Goal: Task Accomplishment & Management: Use online tool/utility

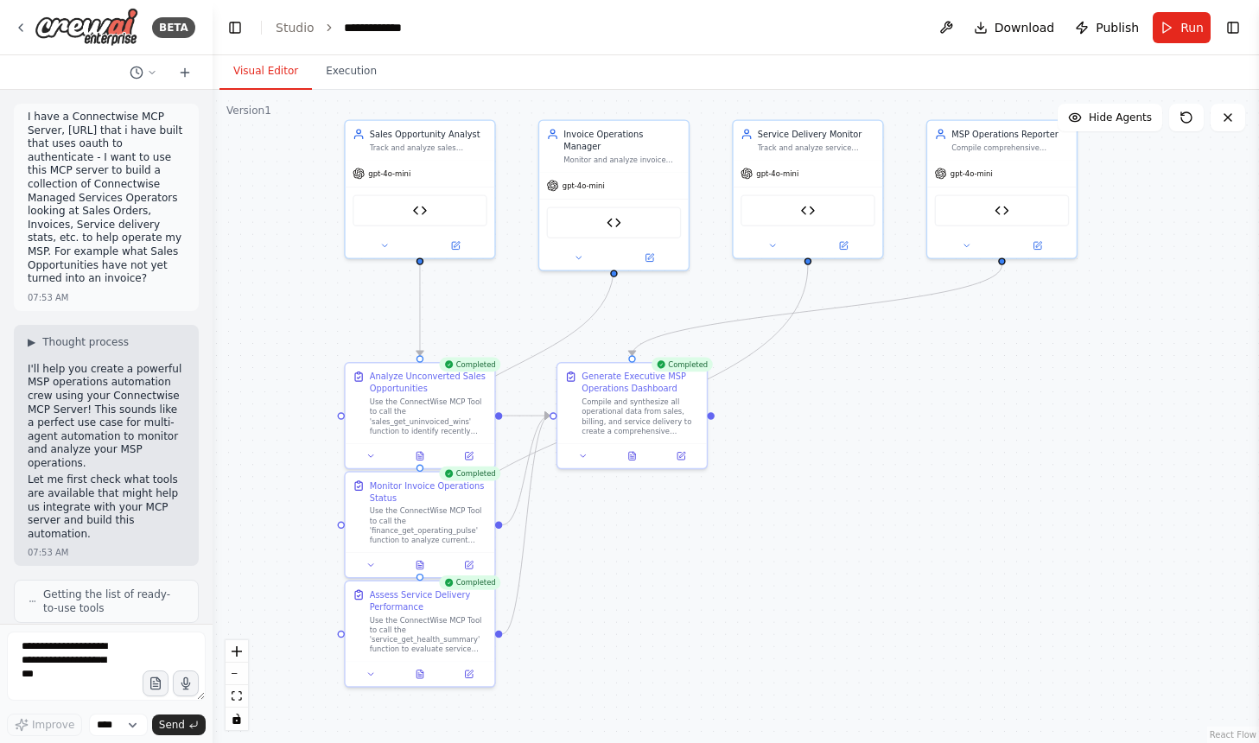
scroll to position [55701, 0]
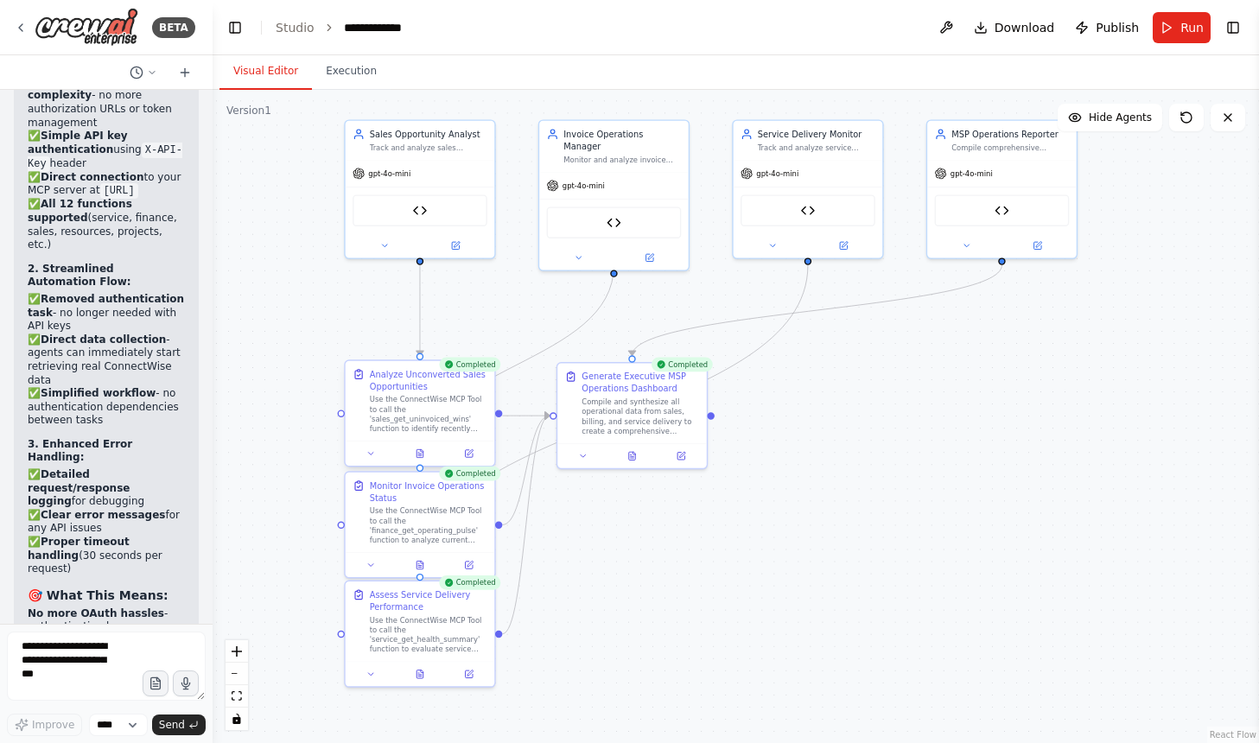
click at [405, 400] on div "Use the ConnectWise MCP Tool to call the 'sales_get_uninvoiced_wins' function t…" at bounding box center [429, 414] width 118 height 39
click at [400, 518] on div "Use the ConnectWise MCP Tool to call the 'finance_get_operating_pulse' function…" at bounding box center [429, 523] width 118 height 39
click at [376, 627] on div "Use the ConnectWise MCP Tool to call the 'service_get_health_summary' function …" at bounding box center [429, 632] width 118 height 39
click at [635, 382] on div "Generate Executive MSP Operations Dashboard" at bounding box center [641, 380] width 118 height 24
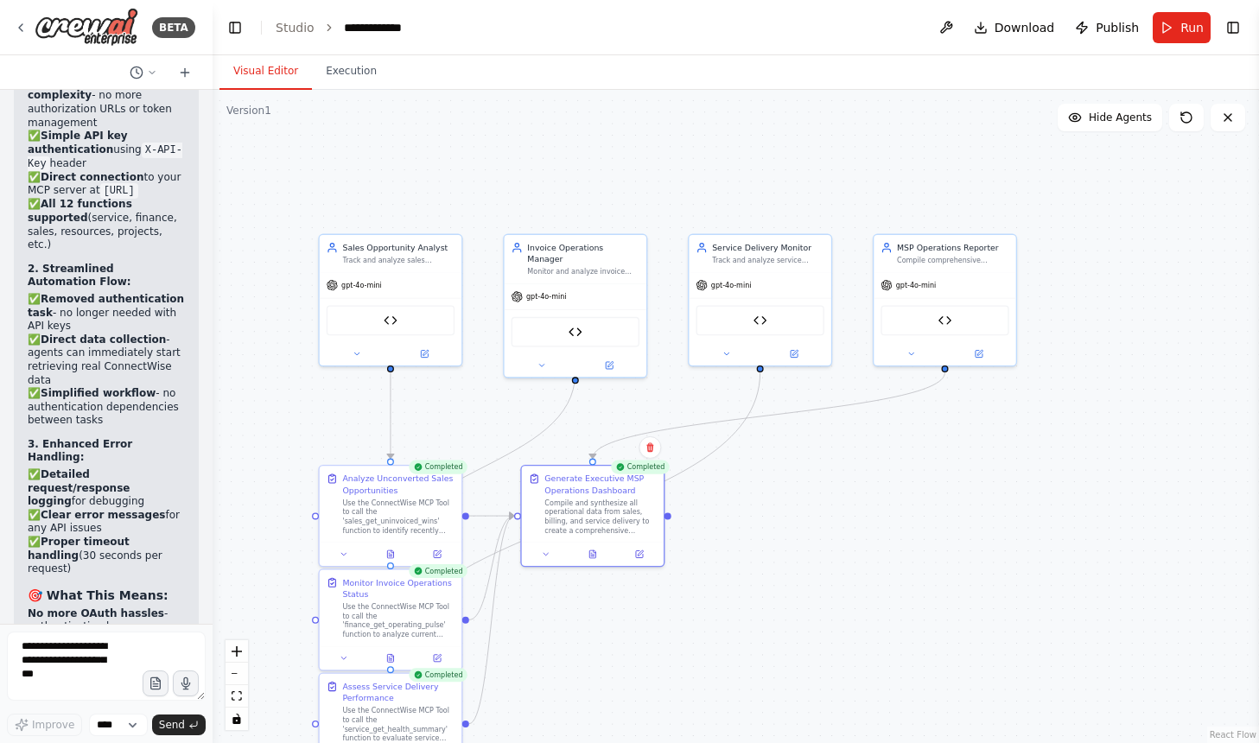
drag, startPoint x: 718, startPoint y: 174, endPoint x: 676, endPoint y: 280, distance: 114.4
click at [676, 280] on div ".deletable-edge-delete-btn { width: 20px; height: 20px; border: 0px solid #ffff…" at bounding box center [736, 416] width 1047 height 653
click at [400, 287] on div "gpt-4o-mini" at bounding box center [391, 282] width 142 height 25
click at [361, 28] on div "**********" at bounding box center [385, 27] width 82 height 17
click at [361, 28] on div "**********" at bounding box center [409, 27] width 130 height 17
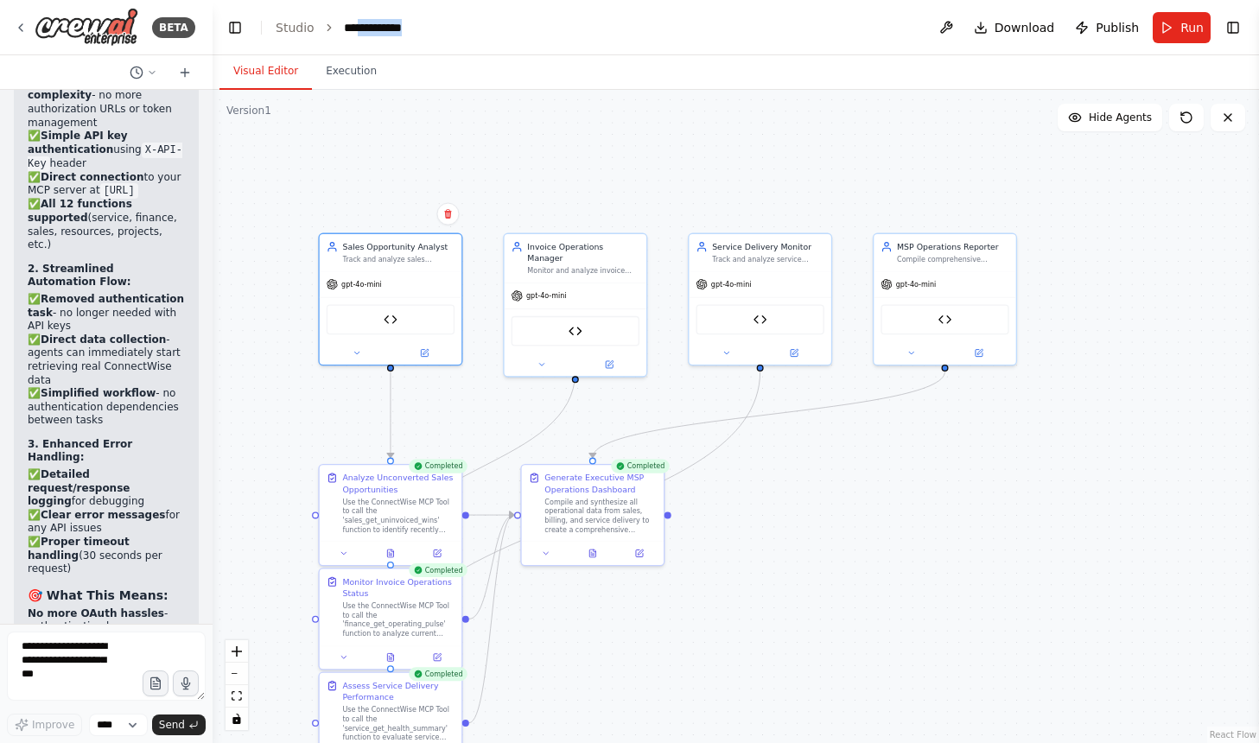
click at [361, 28] on div "**********" at bounding box center [409, 27] width 130 height 17
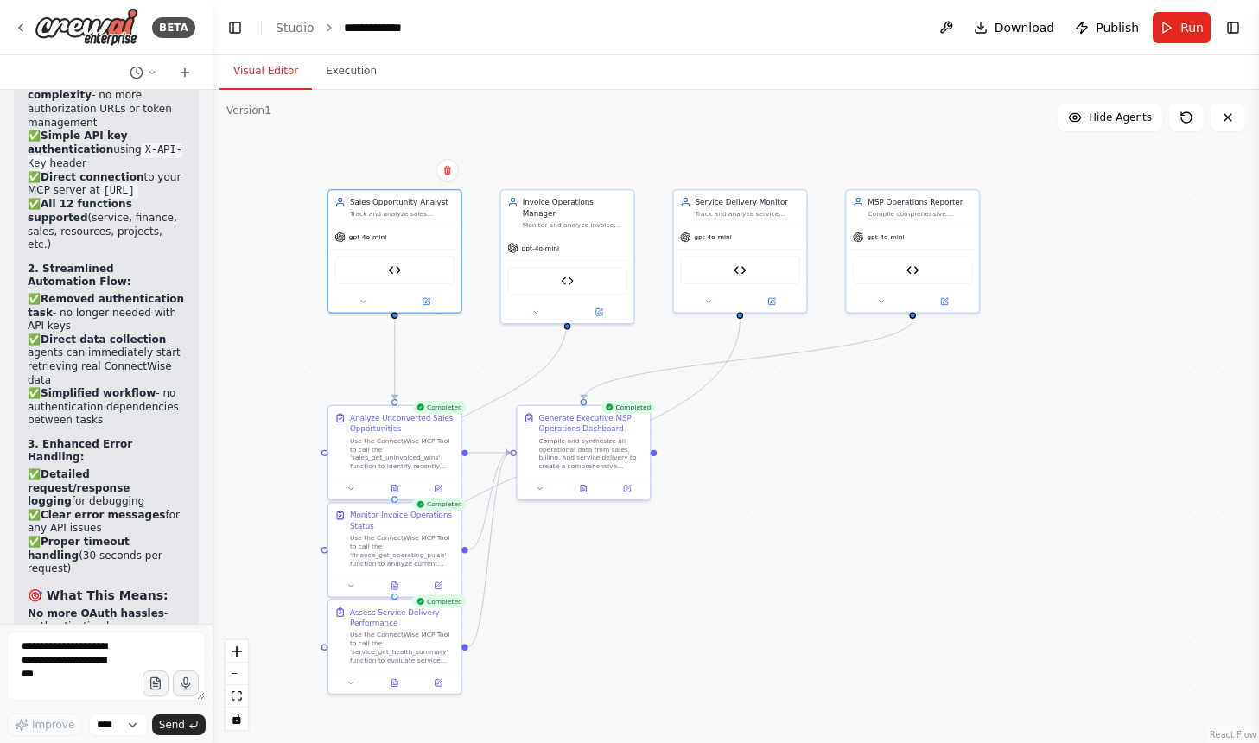
drag, startPoint x: 236, startPoint y: 458, endPoint x: 249, endPoint y: 403, distance: 56.8
click at [249, 403] on div ".deletable-edge-delete-btn { width: 20px; height: 20px; border: 0px solid #ffff…" at bounding box center [736, 416] width 1047 height 653
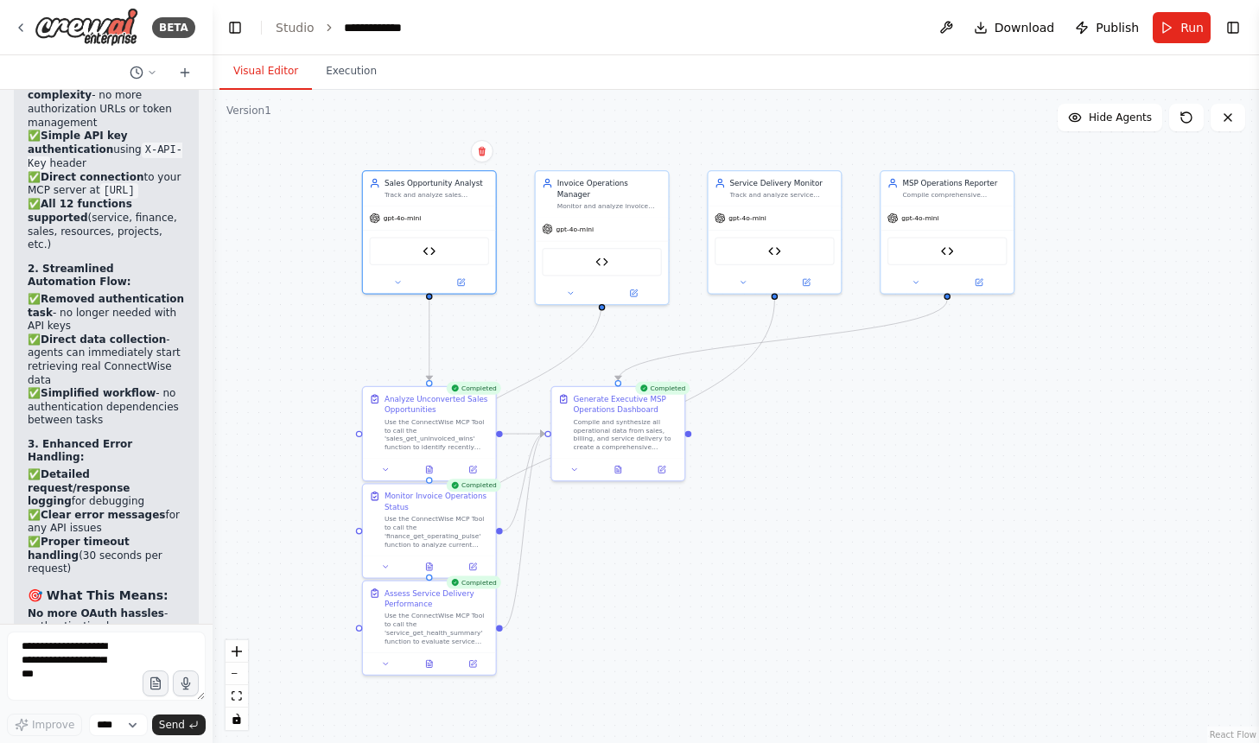
drag, startPoint x: 249, startPoint y: 403, endPoint x: 283, endPoint y: 384, distance: 39.5
click at [283, 384] on div ".deletable-edge-delete-btn { width: 20px; height: 20px; border: 0px solid #ffff…" at bounding box center [736, 416] width 1047 height 653
click at [452, 537] on div "Use the ConnectWise MCP Tool to call the 'finance_get_operating_pulse' function…" at bounding box center [437, 529] width 105 height 35
click at [468, 563] on icon at bounding box center [472, 564] width 9 height 9
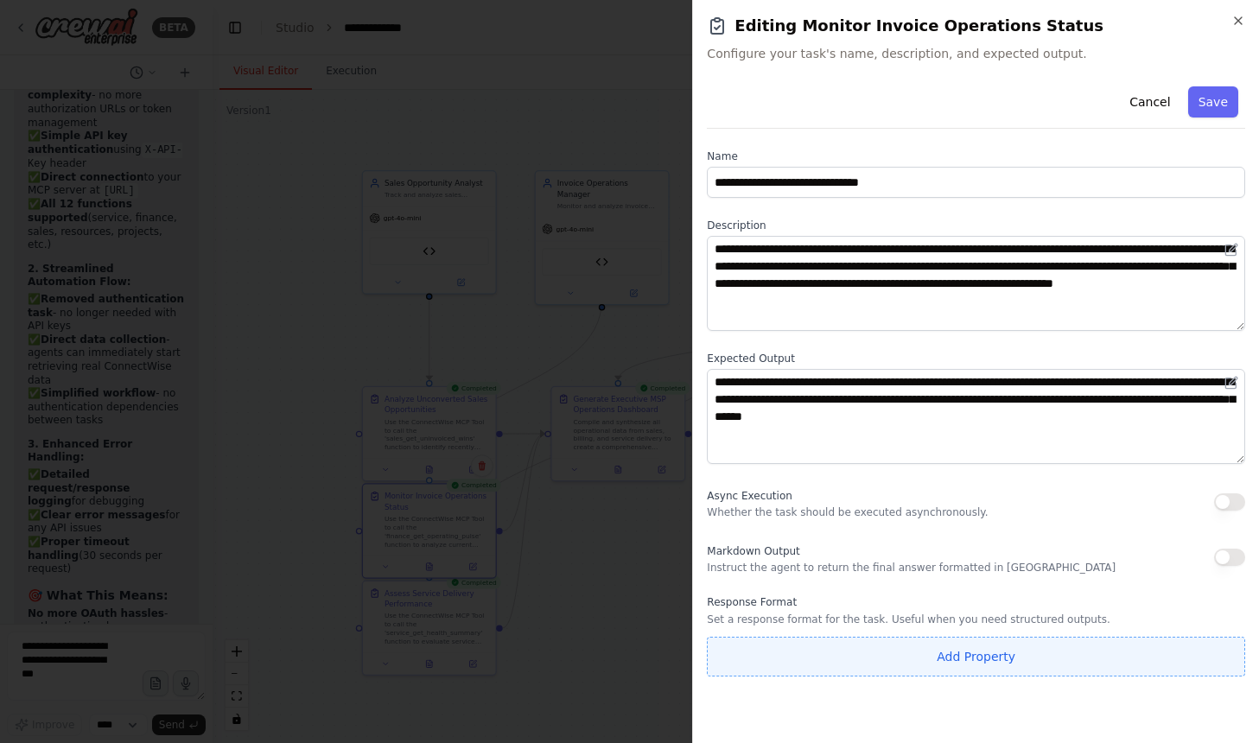
click at [772, 661] on button "Add Property" at bounding box center [976, 657] width 538 height 40
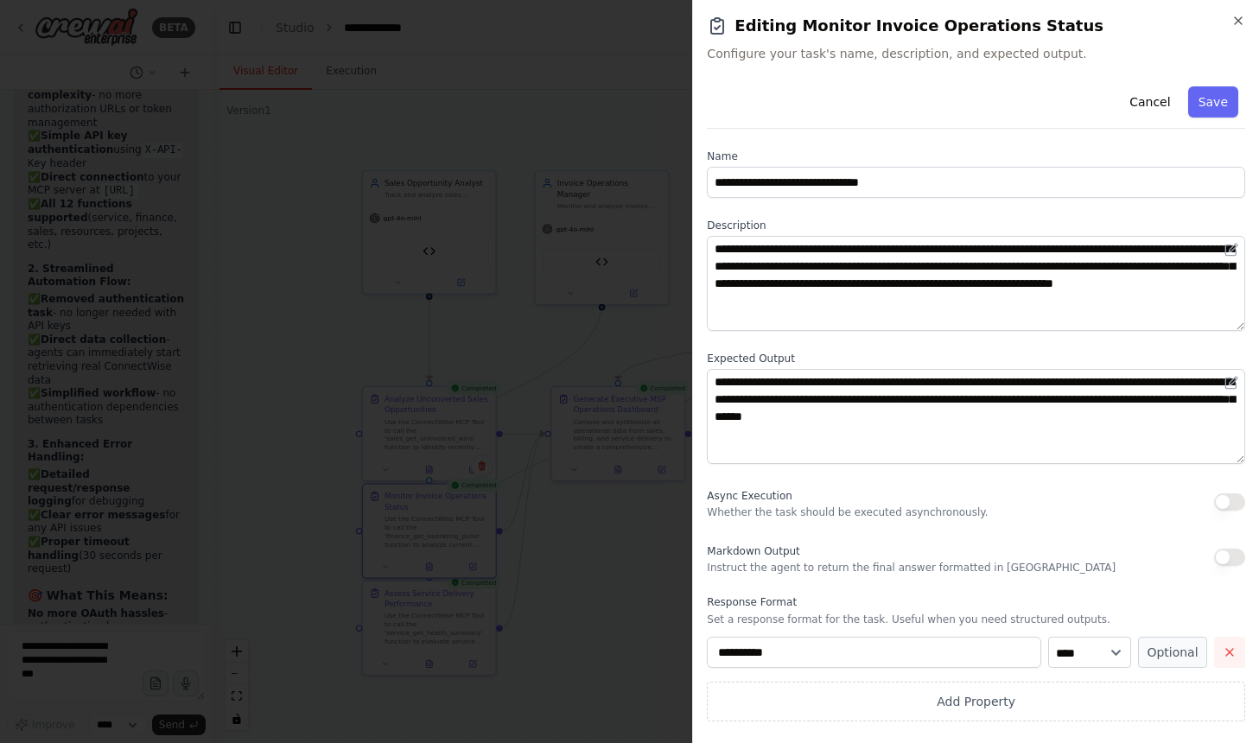
click at [1235, 653] on icon "button" at bounding box center [1230, 653] width 14 height 14
click at [1213, 499] on div "Async Execution Whether the task should be executed asynchronously." at bounding box center [976, 502] width 538 height 35
click at [1220, 497] on button "button" at bounding box center [1229, 501] width 31 height 17
click at [1241, 499] on button "button" at bounding box center [1229, 501] width 31 height 17
click at [1158, 102] on button "Cancel" at bounding box center [1149, 101] width 61 height 31
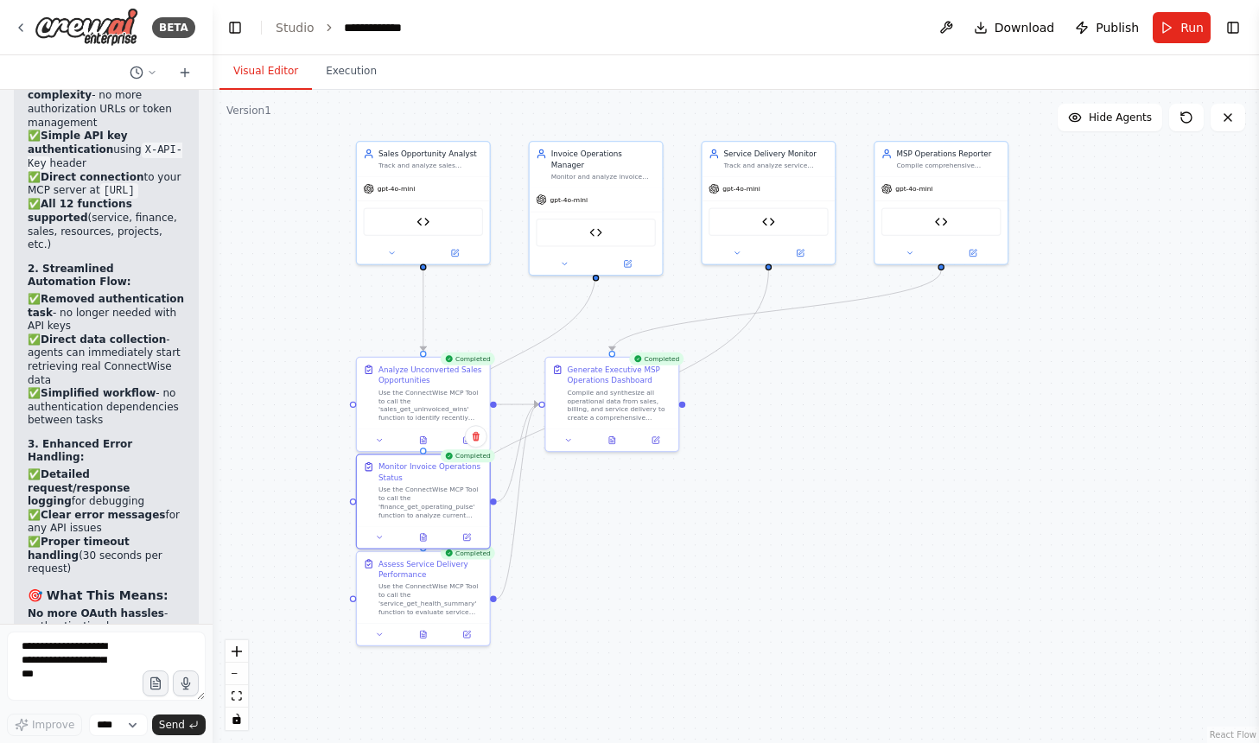
drag, startPoint x: 830, startPoint y: 372, endPoint x: 824, endPoint y: 342, distance: 30.0
click at [824, 342] on div ".deletable-edge-delete-btn { width: 20px; height: 20px; border: 0px solid #ffff…" at bounding box center [736, 416] width 1047 height 653
click at [431, 188] on div "gpt-4o-mini" at bounding box center [423, 186] width 133 height 23
click at [379, 185] on span "gpt-4o-mini" at bounding box center [397, 186] width 38 height 9
click at [378, 193] on div "gpt-4o-mini" at bounding box center [423, 186] width 133 height 23
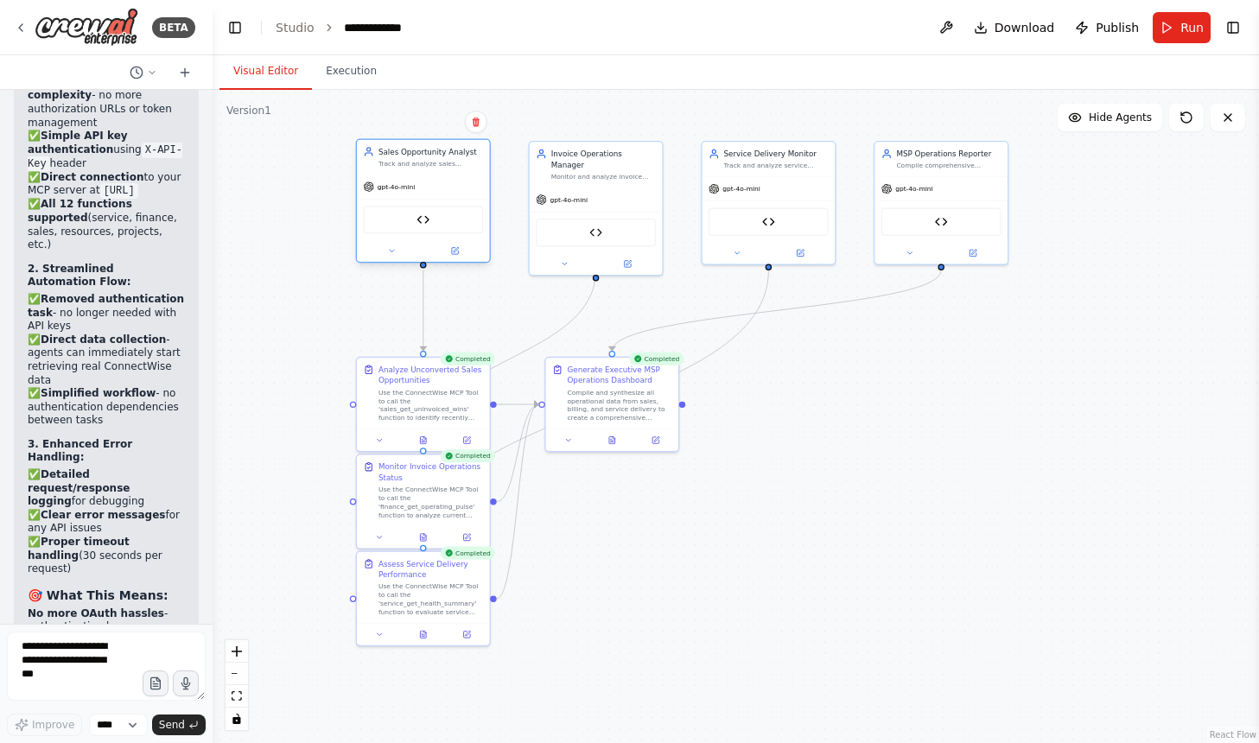
click at [413, 218] on div "Connectwise MCP Tool" at bounding box center [423, 220] width 120 height 28
click at [422, 221] on img at bounding box center [423, 219] width 13 height 13
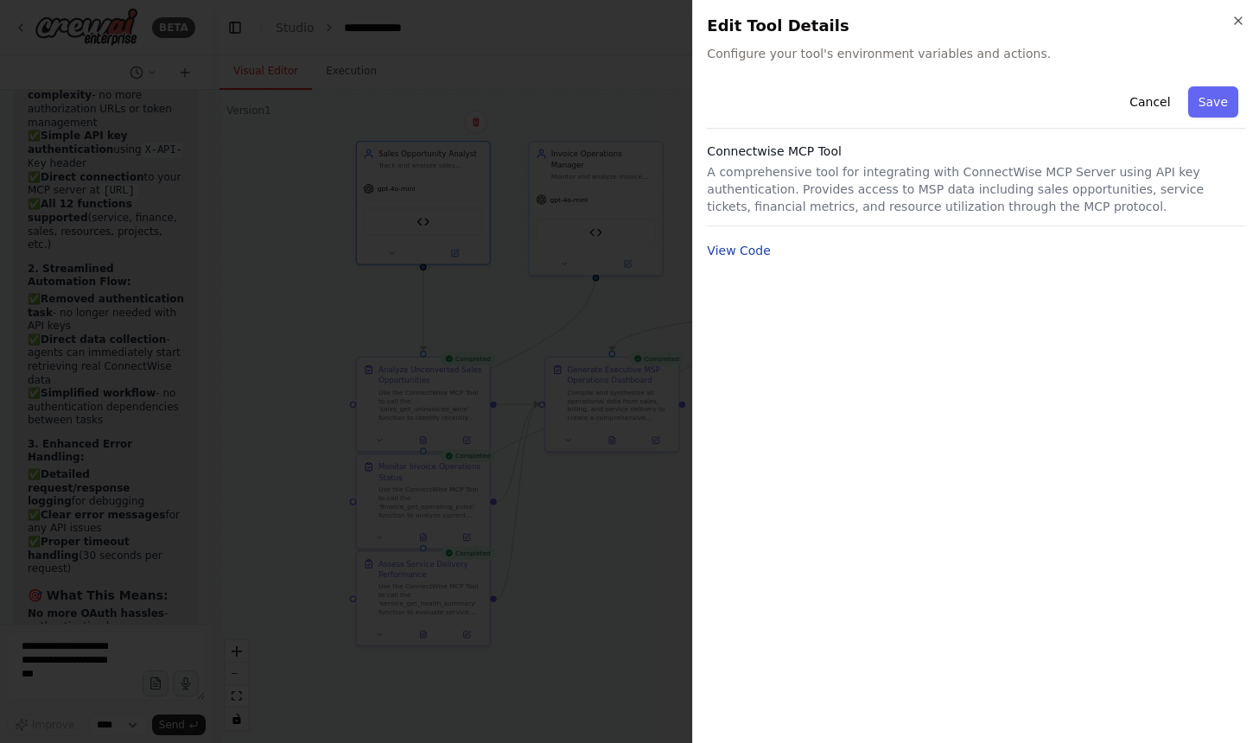
click at [754, 248] on button "View Code" at bounding box center [739, 250] width 64 height 17
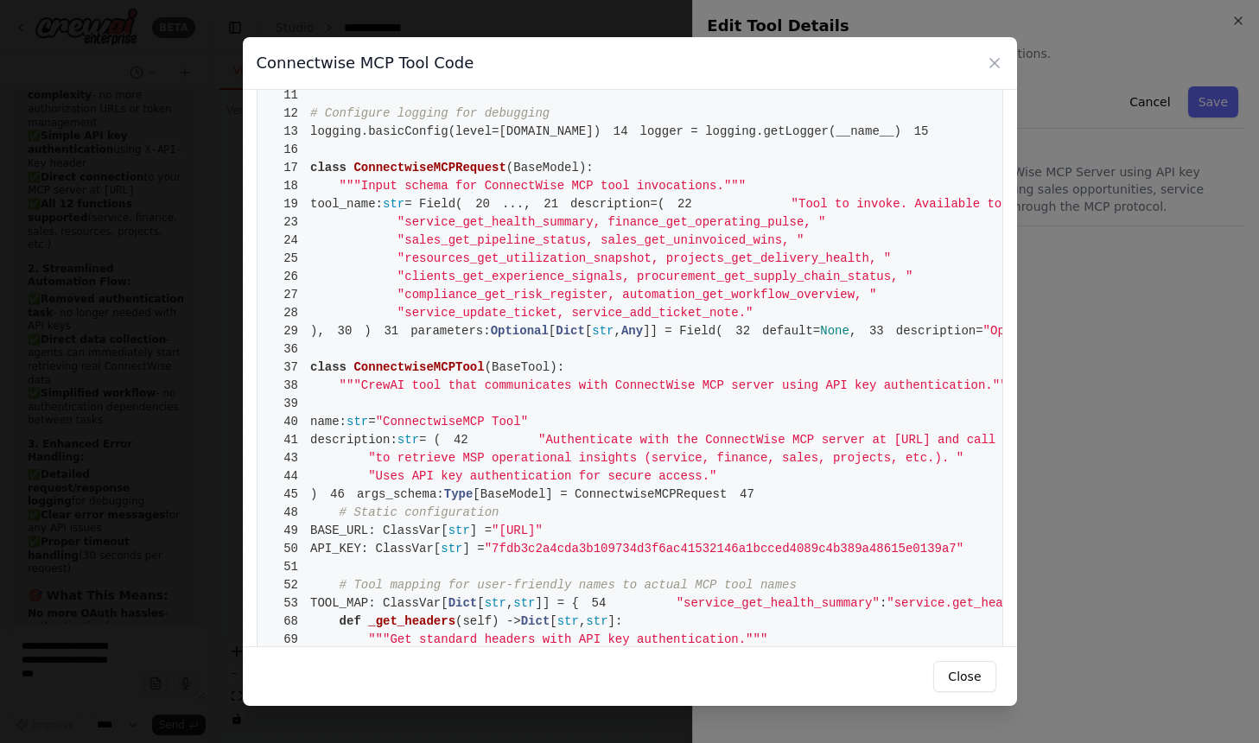
scroll to position [149, 0]
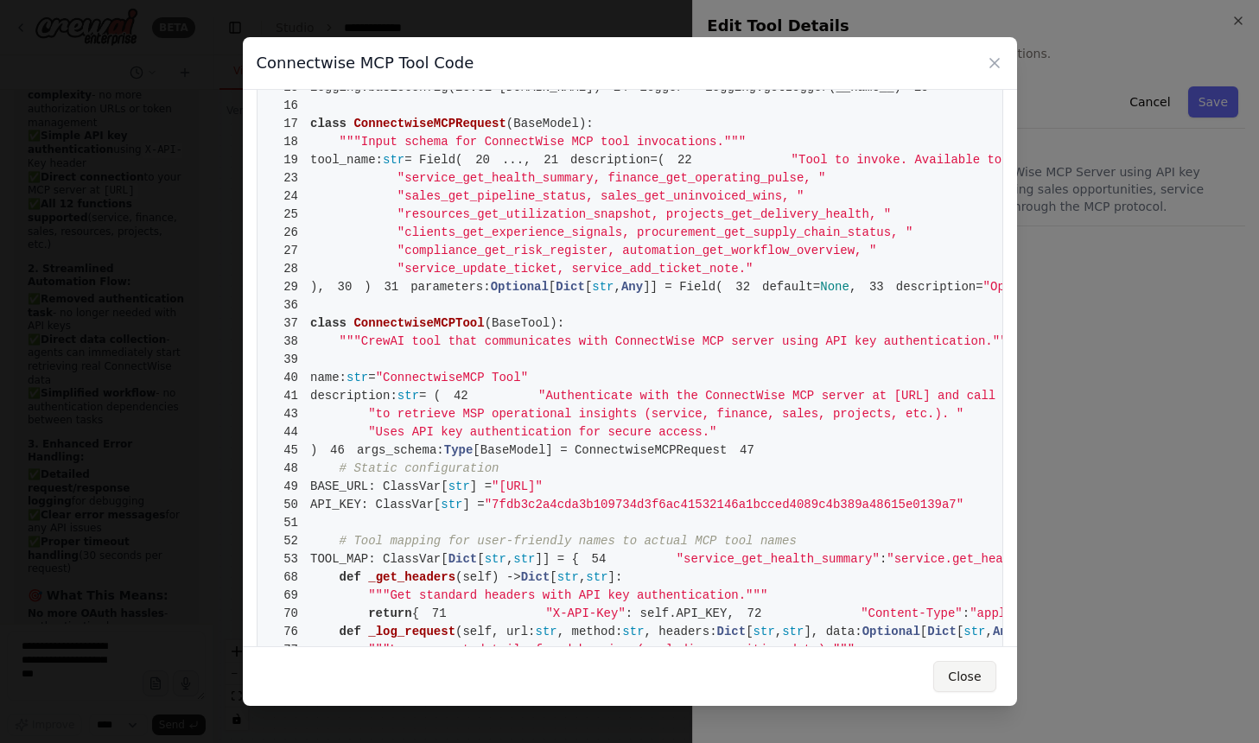
click at [990, 684] on button "Close" at bounding box center [964, 676] width 62 height 31
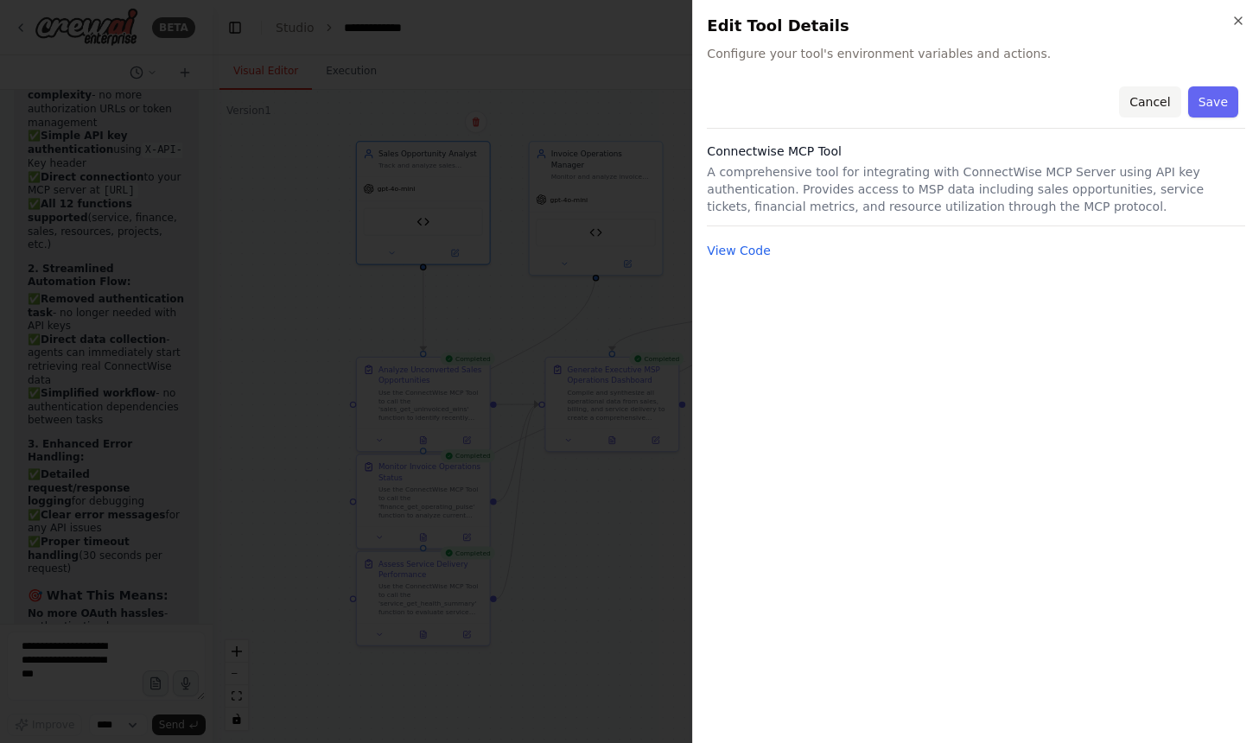
click at [1152, 109] on button "Cancel" at bounding box center [1149, 101] width 61 height 31
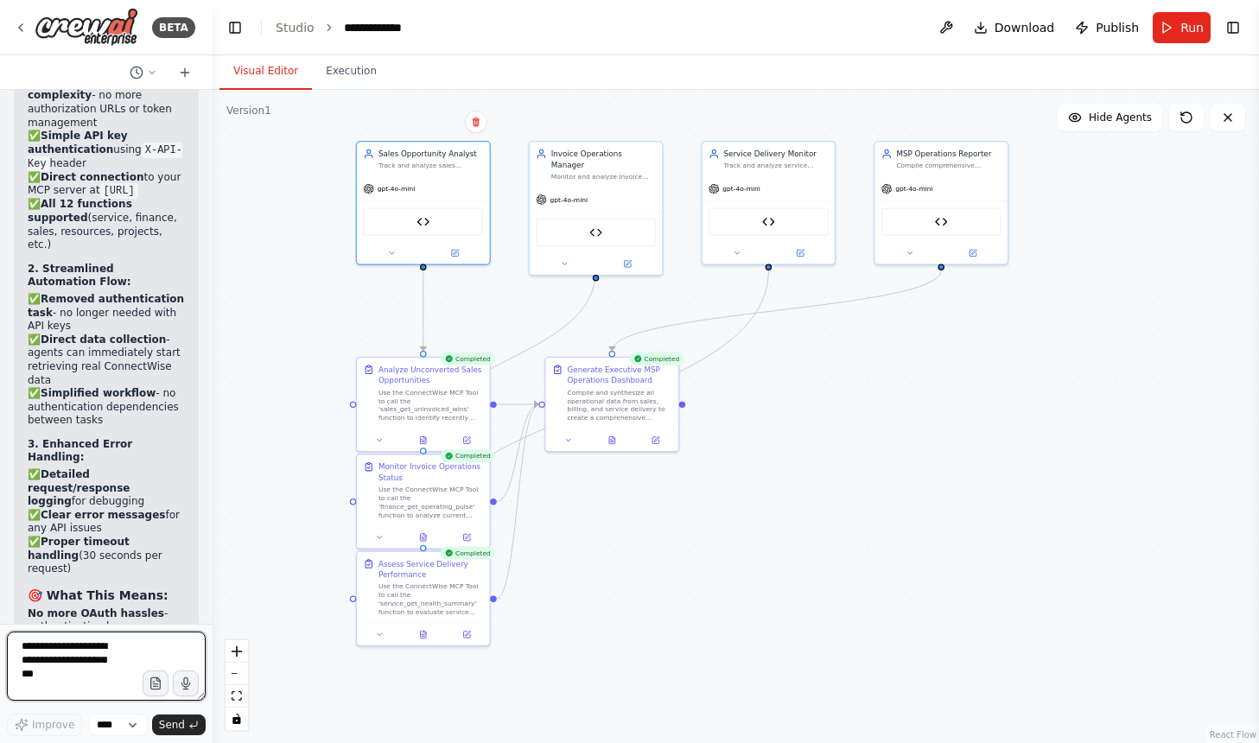
click at [66, 656] on textarea at bounding box center [106, 666] width 199 height 69
click at [293, 197] on div ".deletable-edge-delete-btn { width: 20px; height: 20px; border: 0px solid #ffff…" at bounding box center [736, 416] width 1047 height 653
click at [109, 634] on textarea "****" at bounding box center [106, 666] width 199 height 69
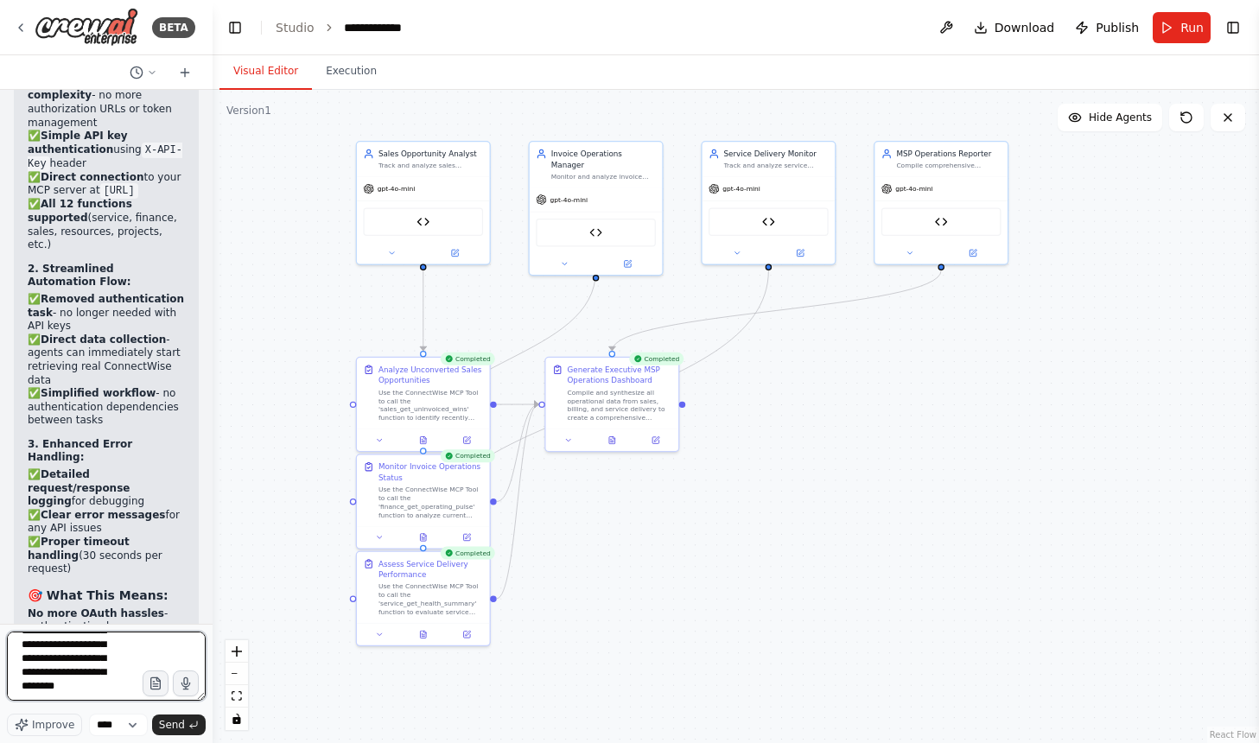
type textarea "**********"
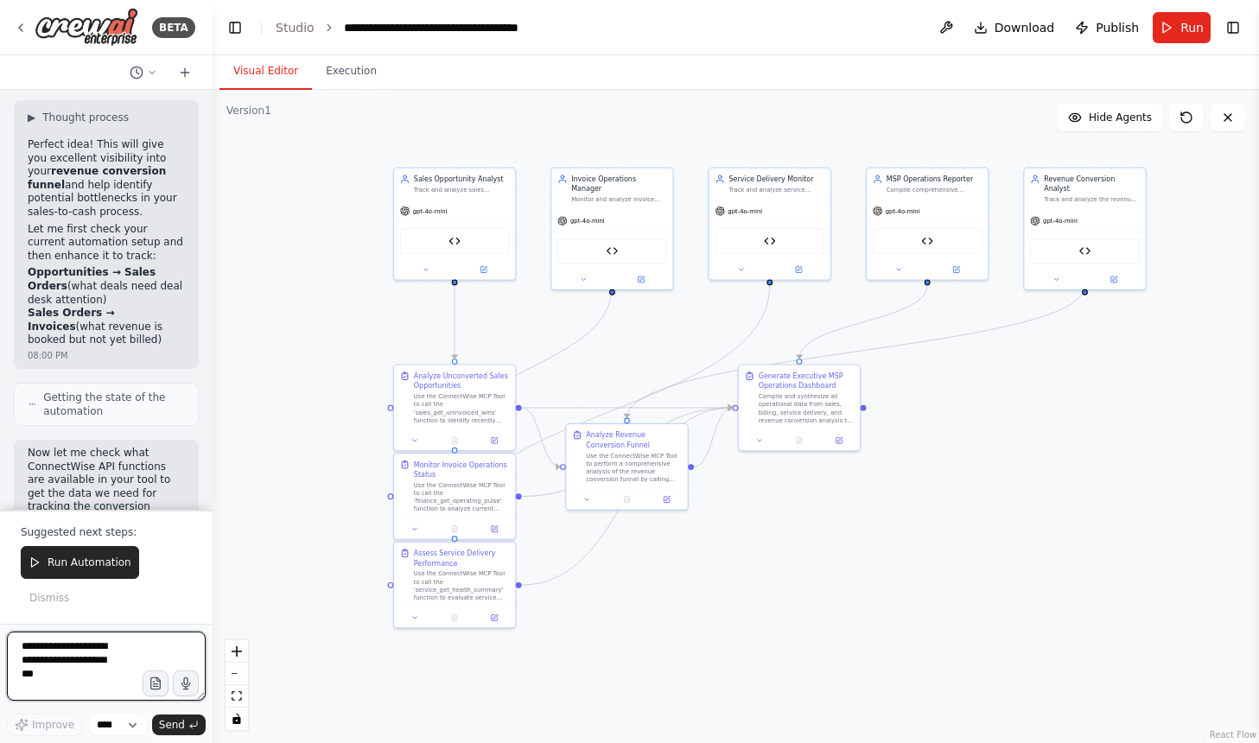
scroll to position [58444, 0]
click at [113, 565] on span "Run Automation" at bounding box center [90, 563] width 84 height 14
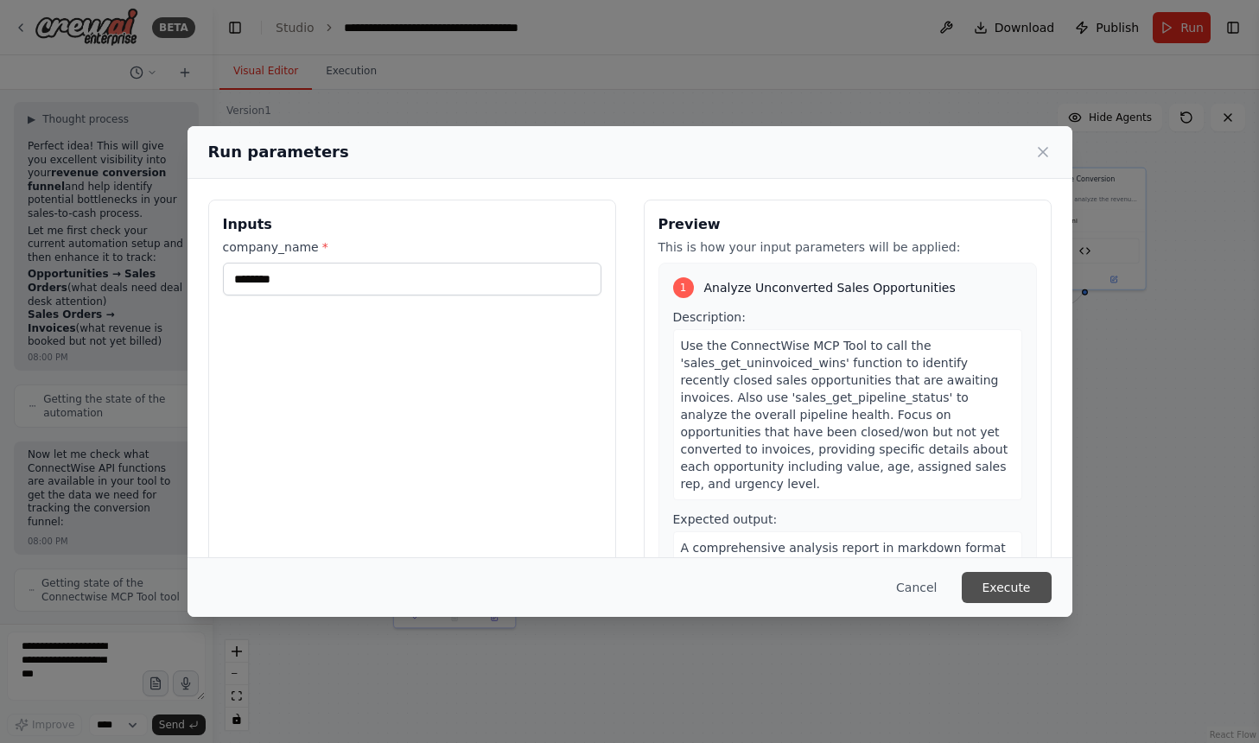
click at [992, 578] on button "Execute" at bounding box center [1007, 587] width 90 height 31
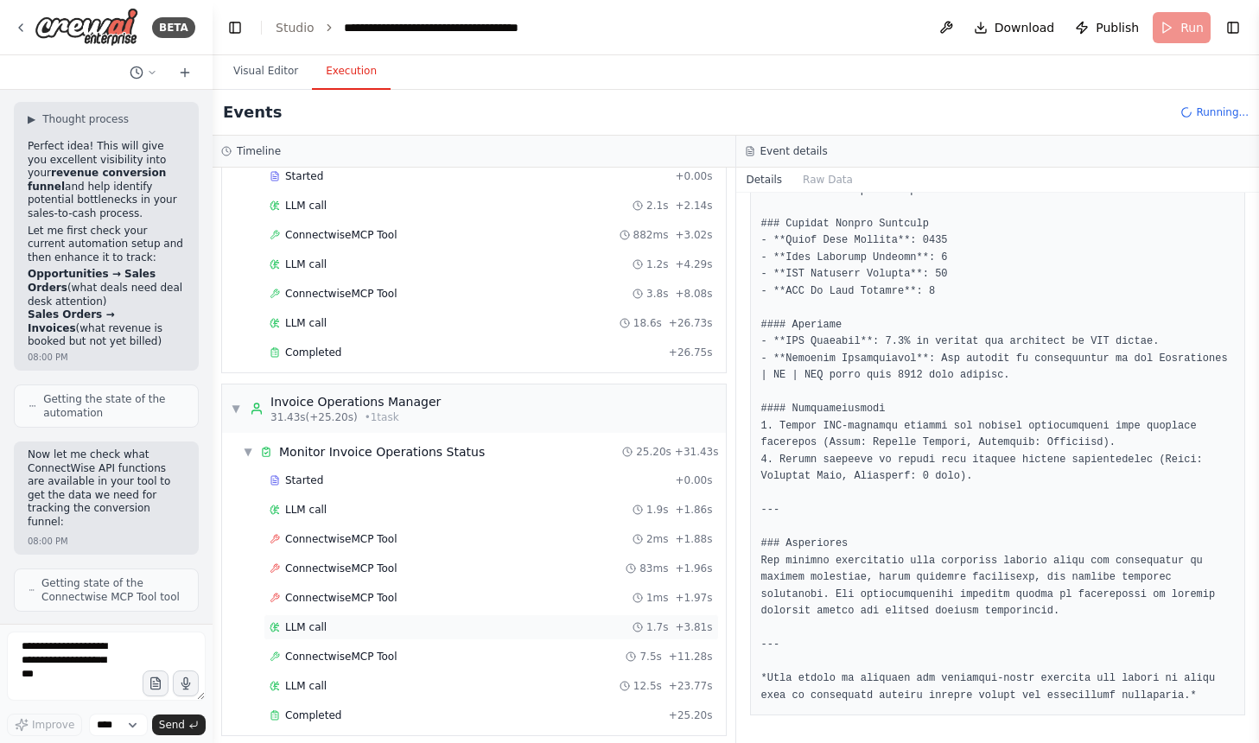
scroll to position [150, 0]
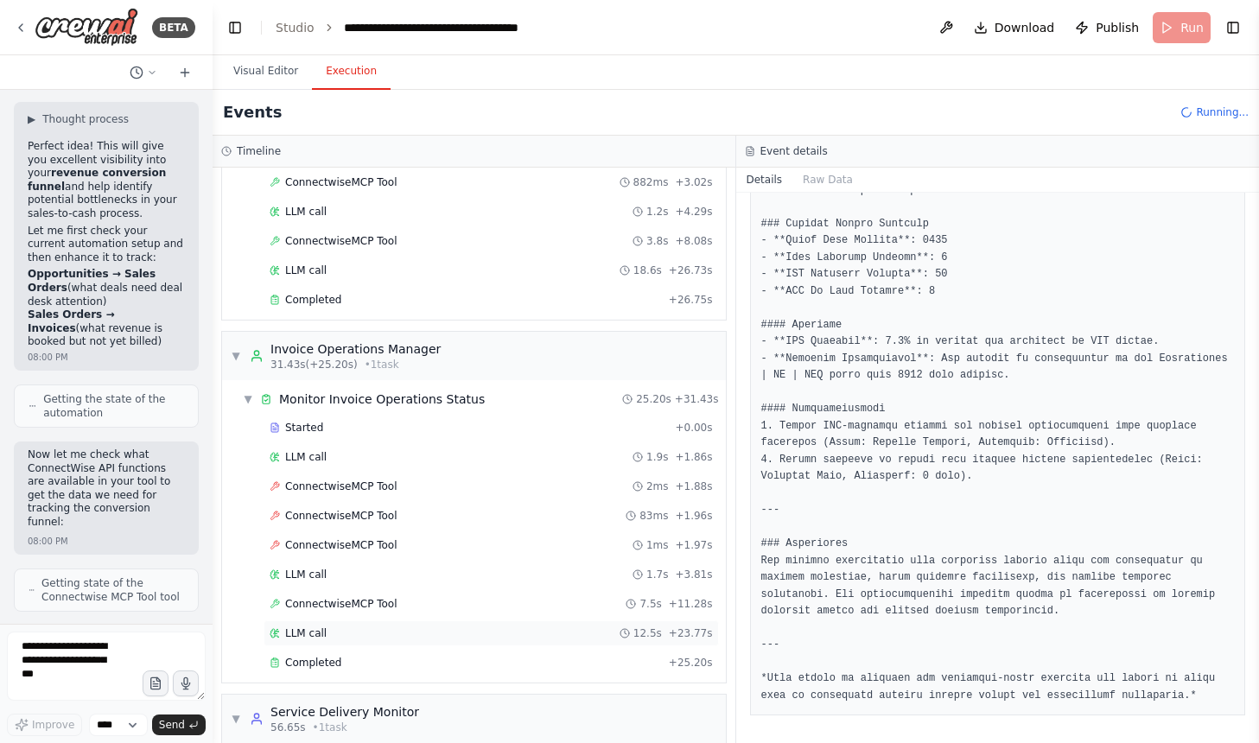
click at [519, 632] on div "LLM call 12.5s + 23.77s" at bounding box center [491, 634] width 443 height 14
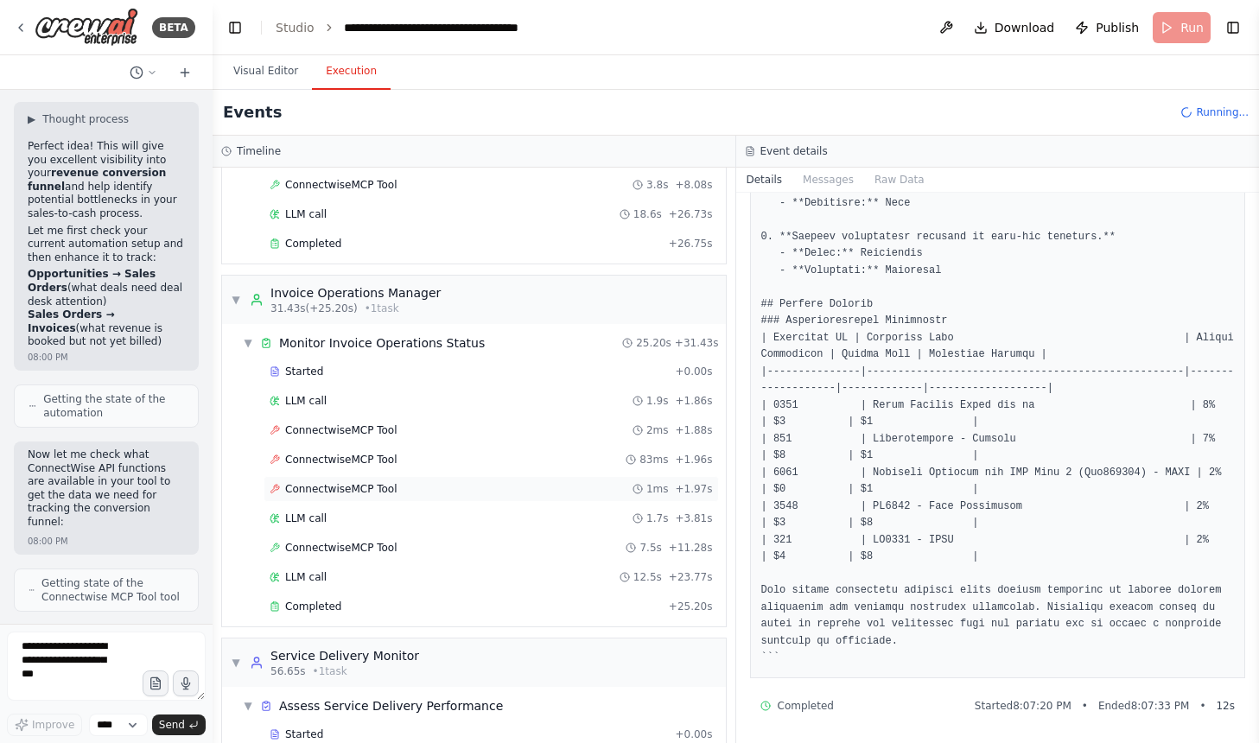
scroll to position [213, 0]
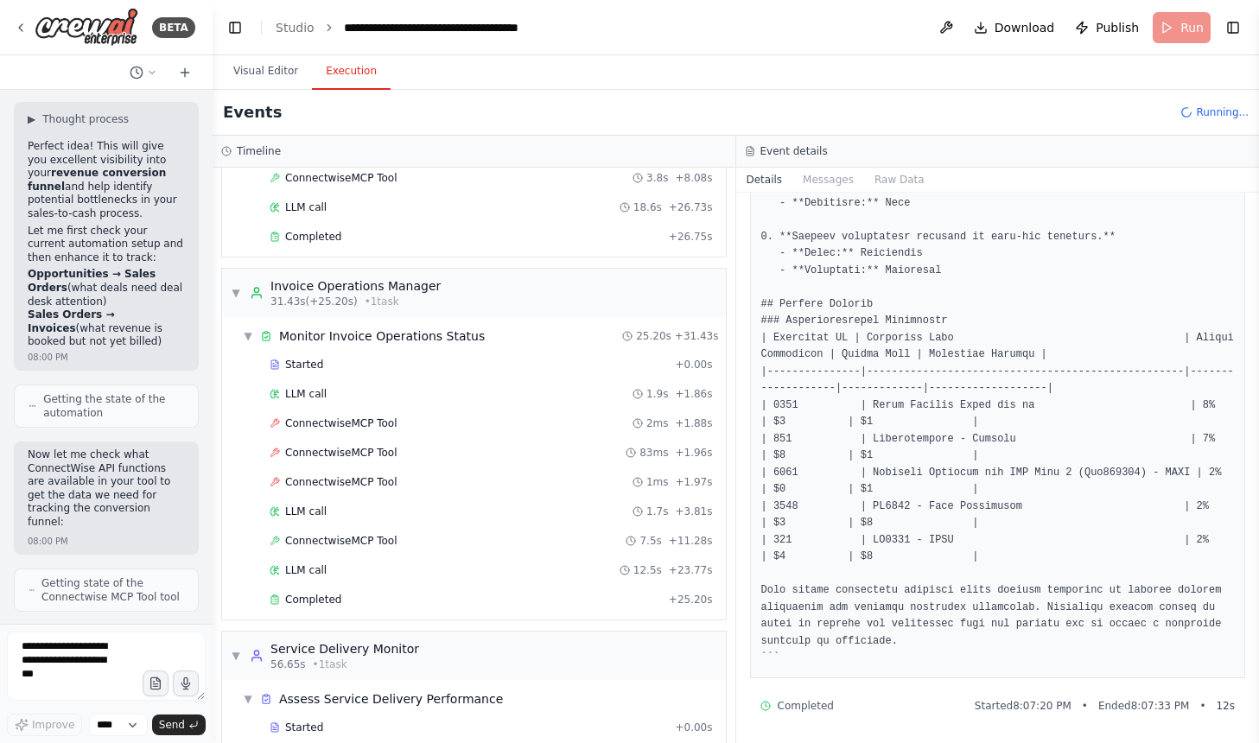
click at [447, 527] on div "Started + 0.00s LLM call 1.9s + 1.86s ConnectwiseMCP Tool 2ms + 1.88s Connectwi…" at bounding box center [481, 484] width 490 height 264
click at [450, 511] on div "LLM call 1.7s + 3.81s" at bounding box center [491, 512] width 443 height 14
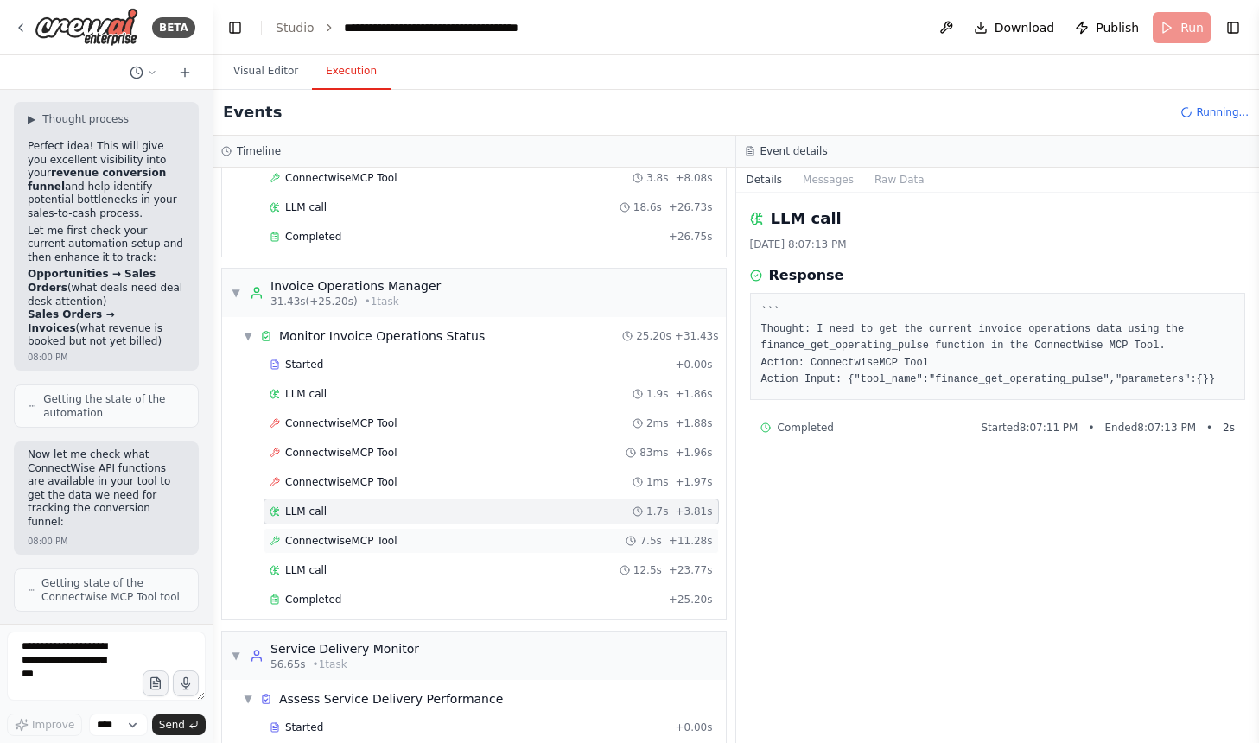
click at [447, 536] on div "ConnectwiseMCP Tool 7.5s + 11.28s" at bounding box center [491, 541] width 443 height 14
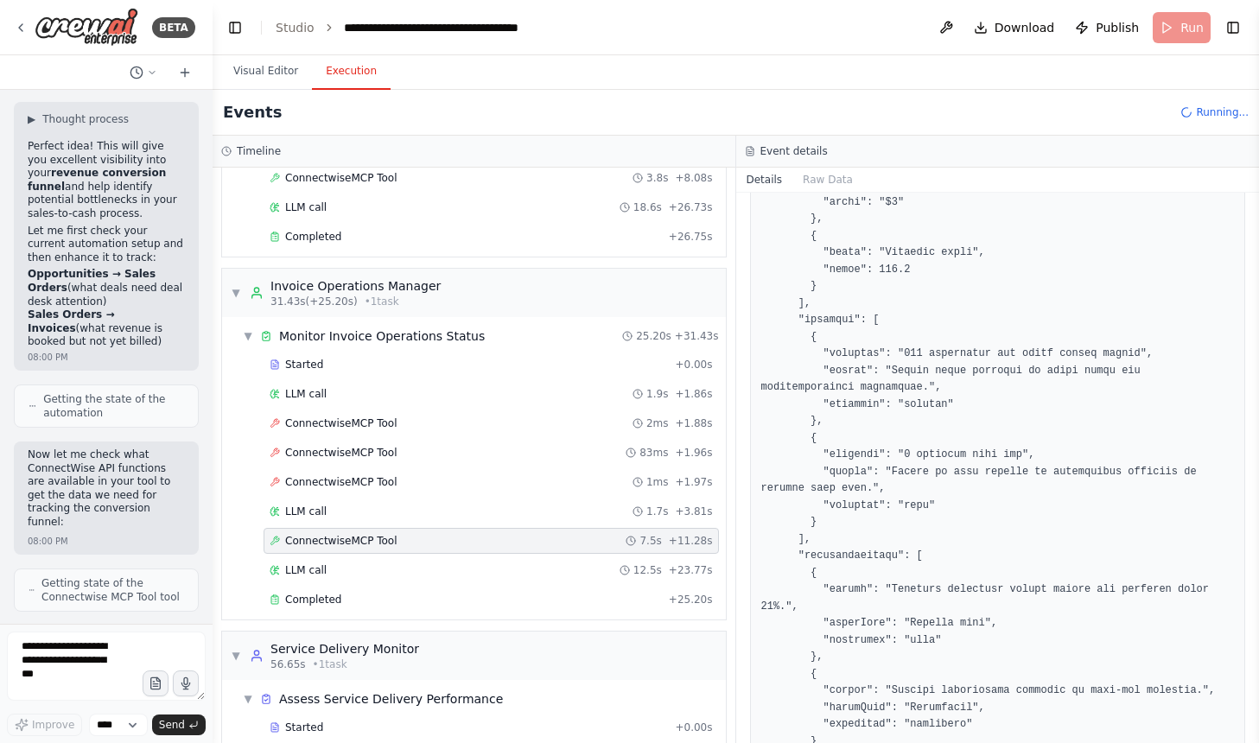
scroll to position [710, 0]
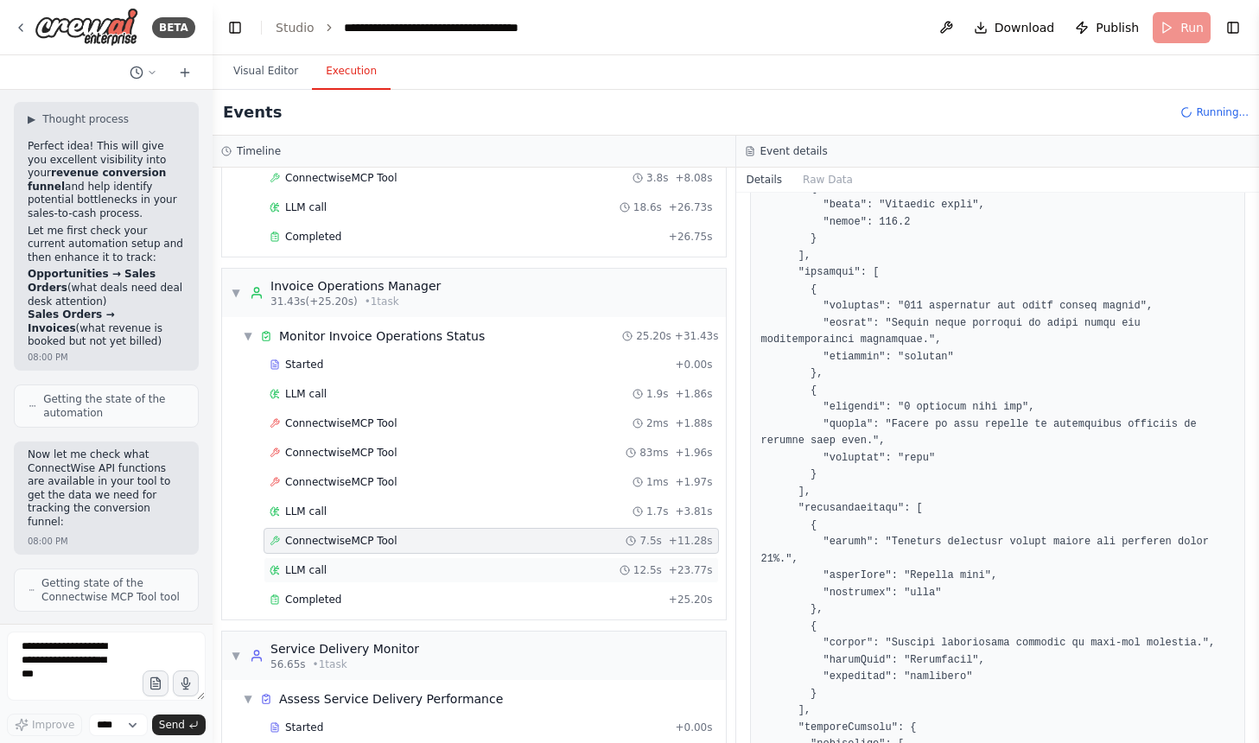
click at [450, 576] on div "LLM call 12.5s + 23.77s" at bounding box center [491, 570] width 443 height 14
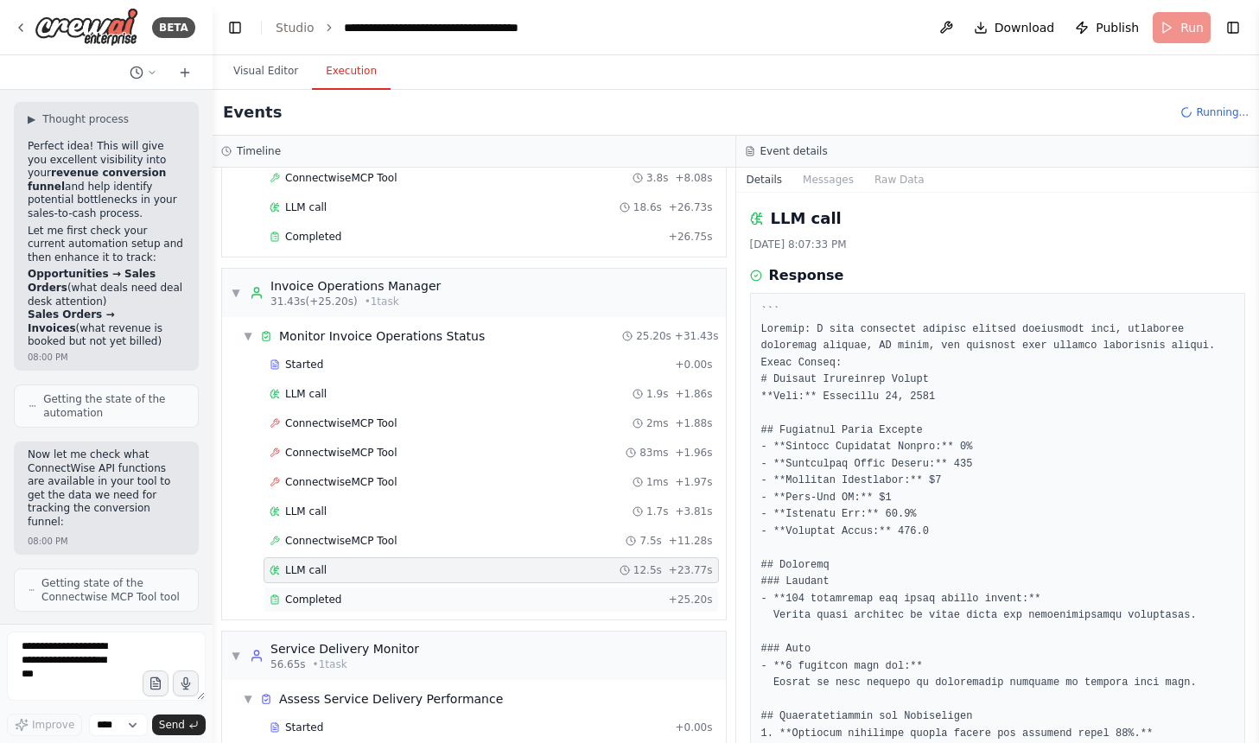
click at [460, 593] on div "Completed" at bounding box center [466, 600] width 392 height 14
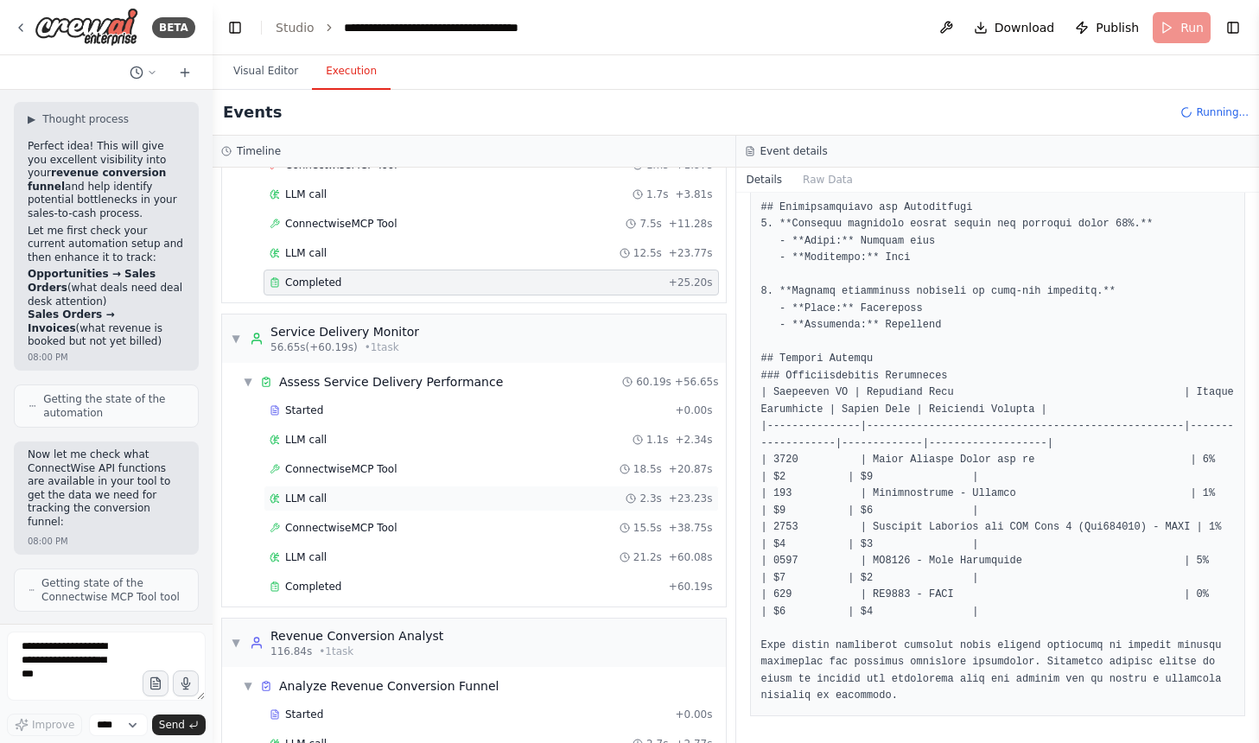
scroll to position [549, 0]
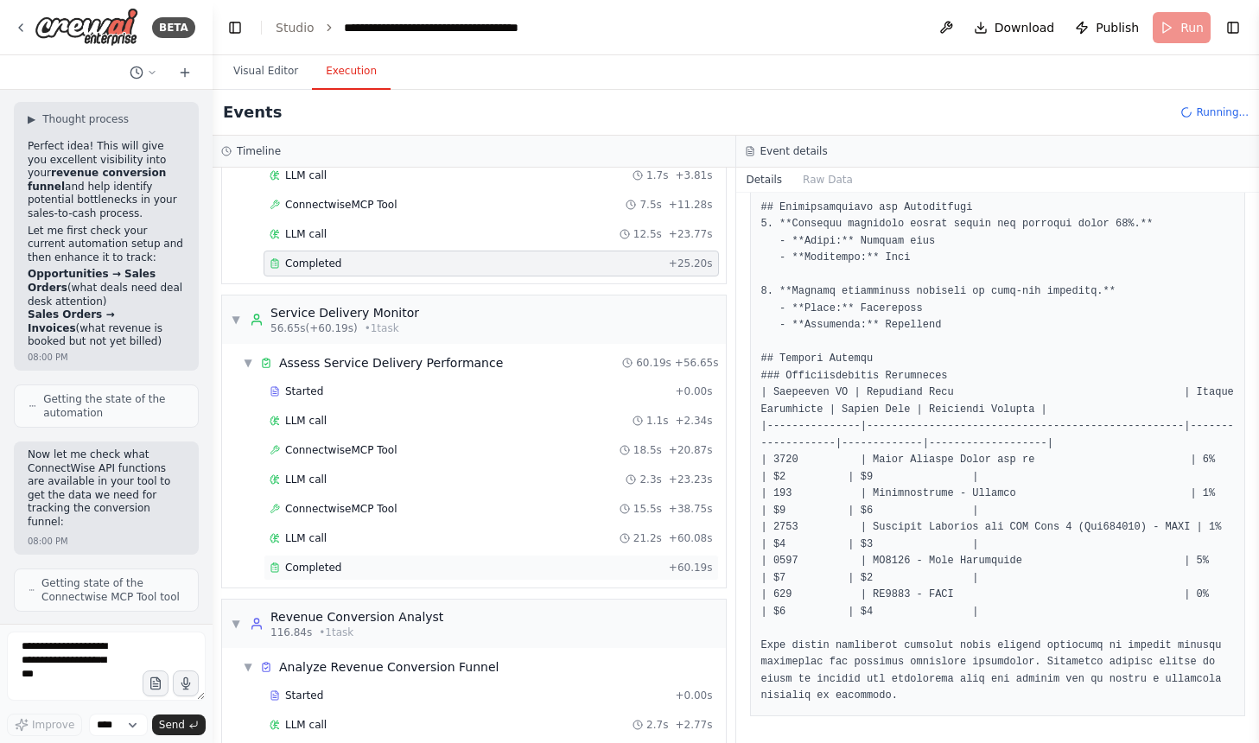
click at [411, 559] on div "Completed + 60.19s" at bounding box center [491, 568] width 455 height 26
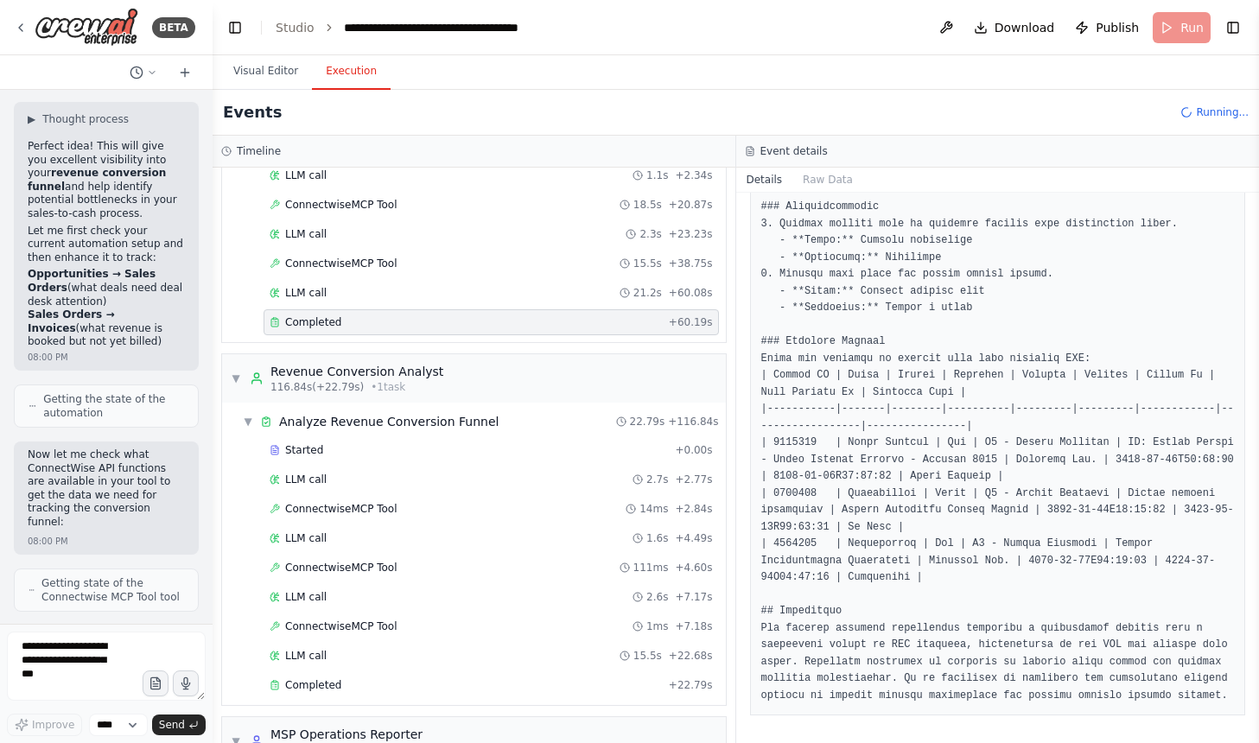
scroll to position [848, 0]
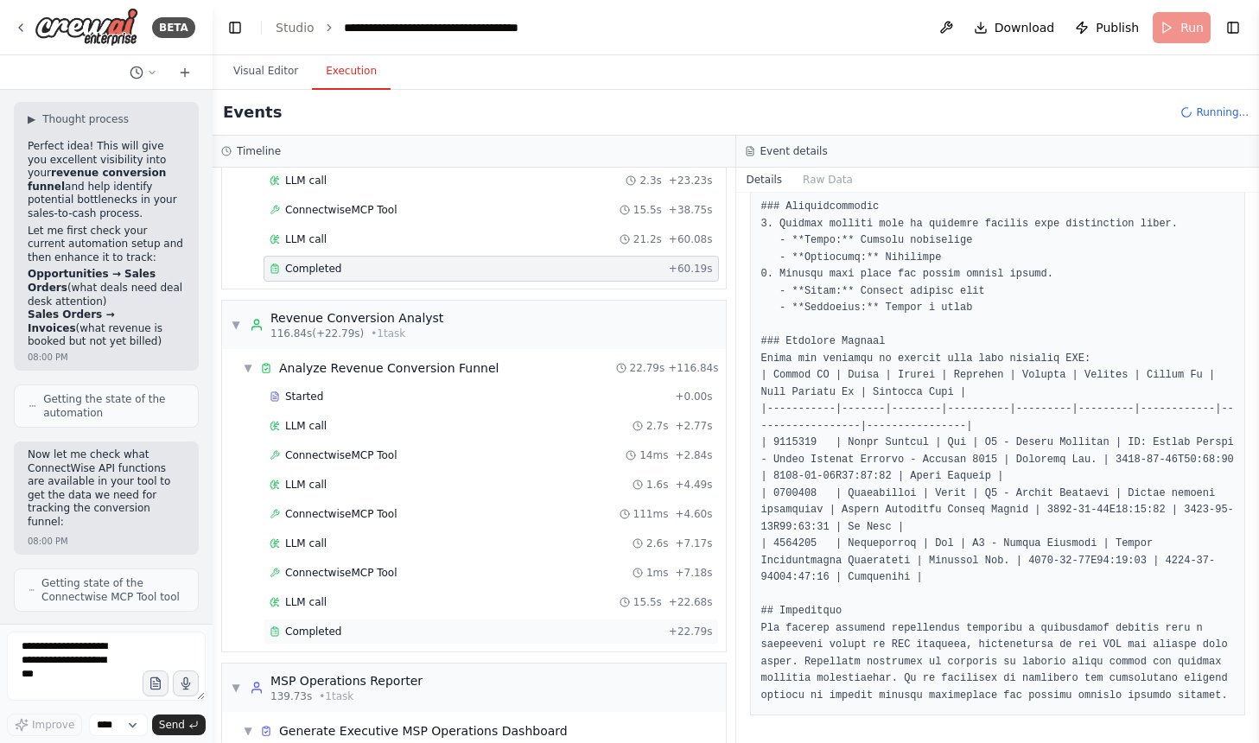
click at [520, 640] on div "Completed + 22.79s" at bounding box center [491, 632] width 455 height 26
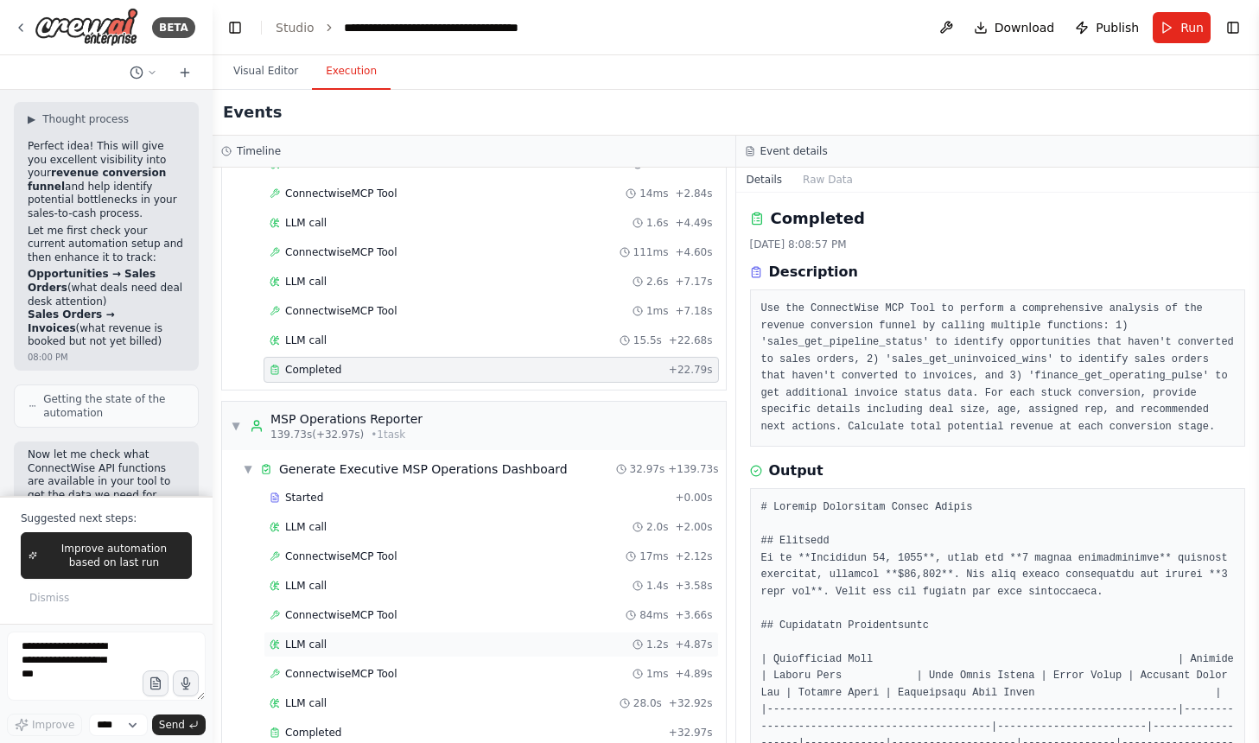
scroll to position [1139, 0]
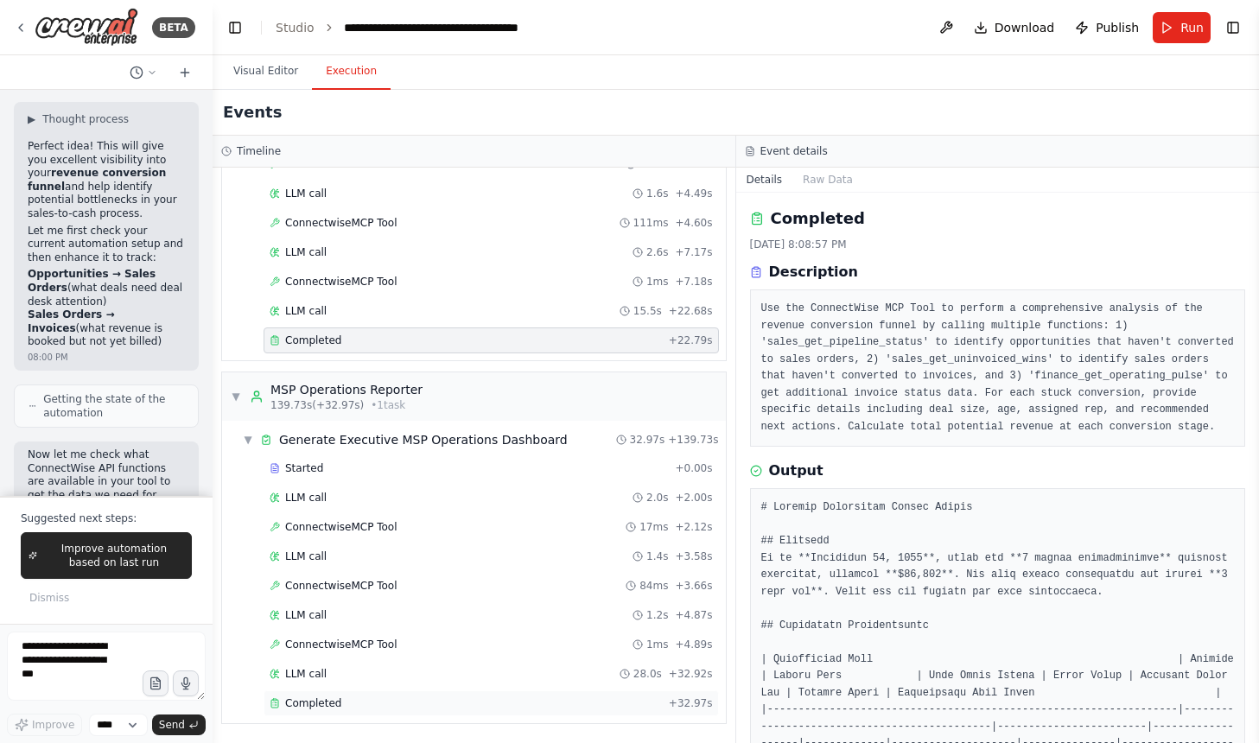
click at [536, 699] on div "Completed" at bounding box center [466, 704] width 392 height 14
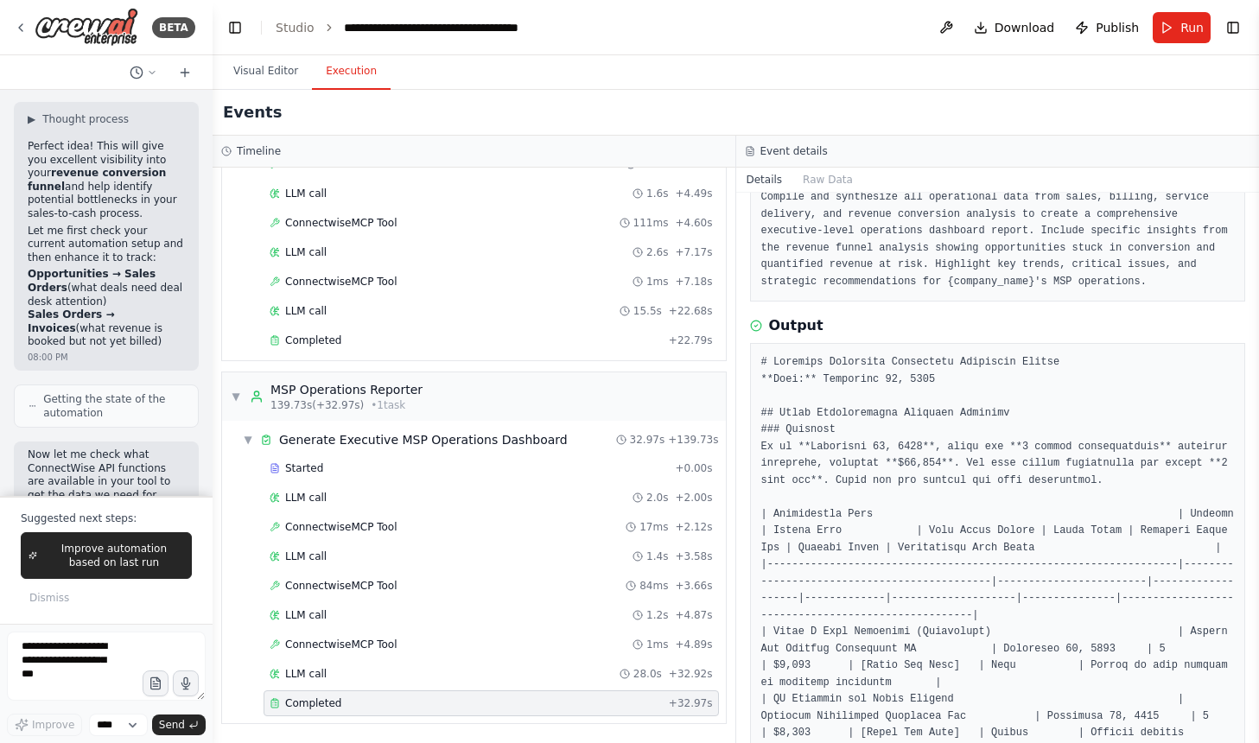
scroll to position [240, 0]
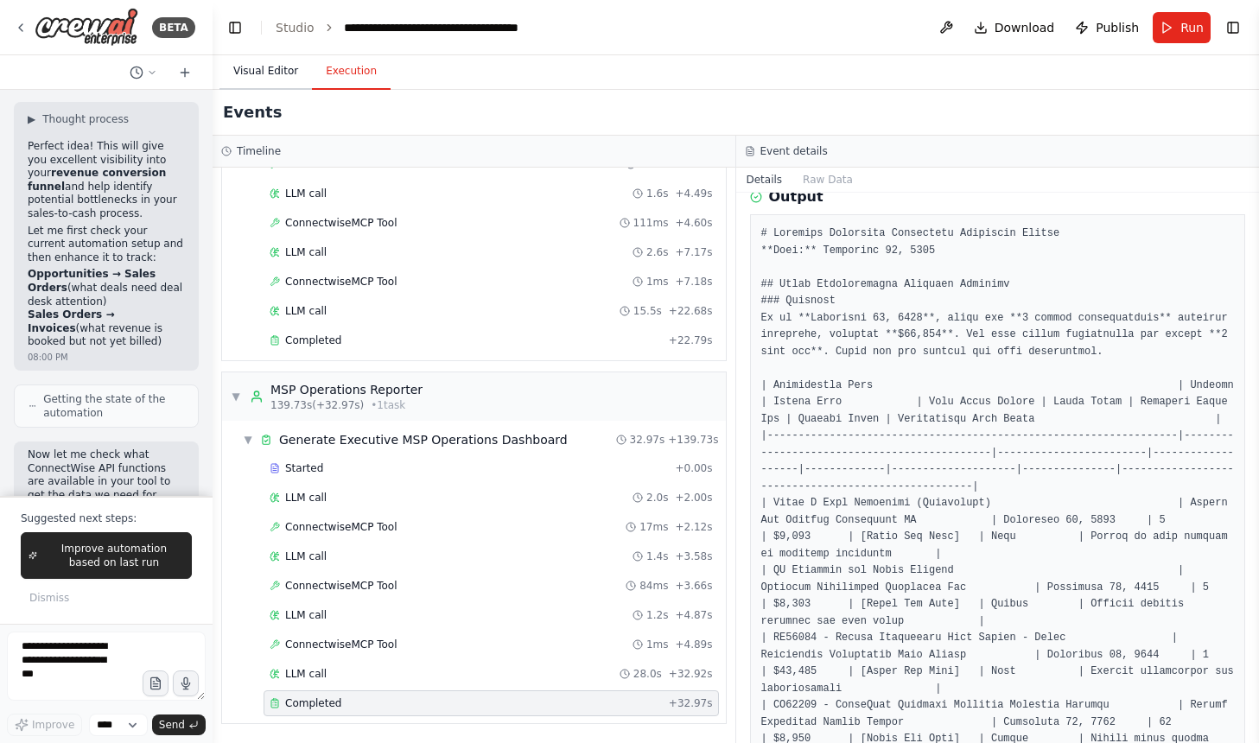
click at [266, 74] on button "Visual Editor" at bounding box center [266, 72] width 92 height 36
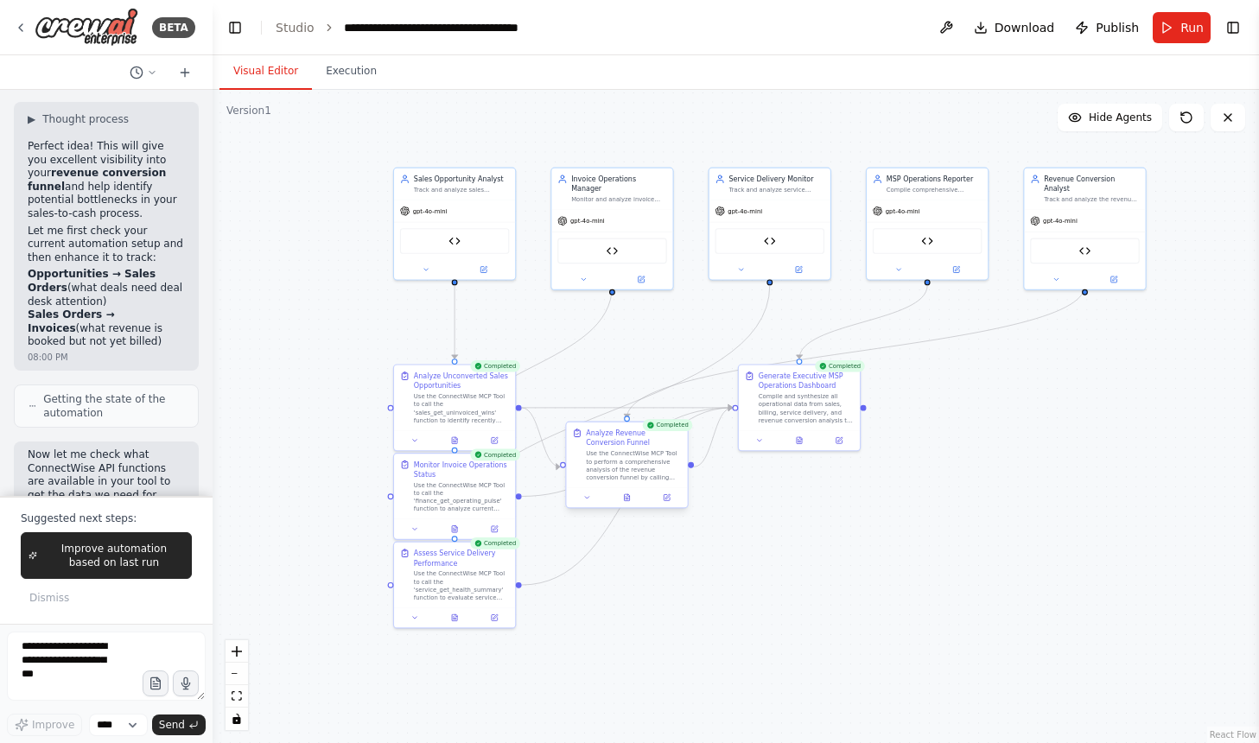
click at [627, 462] on div "Use the ConnectWise MCP Tool to perform a comprehensive analysis of the revenue…" at bounding box center [634, 465] width 96 height 31
click at [658, 495] on button at bounding box center [672, 498] width 34 height 12
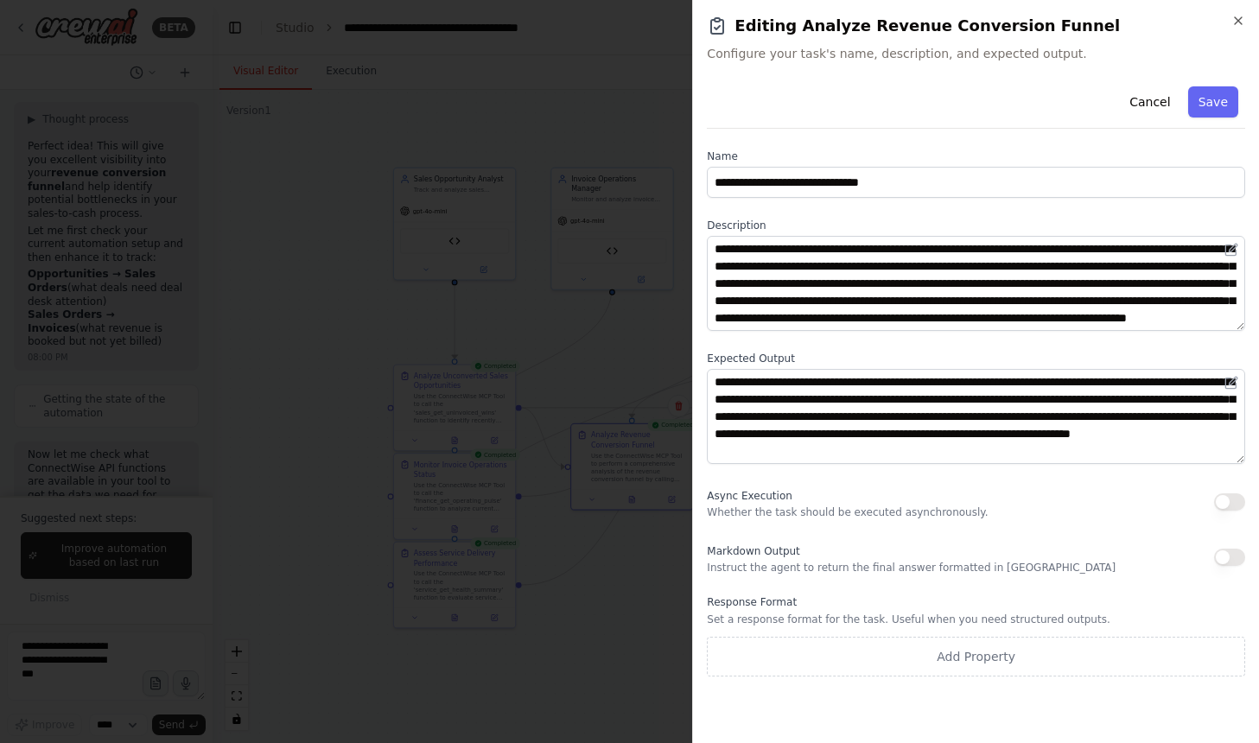
click at [592, 356] on div at bounding box center [629, 371] width 1259 height 743
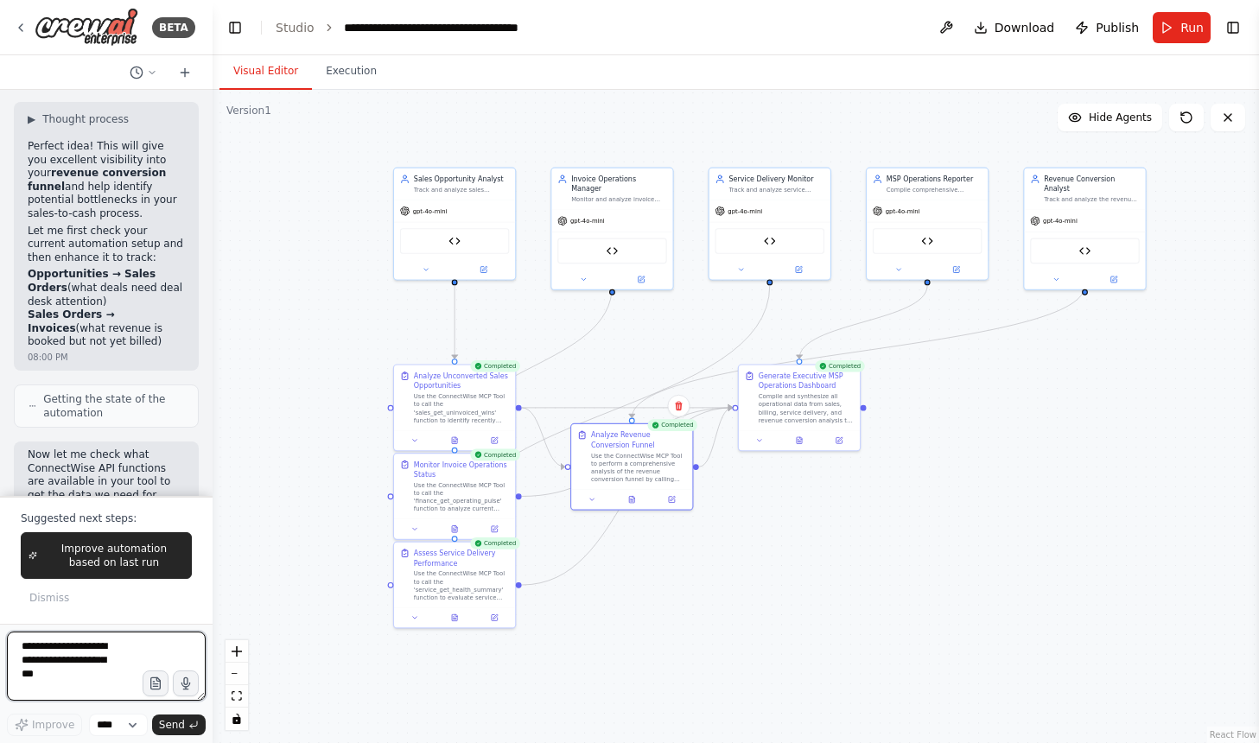
click at [82, 669] on textarea at bounding box center [106, 666] width 199 height 69
type textarea "**********"
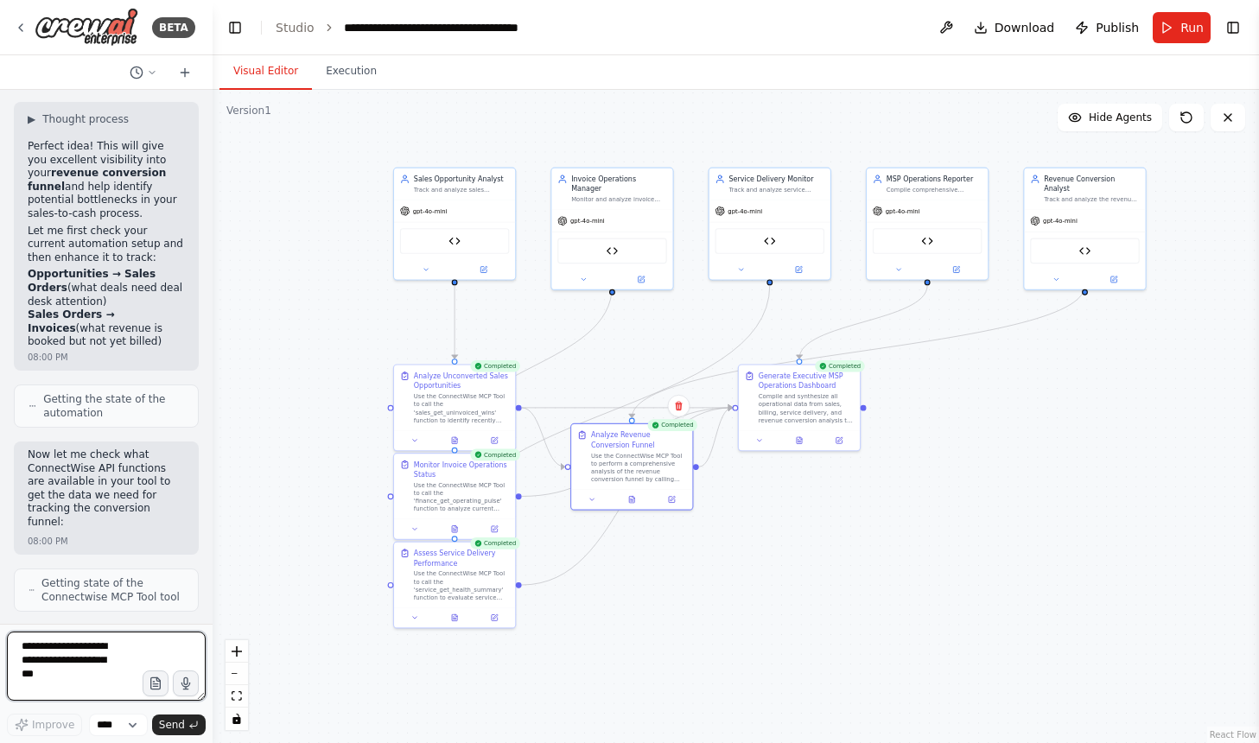
scroll to position [0, 0]
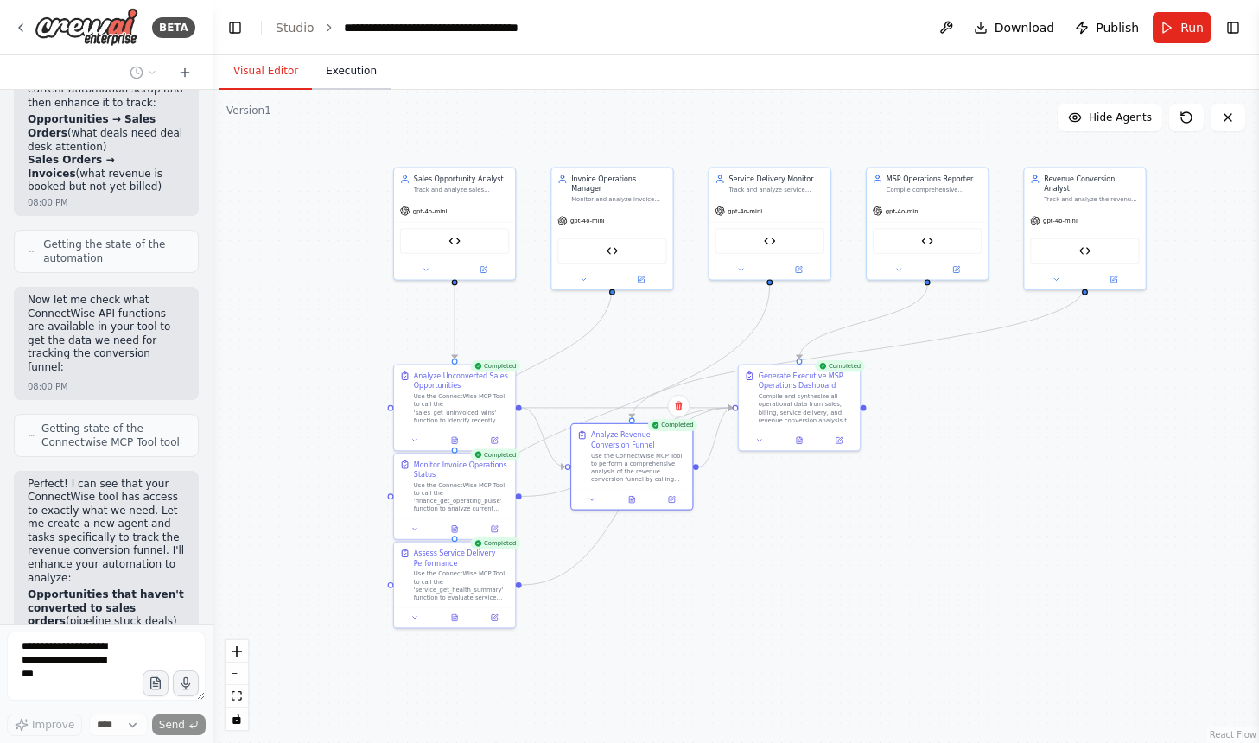
click at [372, 66] on button "Execution" at bounding box center [351, 72] width 79 height 36
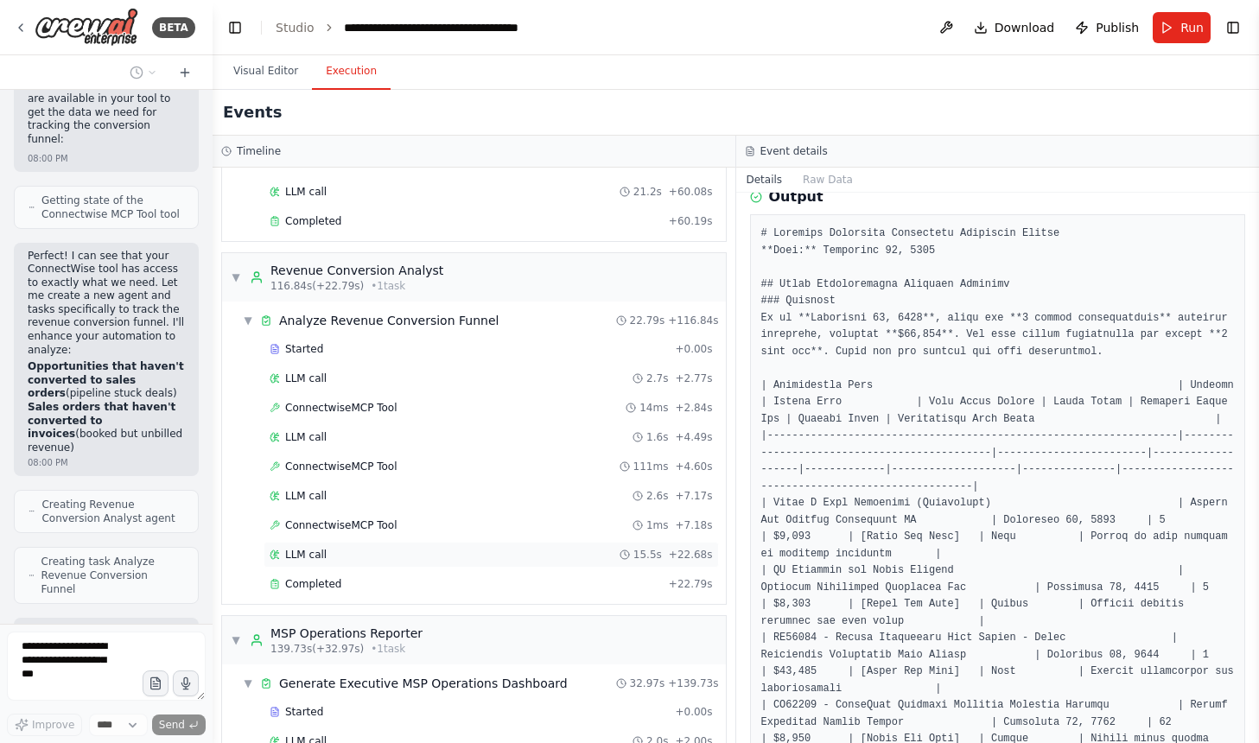
scroll to position [58840, 0]
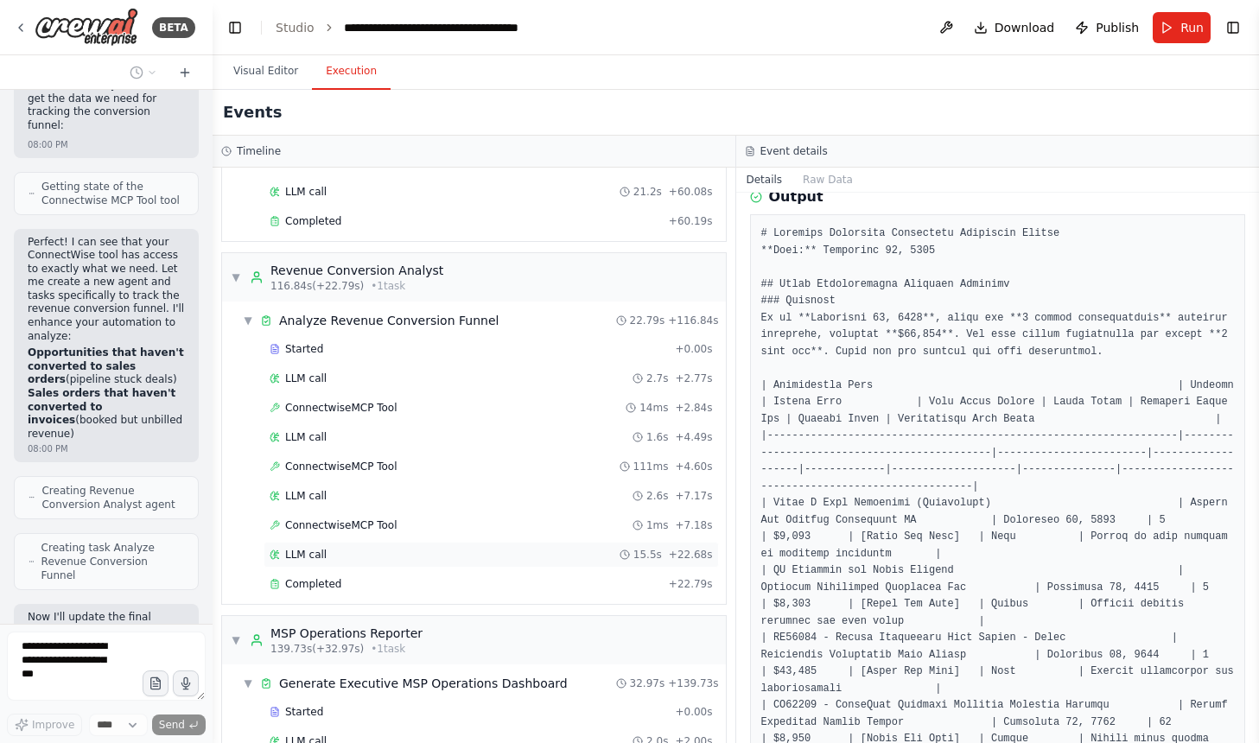
click at [350, 565] on div "LLM call 15.5s + 22.68s" at bounding box center [491, 555] width 455 height 26
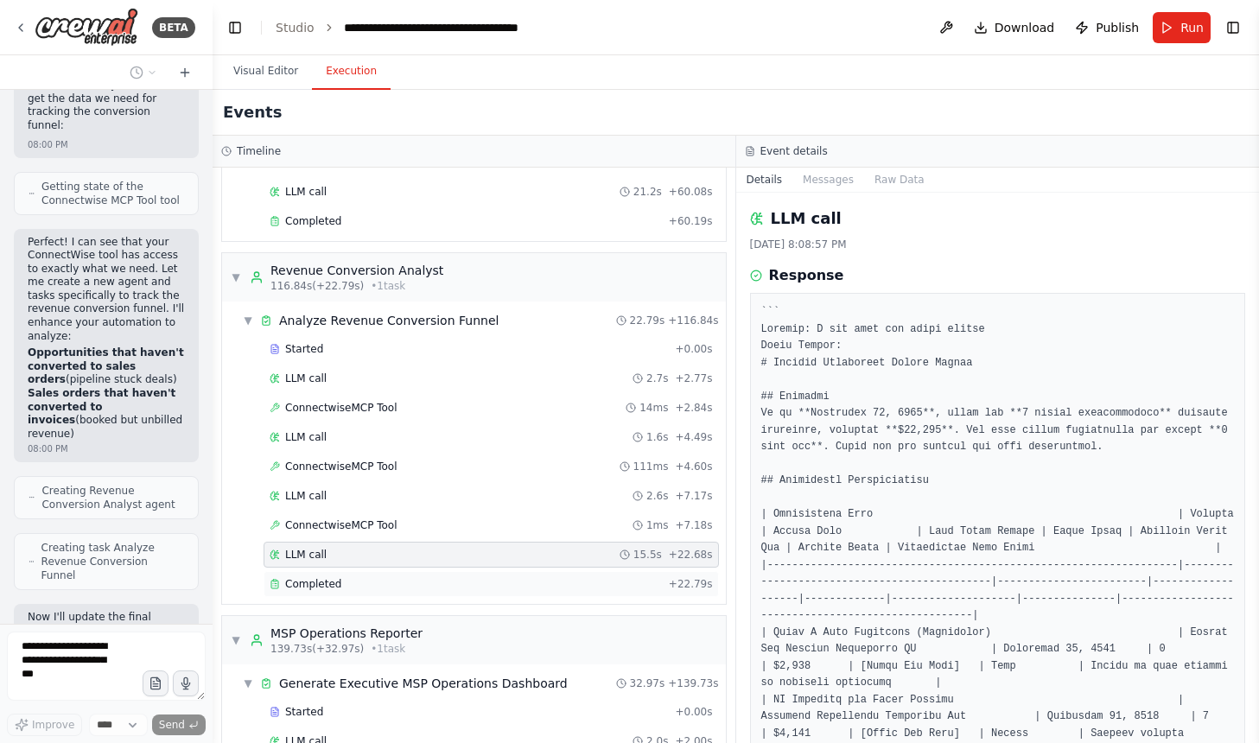
click at [350, 585] on div "Completed" at bounding box center [466, 584] width 392 height 14
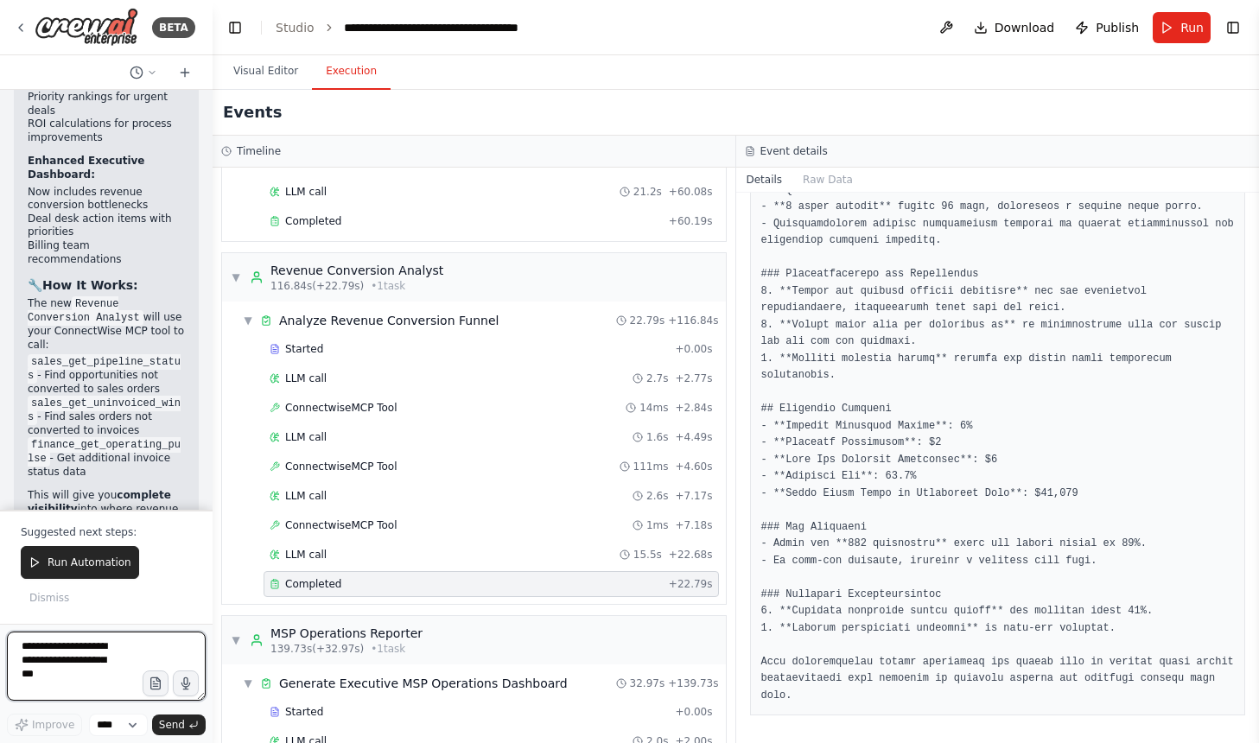
scroll to position [60630, 0]
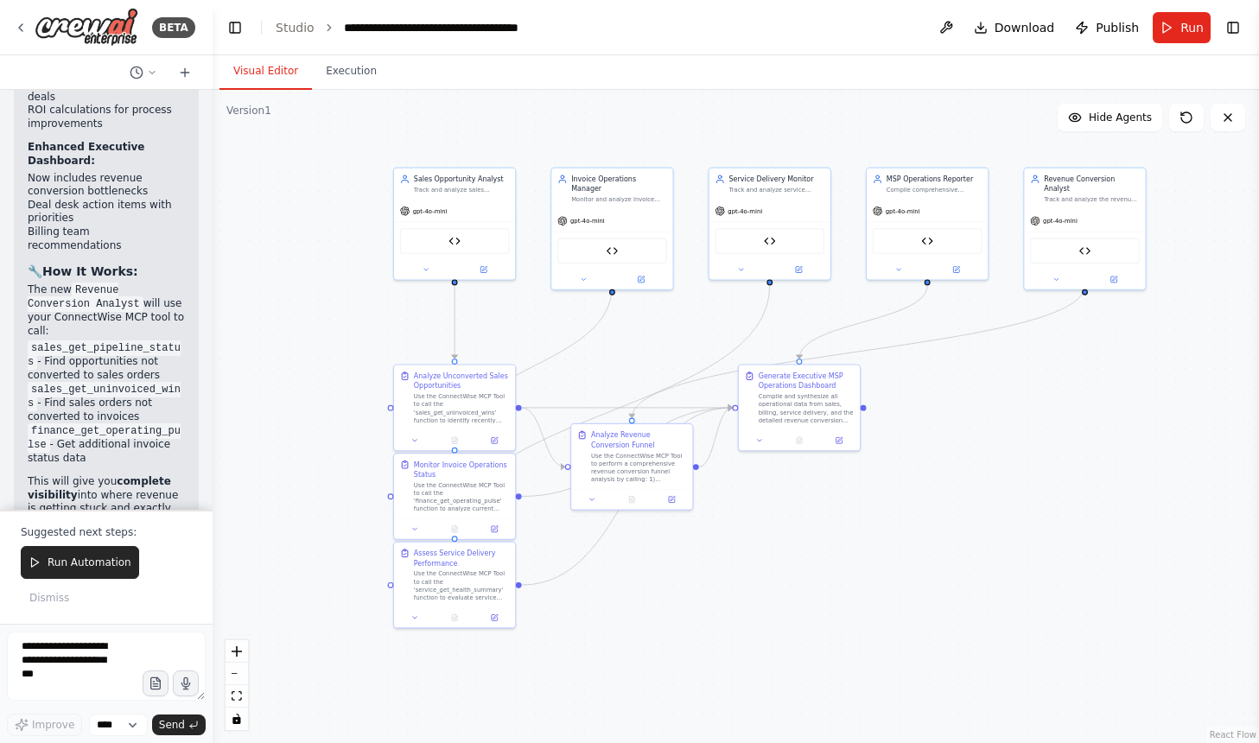
click at [254, 68] on button "Visual Editor" at bounding box center [266, 72] width 92 height 36
click at [86, 551] on button "Run Automation" at bounding box center [80, 562] width 118 height 33
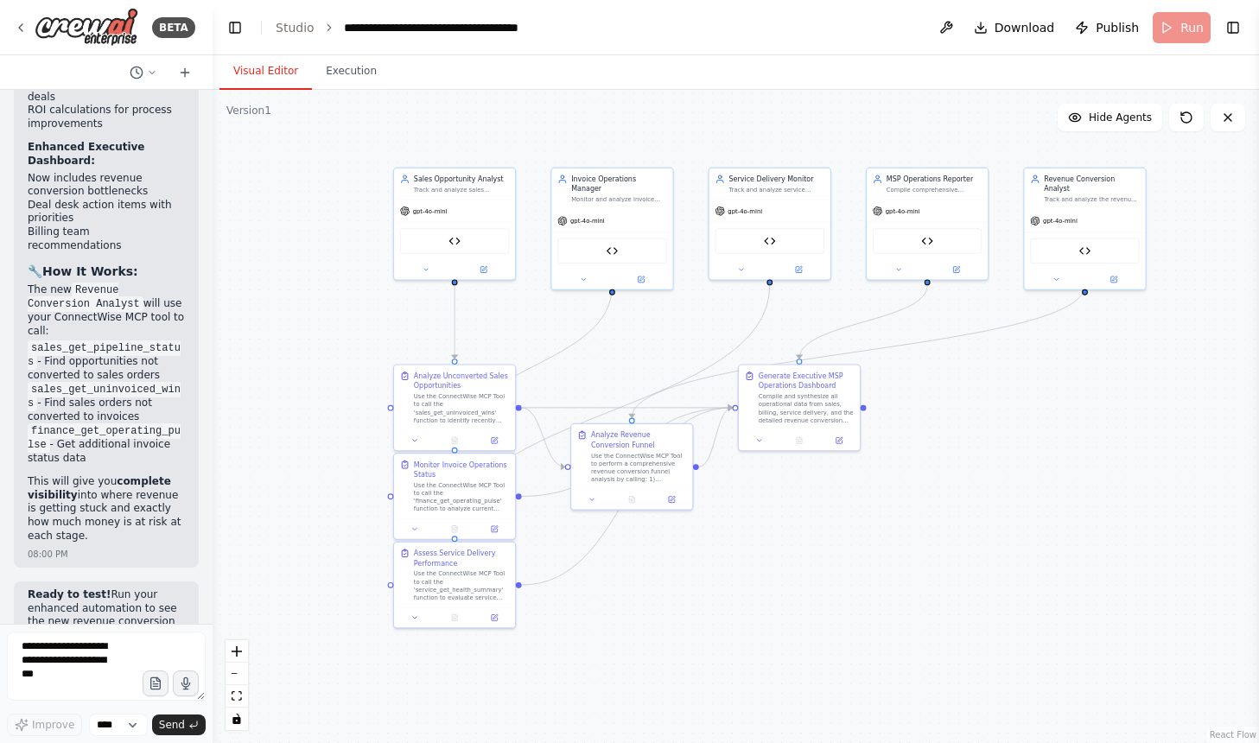
scroll to position [60516, 0]
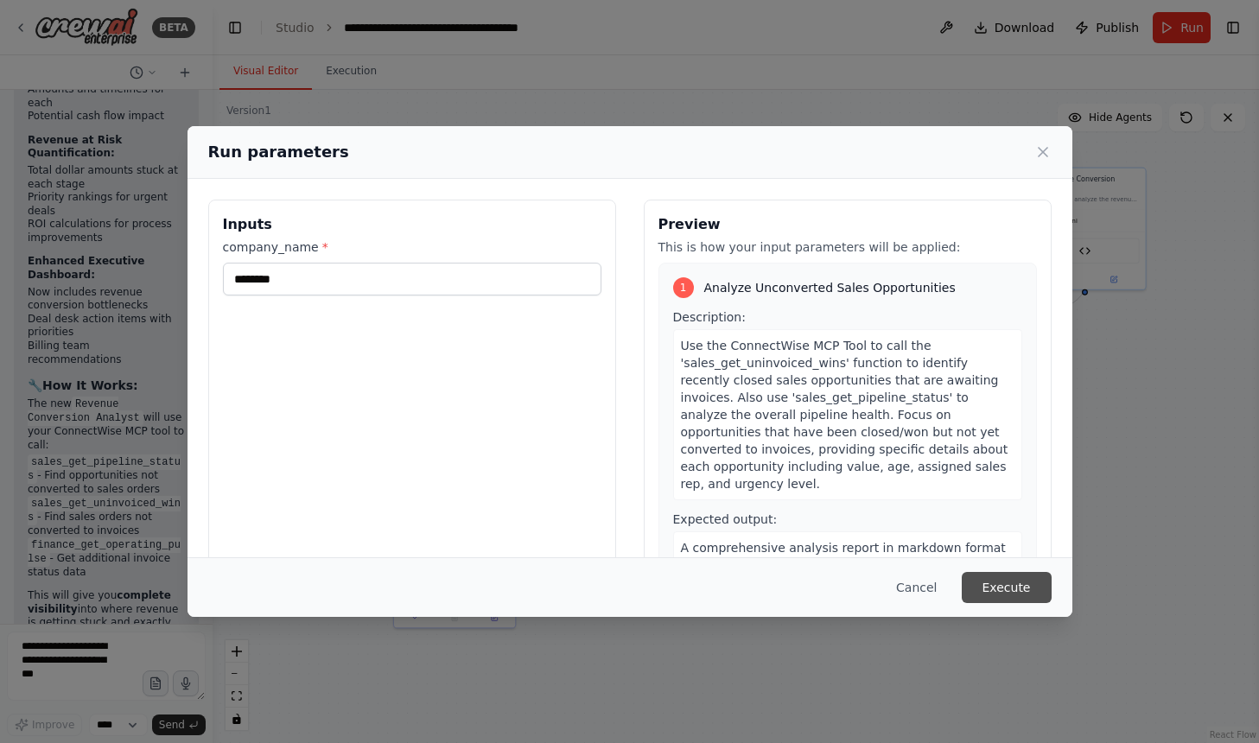
click at [1027, 585] on button "Execute" at bounding box center [1007, 587] width 90 height 31
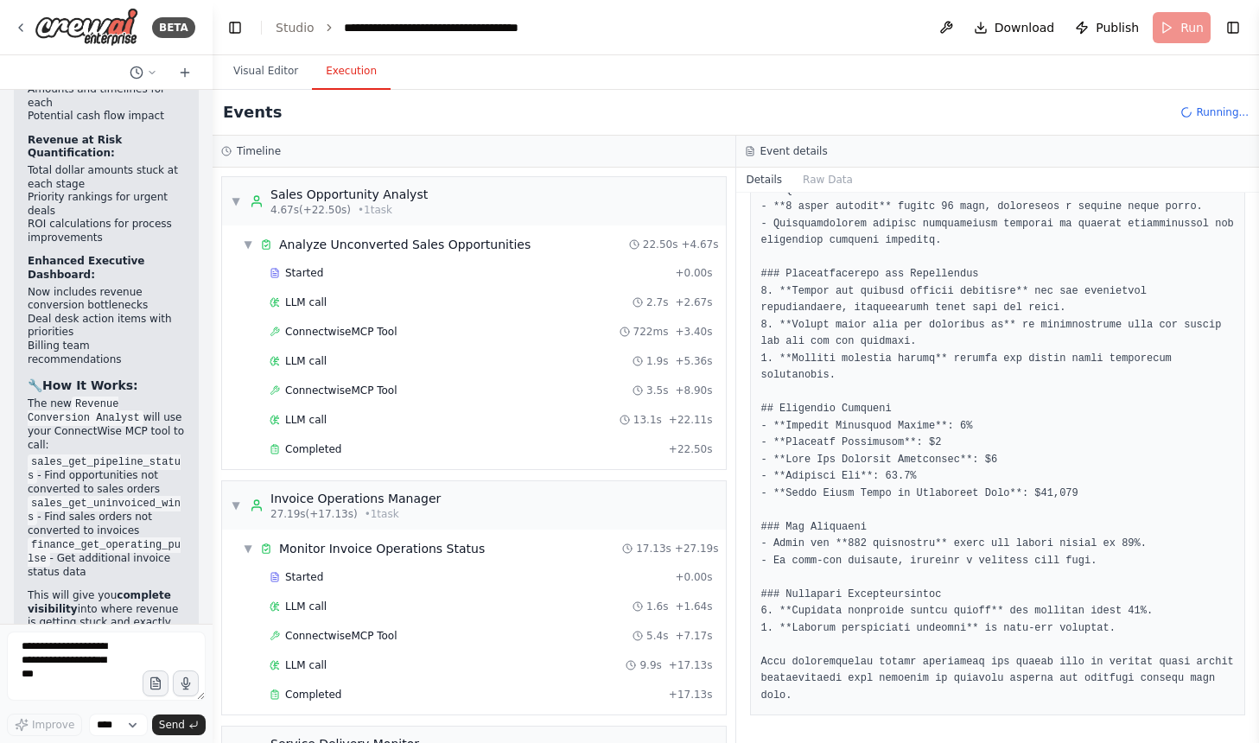
scroll to position [60630, 0]
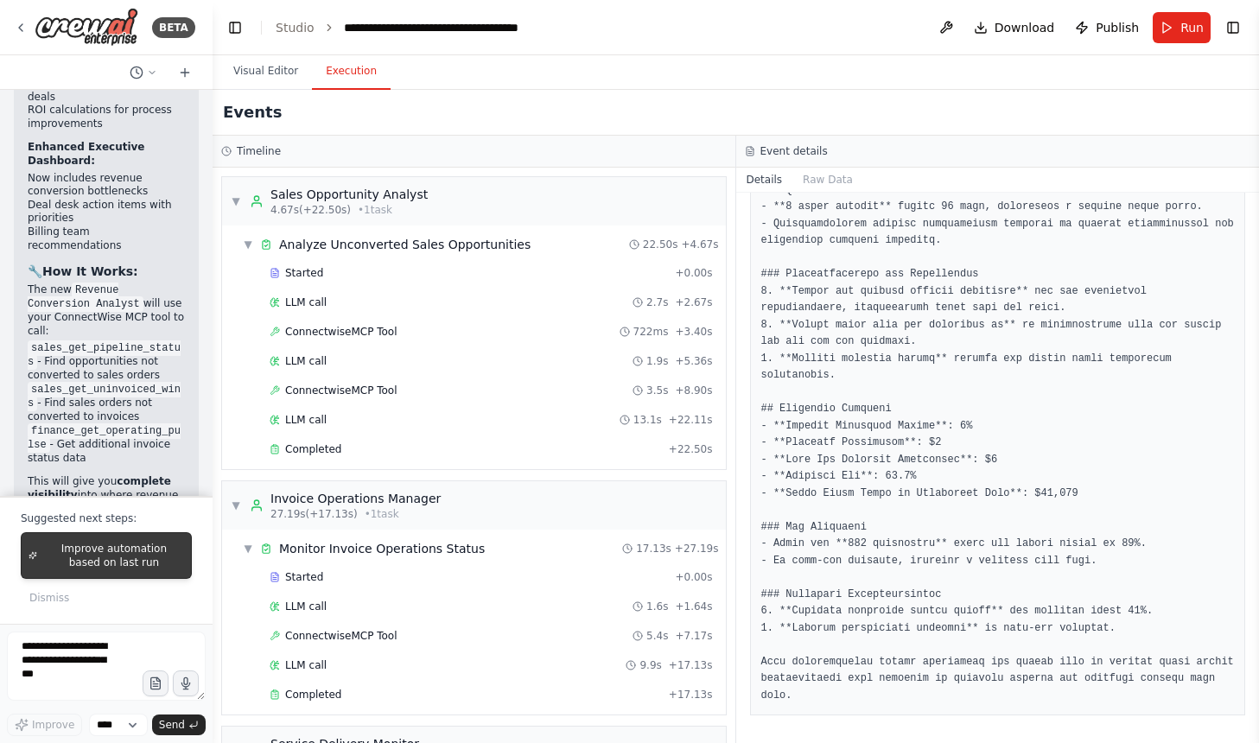
click at [98, 562] on span "Improve automation based on last run" at bounding box center [114, 556] width 140 height 28
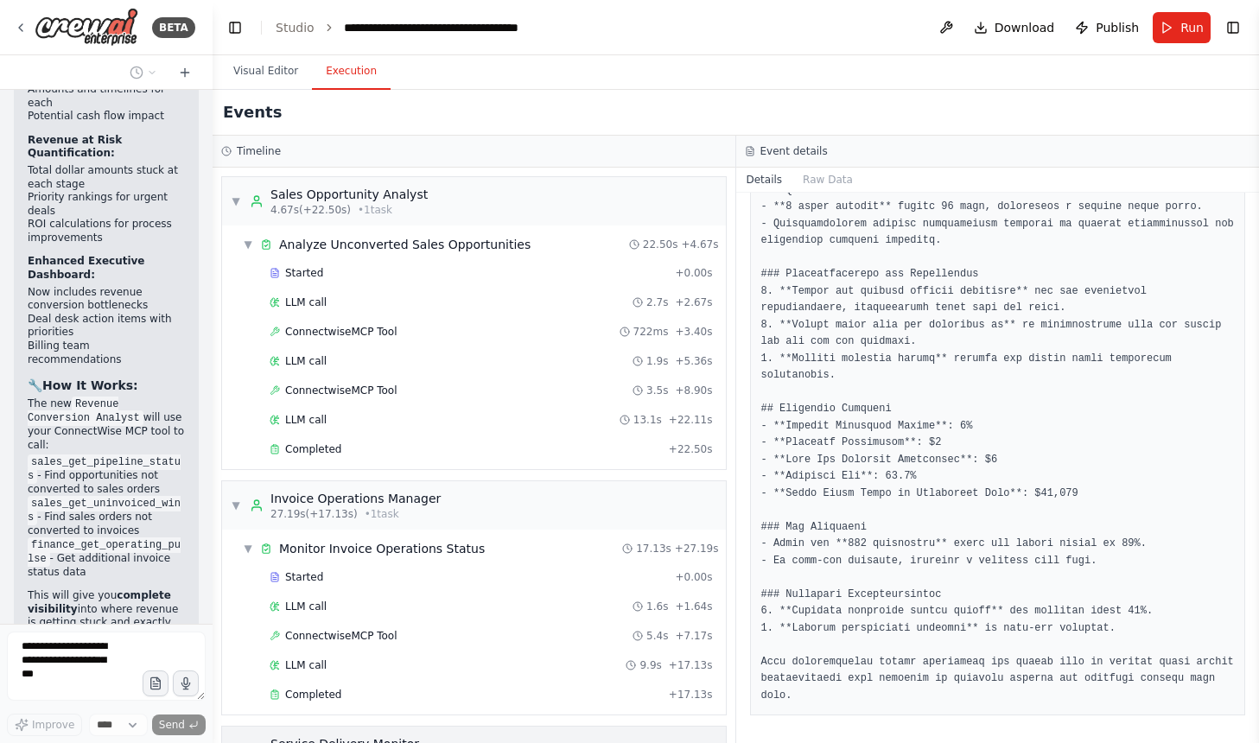
scroll to position [60561, 0]
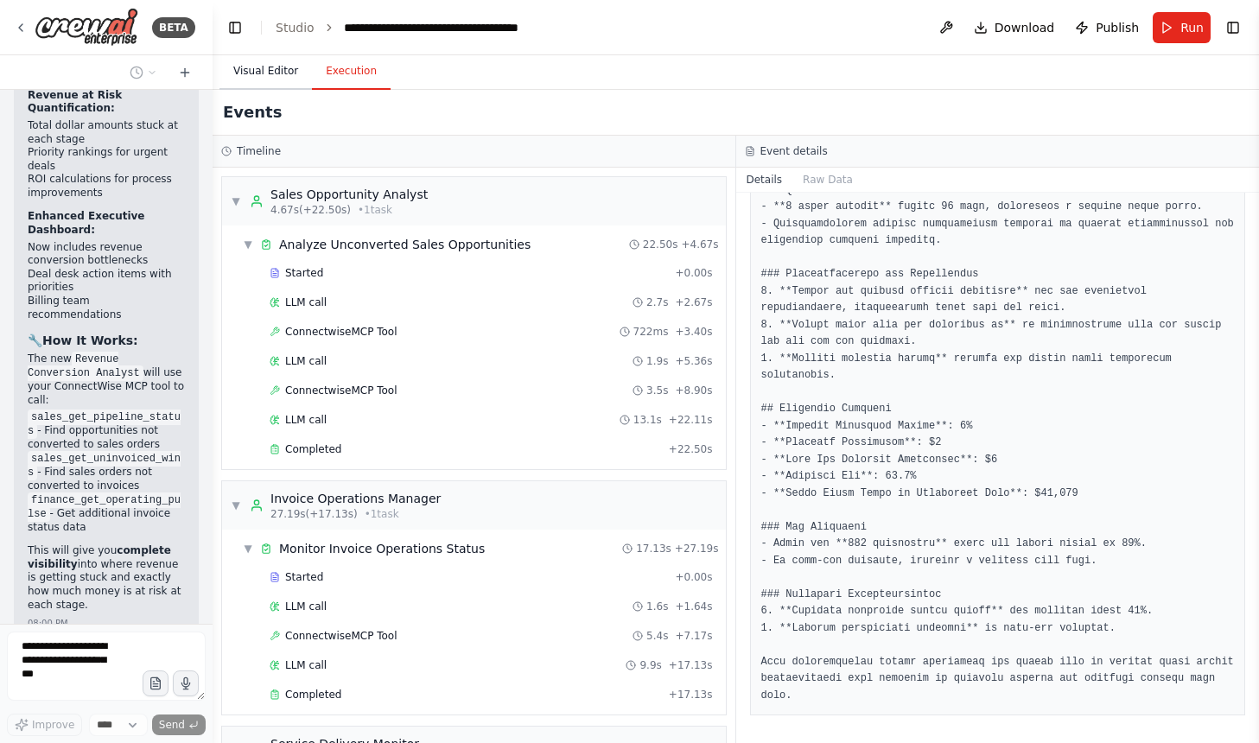
click at [256, 76] on button "Visual Editor" at bounding box center [266, 72] width 92 height 36
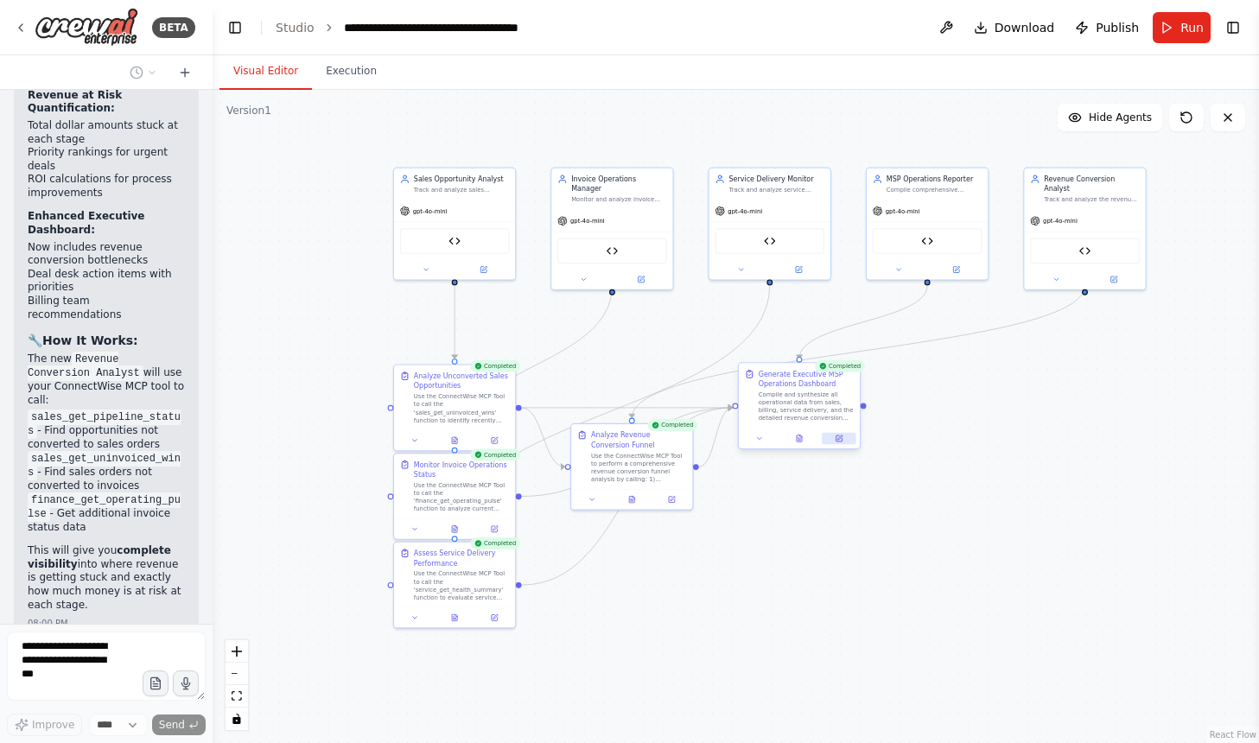
click at [837, 441] on icon at bounding box center [840, 439] width 6 height 6
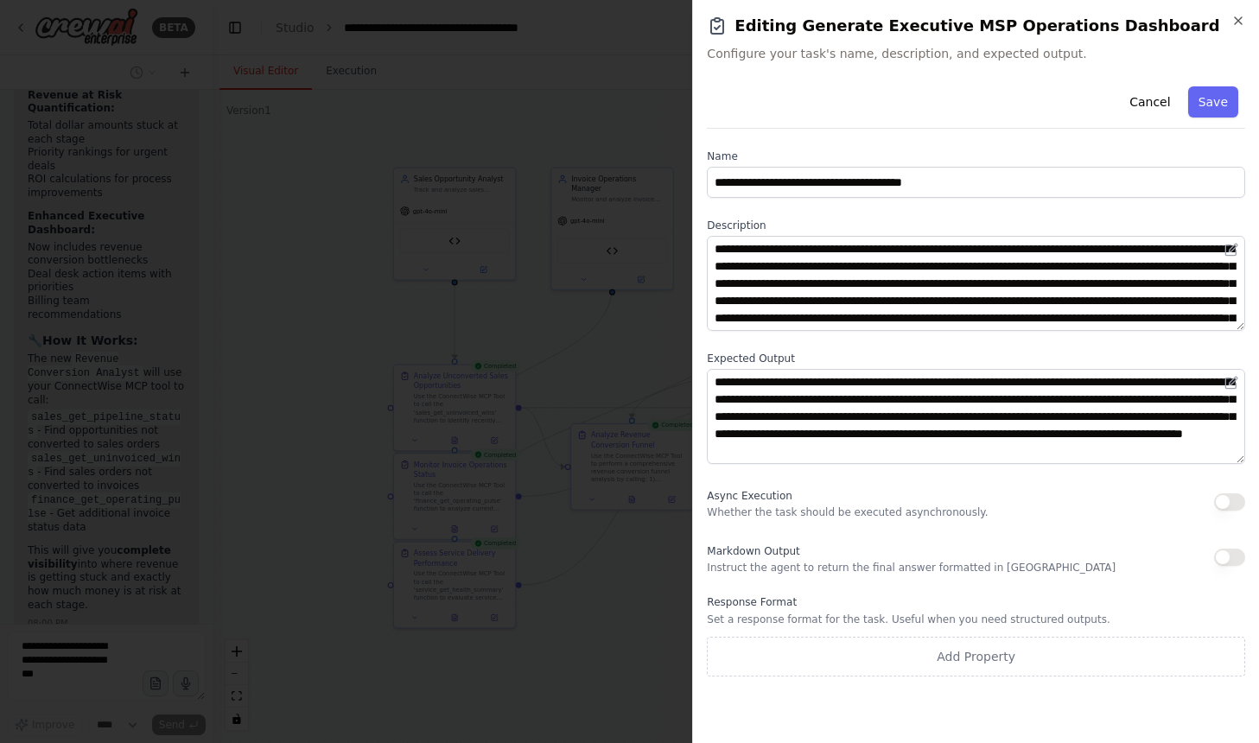
scroll to position [0, 0]
click at [1233, 31] on h2 "Editing Generate Executive MSP Operations Dashboard" at bounding box center [976, 26] width 538 height 24
click at [1233, 29] on h2 "Editing Generate Executive MSP Operations Dashboard" at bounding box center [976, 26] width 538 height 24
click at [1232, 22] on icon "button" at bounding box center [1239, 21] width 14 height 14
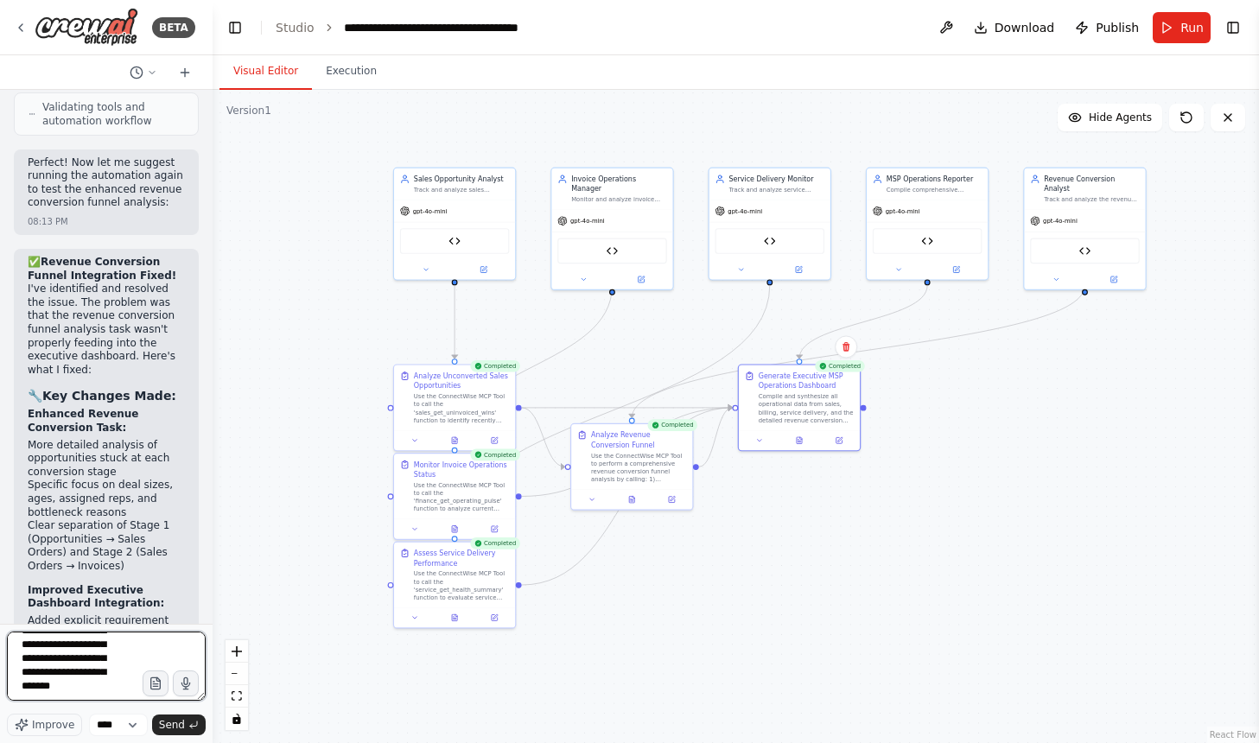
scroll to position [132, 0]
type textarea "**********"
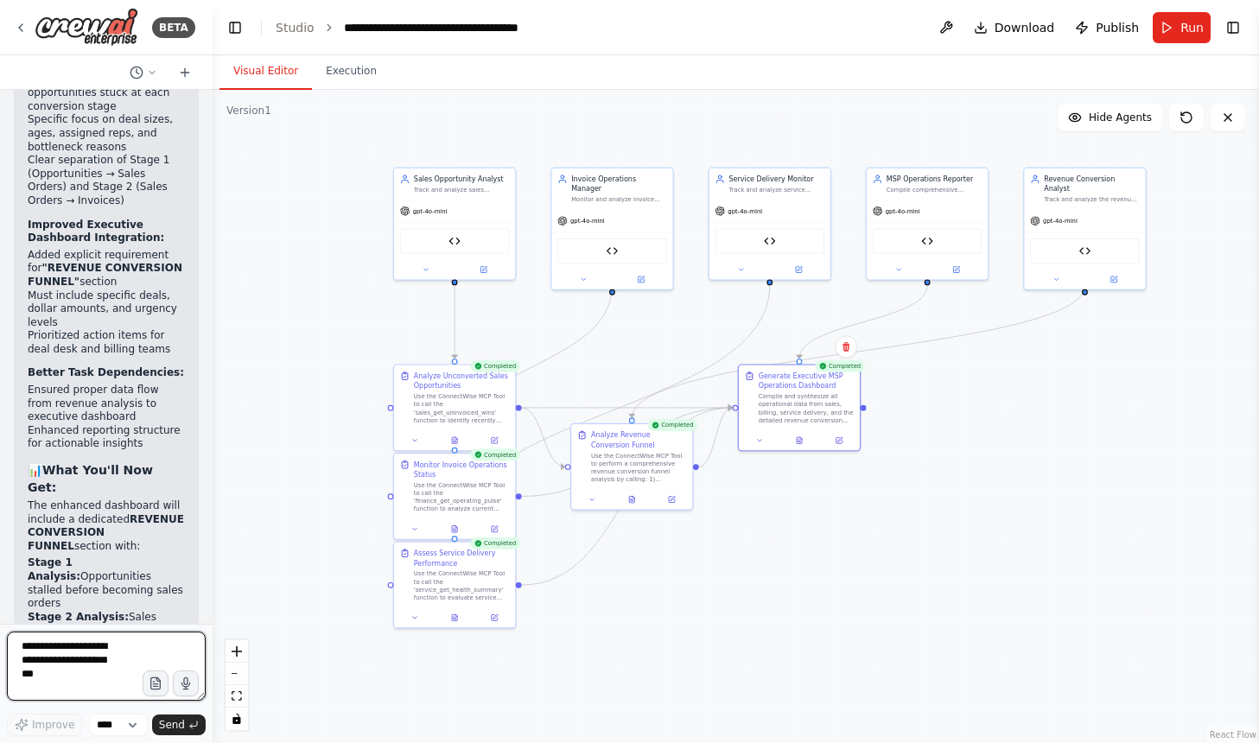
scroll to position [62483, 0]
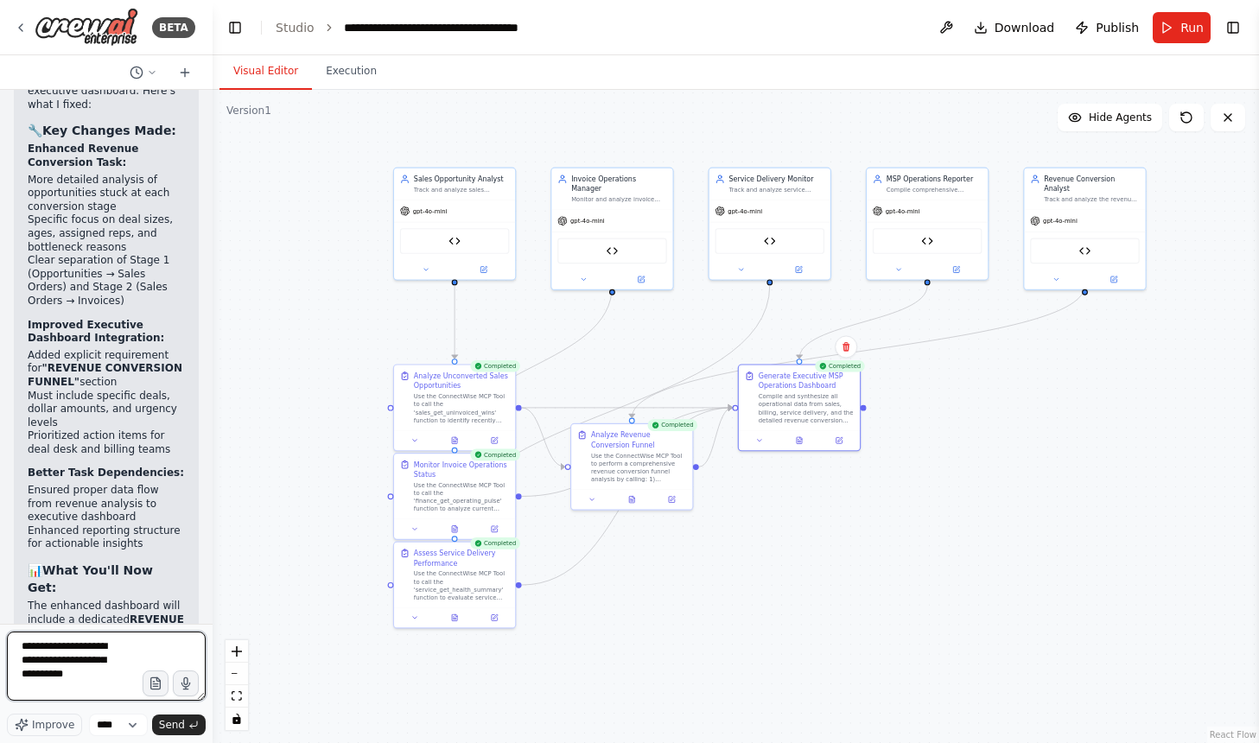
type textarea "**********"
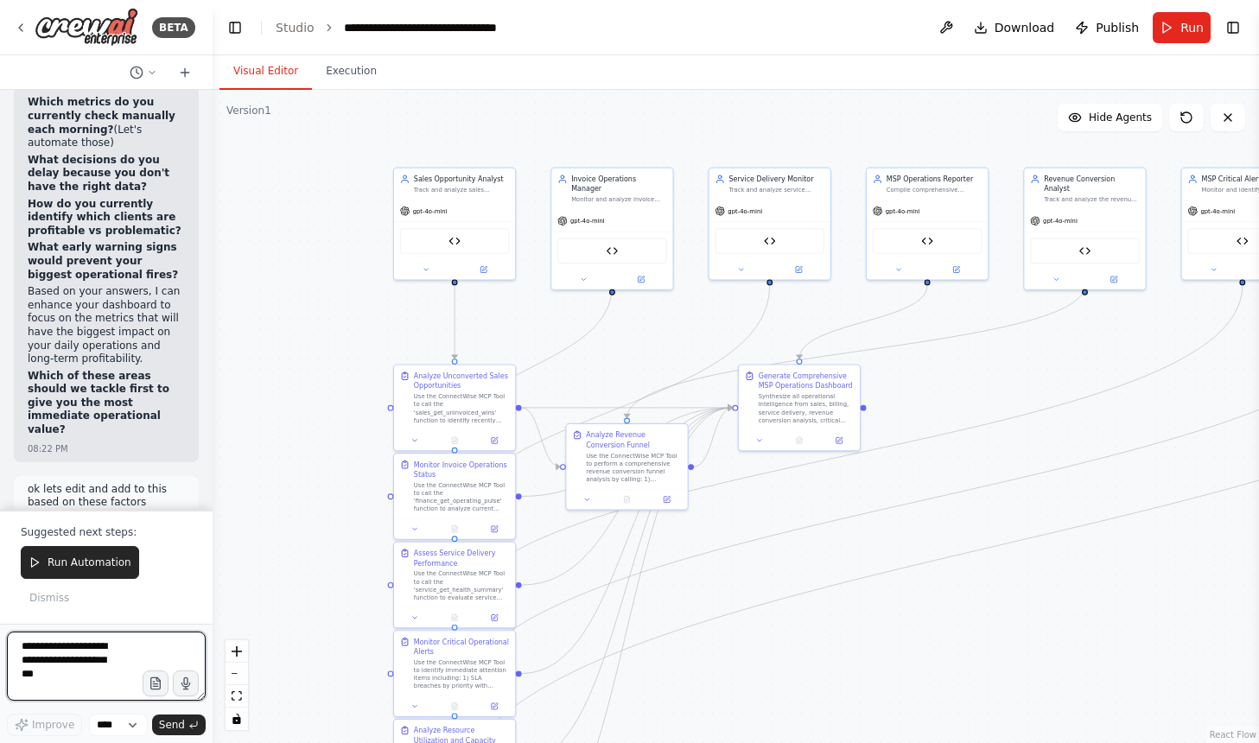
scroll to position [67954, 0]
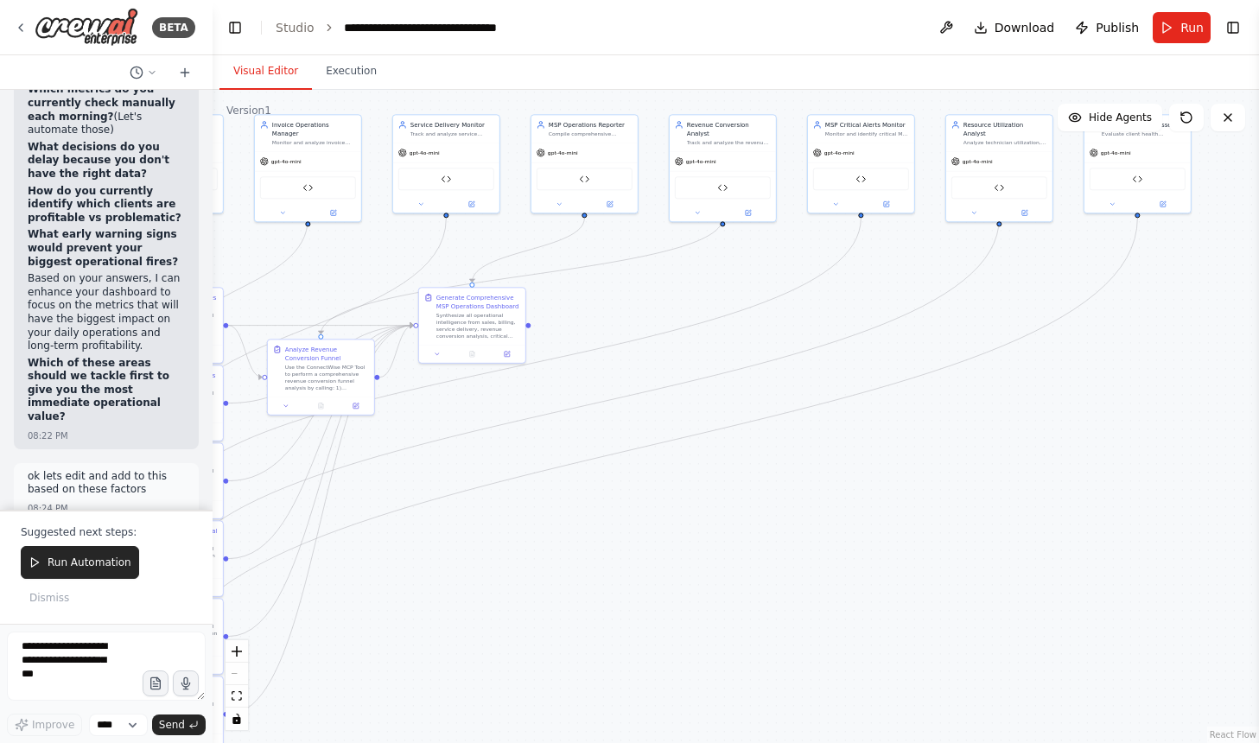
drag, startPoint x: 784, startPoint y: 706, endPoint x: 506, endPoint y: 626, distance: 289.7
click at [506, 626] on div ".deletable-edge-delete-btn { width: 20px; height: 20px; border: 0px solid #ffff…" at bounding box center [736, 416] width 1047 height 653
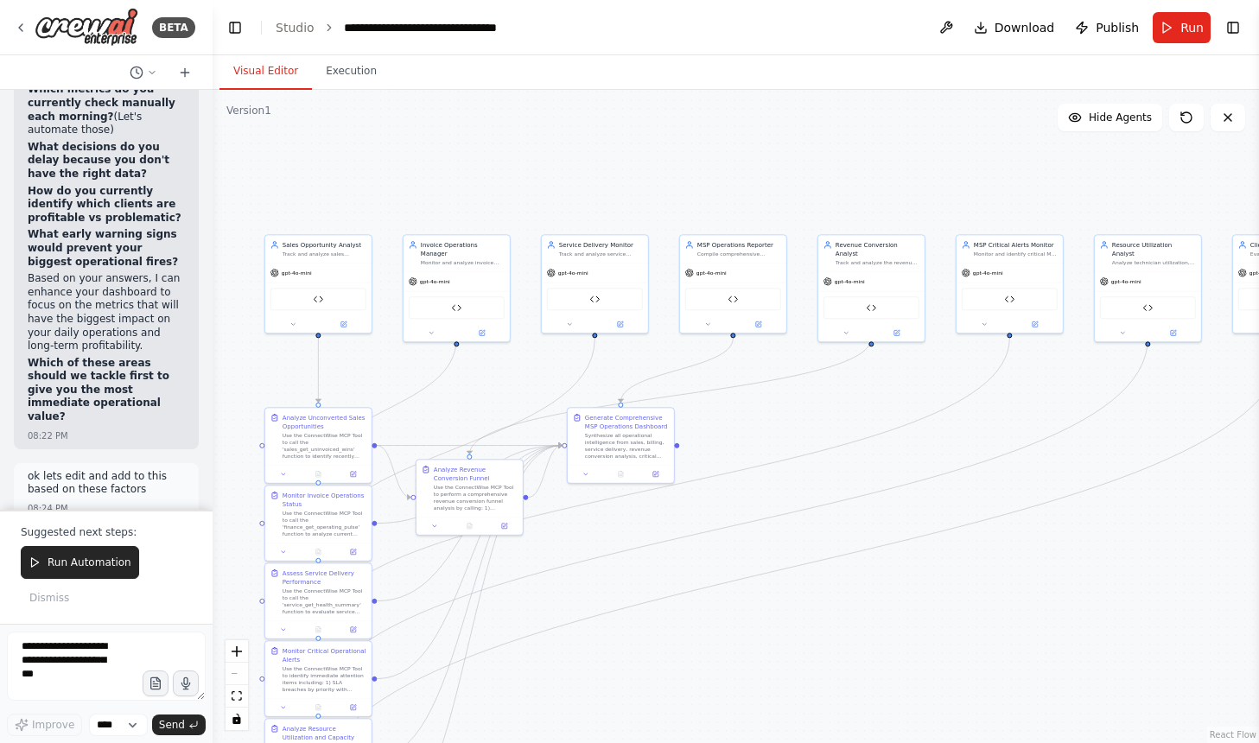
drag, startPoint x: 639, startPoint y: 548, endPoint x: 789, endPoint y: 668, distance: 192.5
click at [788, 667] on div ".deletable-edge-delete-btn { width: 20px; height: 20px; border: 0px solid #ffff…" at bounding box center [736, 416] width 1047 height 653
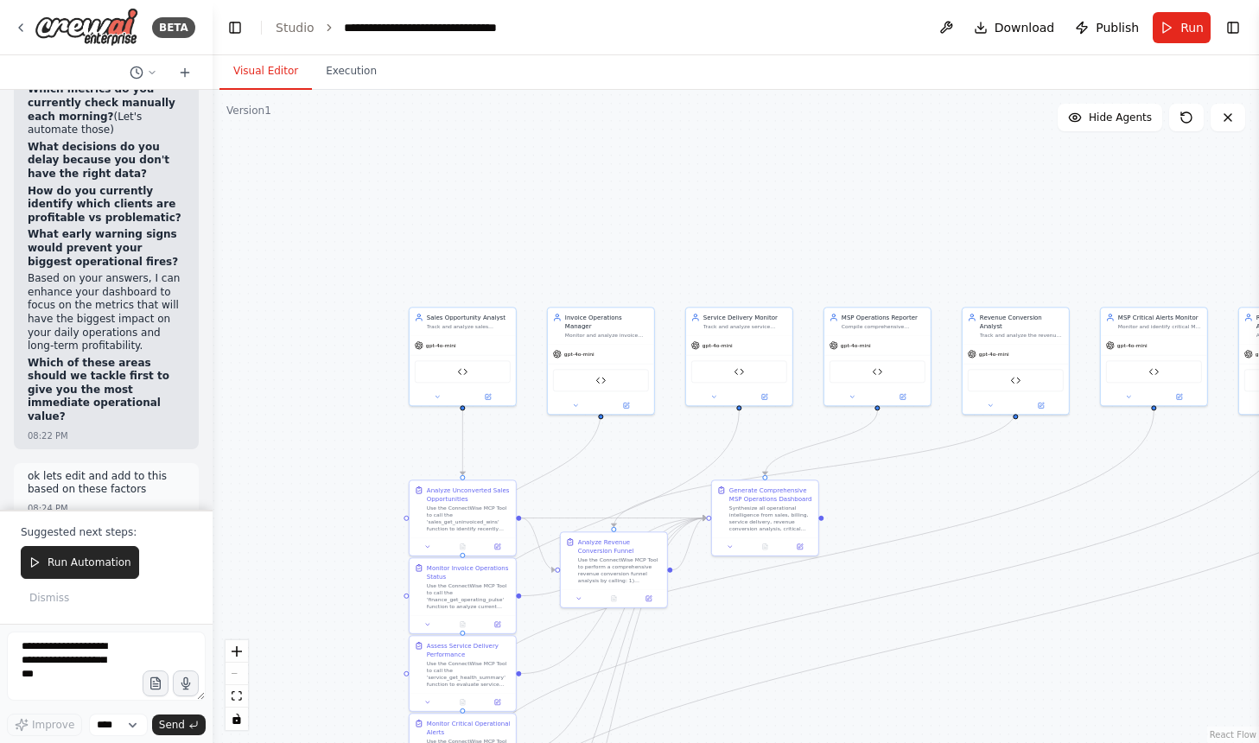
drag, startPoint x: 508, startPoint y: 380, endPoint x: 720, endPoint y: 457, distance: 225.3
click at [720, 457] on div ".deletable-edge-delete-btn { width: 20px; height: 20px; border: 0px solid #ffff…" at bounding box center [736, 416] width 1047 height 653
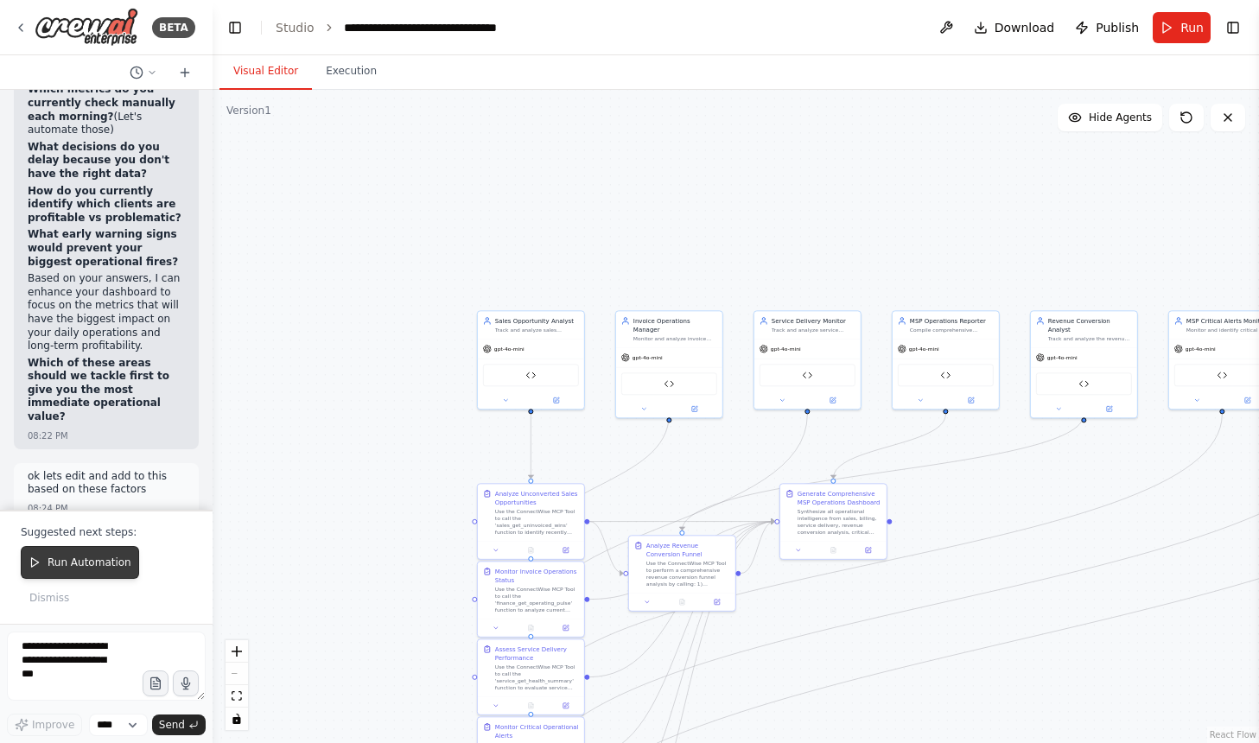
click at [67, 554] on button "Run Automation" at bounding box center [80, 562] width 118 height 33
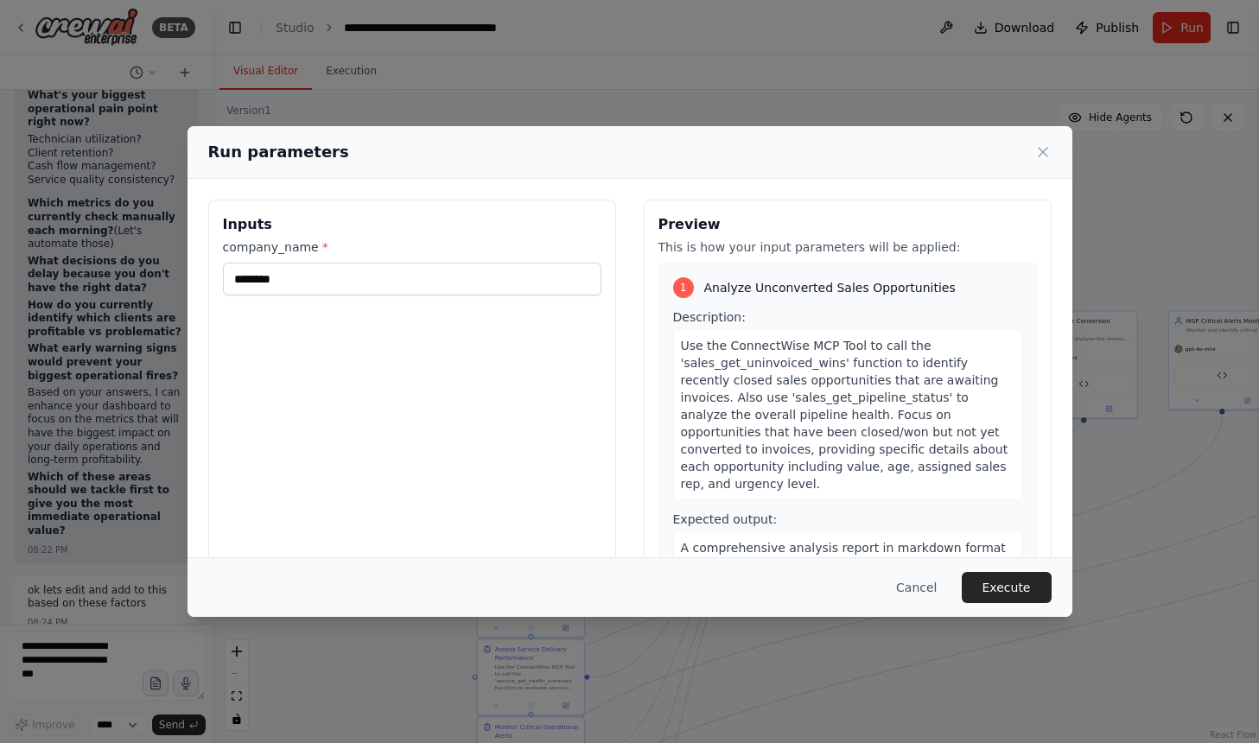
click at [1008, 568] on div "Cancel Execute" at bounding box center [630, 587] width 885 height 60
click at [1008, 588] on button "Execute" at bounding box center [1007, 587] width 90 height 31
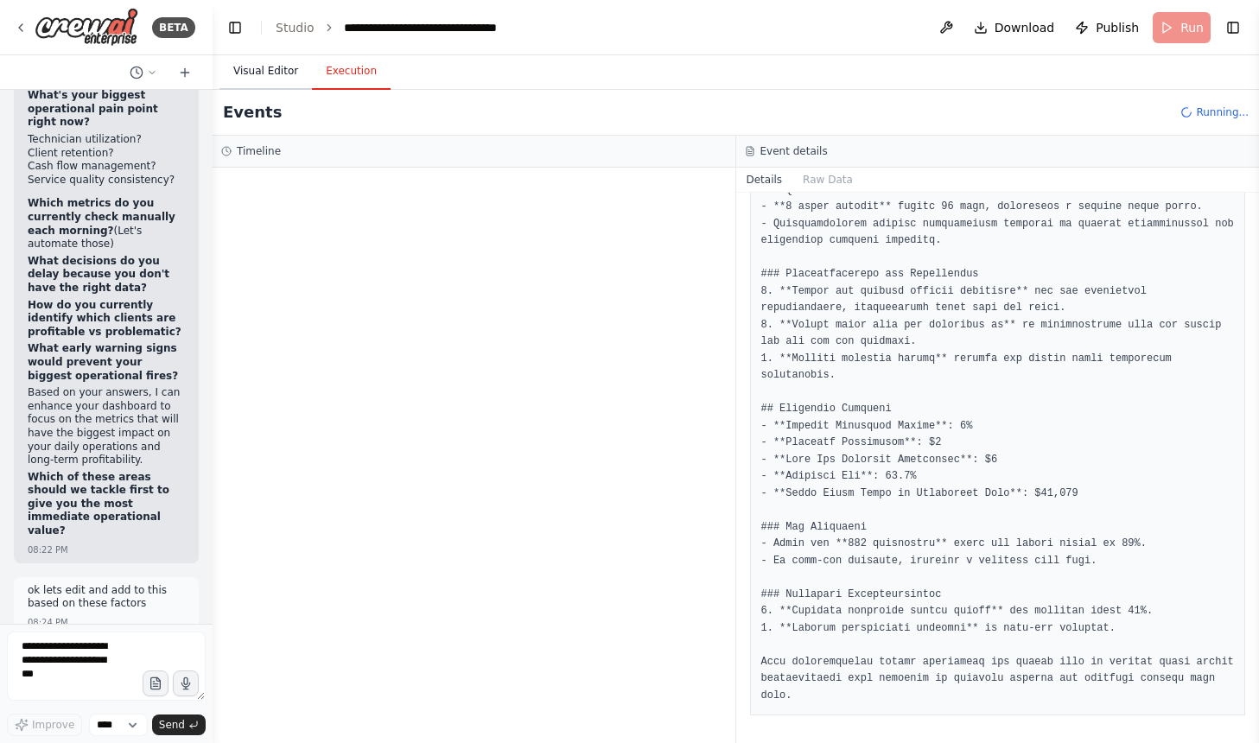
click at [233, 71] on button "Visual Editor" at bounding box center [266, 72] width 92 height 36
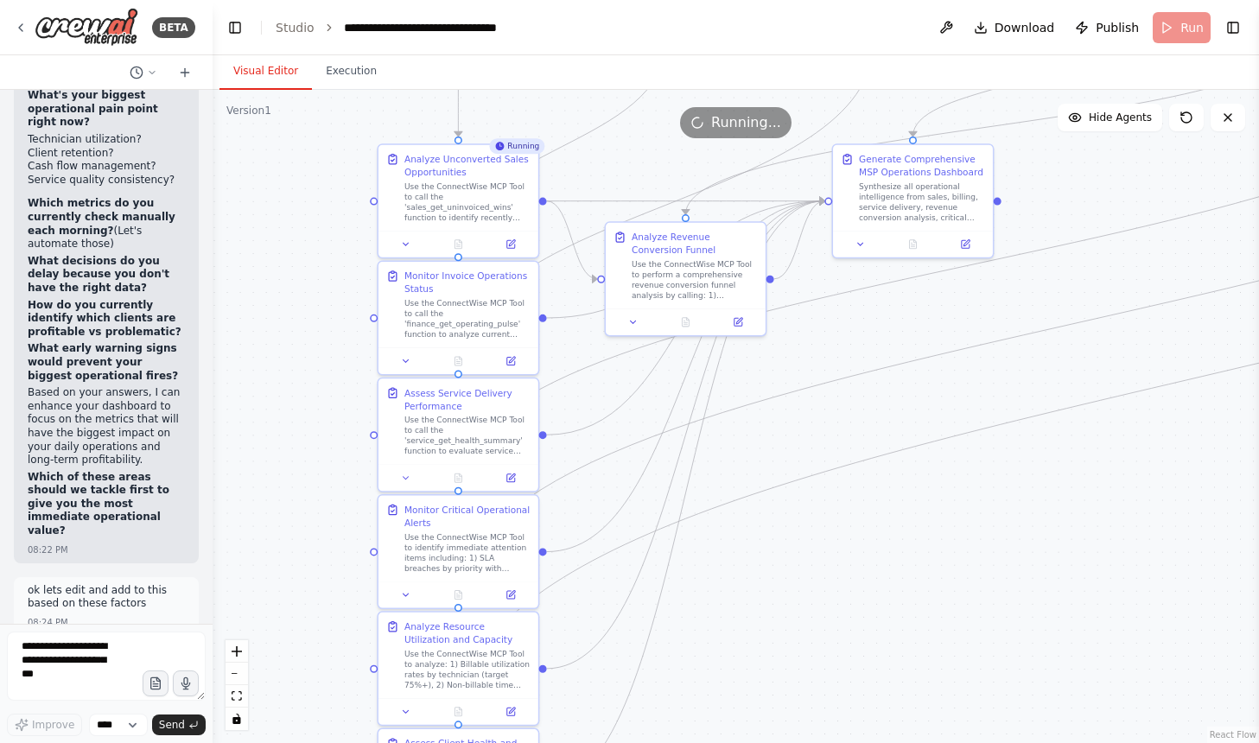
drag, startPoint x: 791, startPoint y: 649, endPoint x: 809, endPoint y: 350, distance: 299.6
click at [809, 350] on div ".deletable-edge-delete-btn { width: 20px; height: 20px; border: 0px solid #ffff…" at bounding box center [736, 416] width 1047 height 653
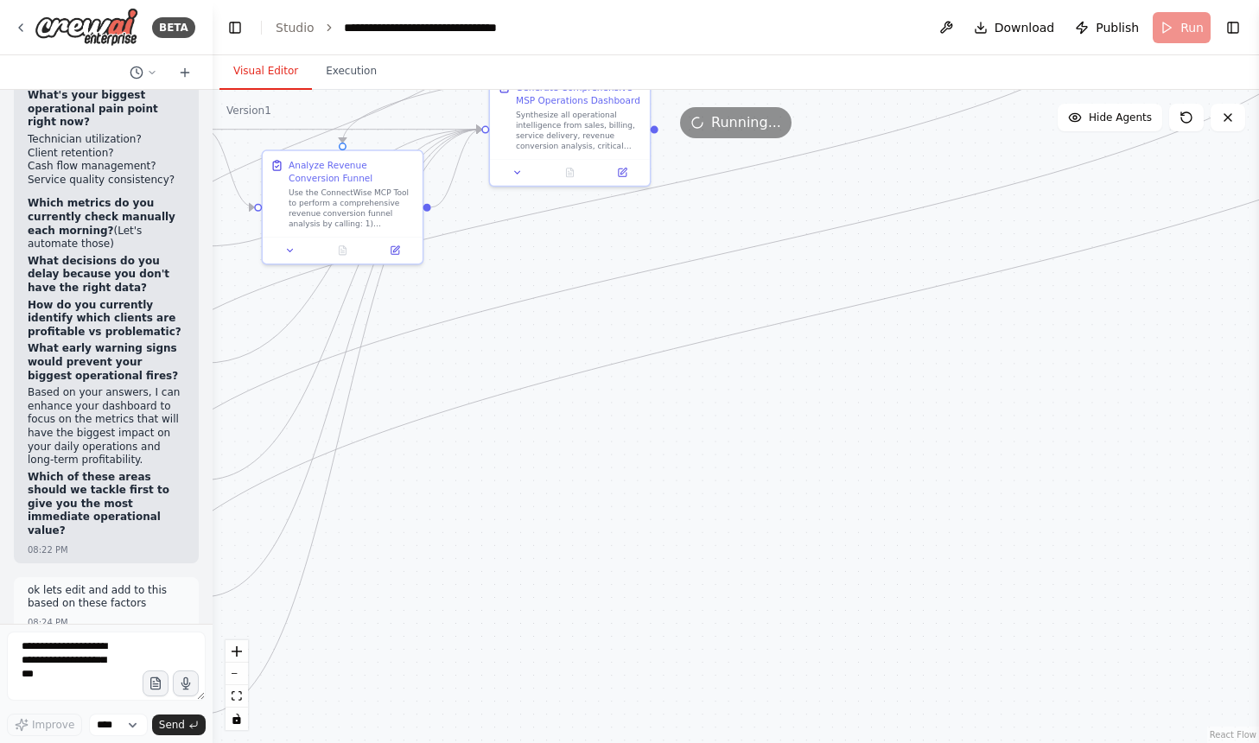
drag, startPoint x: 792, startPoint y: 587, endPoint x: 409, endPoint y: 551, distance: 384.5
click at [409, 551] on div ".deletable-edge-delete-btn { width: 20px; height: 20px; border: 0px solid #ffff…" at bounding box center [736, 416] width 1047 height 653
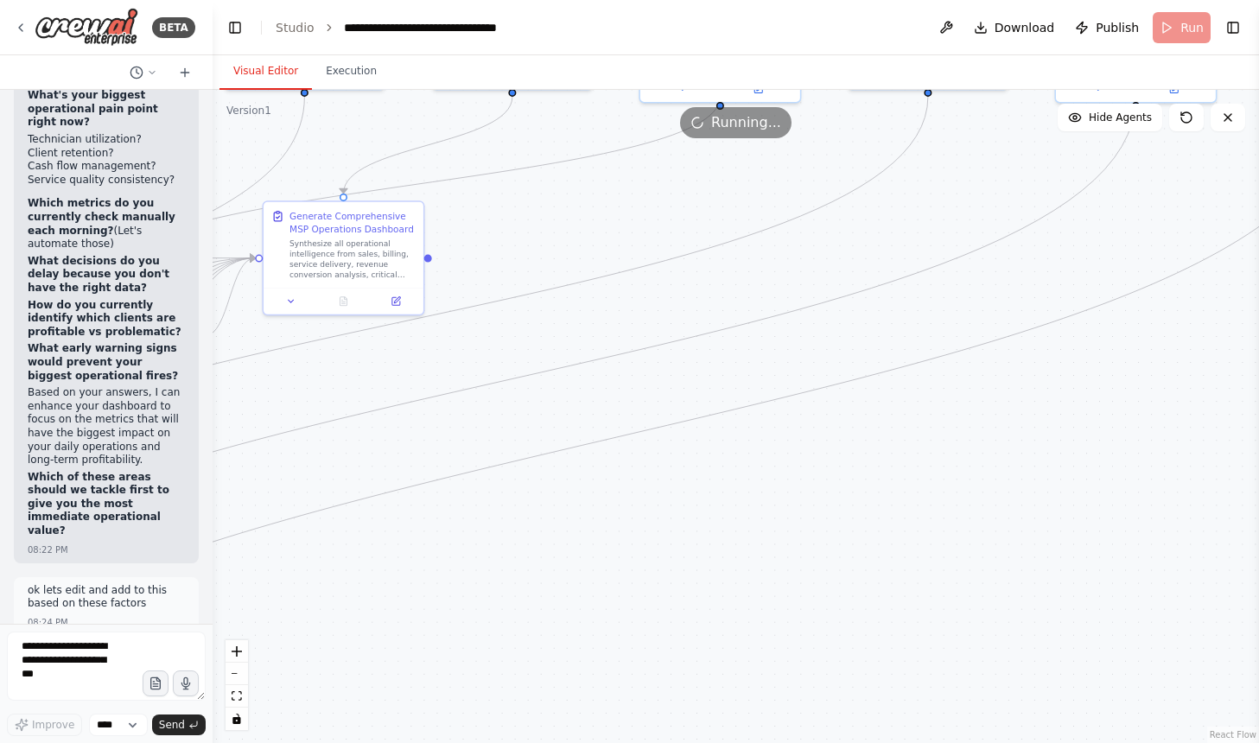
drag, startPoint x: 927, startPoint y: 267, endPoint x: 641, endPoint y: 425, distance: 326.9
click at [641, 425] on div ".deletable-edge-delete-btn { width: 20px; height: 20px; border: 0px solid #ffff…" at bounding box center [736, 416] width 1047 height 653
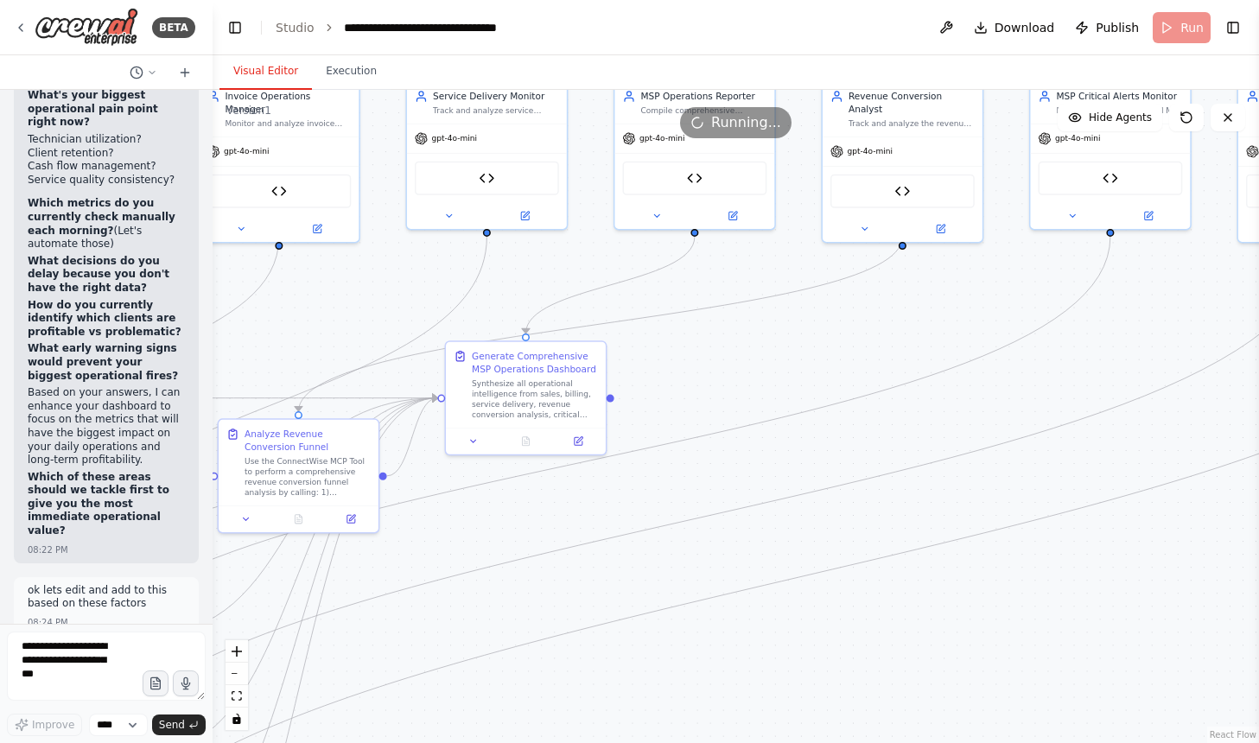
drag, startPoint x: 758, startPoint y: 307, endPoint x: 1039, endPoint y: 386, distance: 291.9
click at [1039, 386] on div ".deletable-edge-delete-btn { width: 20px; height: 20px; border: 0px solid #ffff…" at bounding box center [736, 416] width 1047 height 653
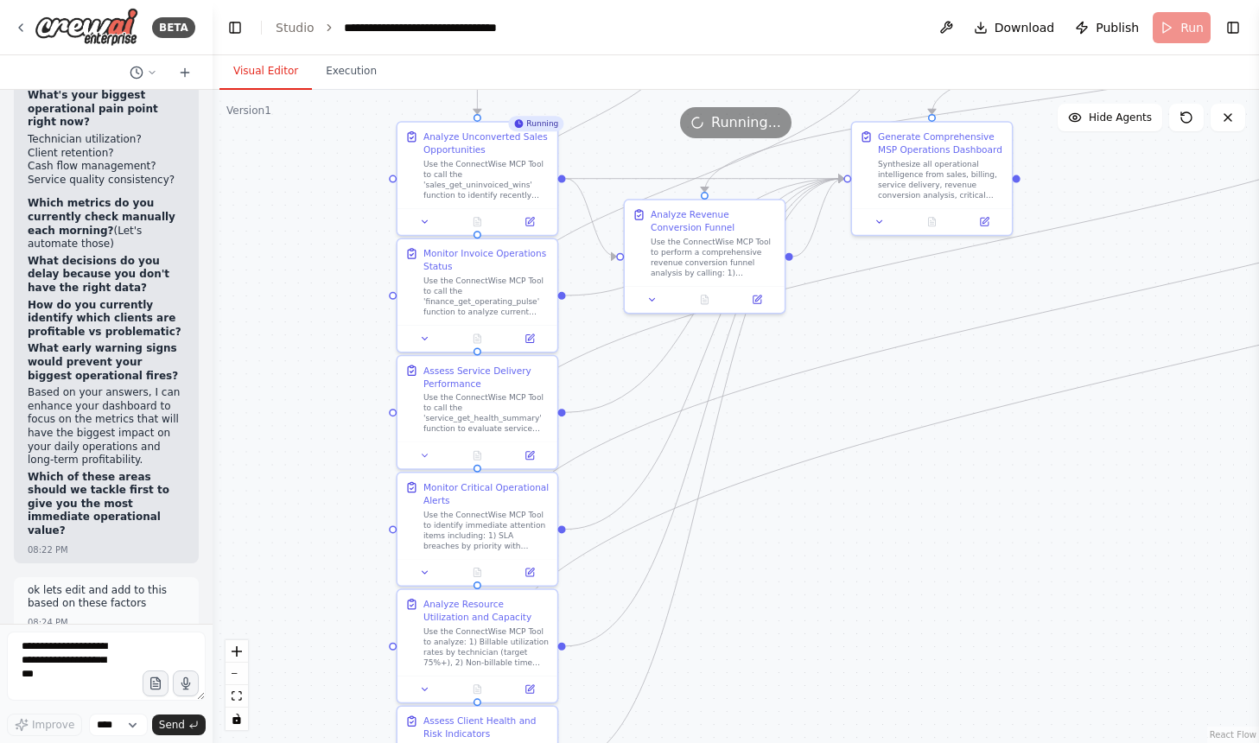
drag, startPoint x: 533, startPoint y: 521, endPoint x: 937, endPoint y: 289, distance: 465.8
click at [937, 289] on div ".deletable-edge-delete-btn { width: 20px; height: 20px; border: 0px solid #ffff…" at bounding box center [736, 416] width 1047 height 653
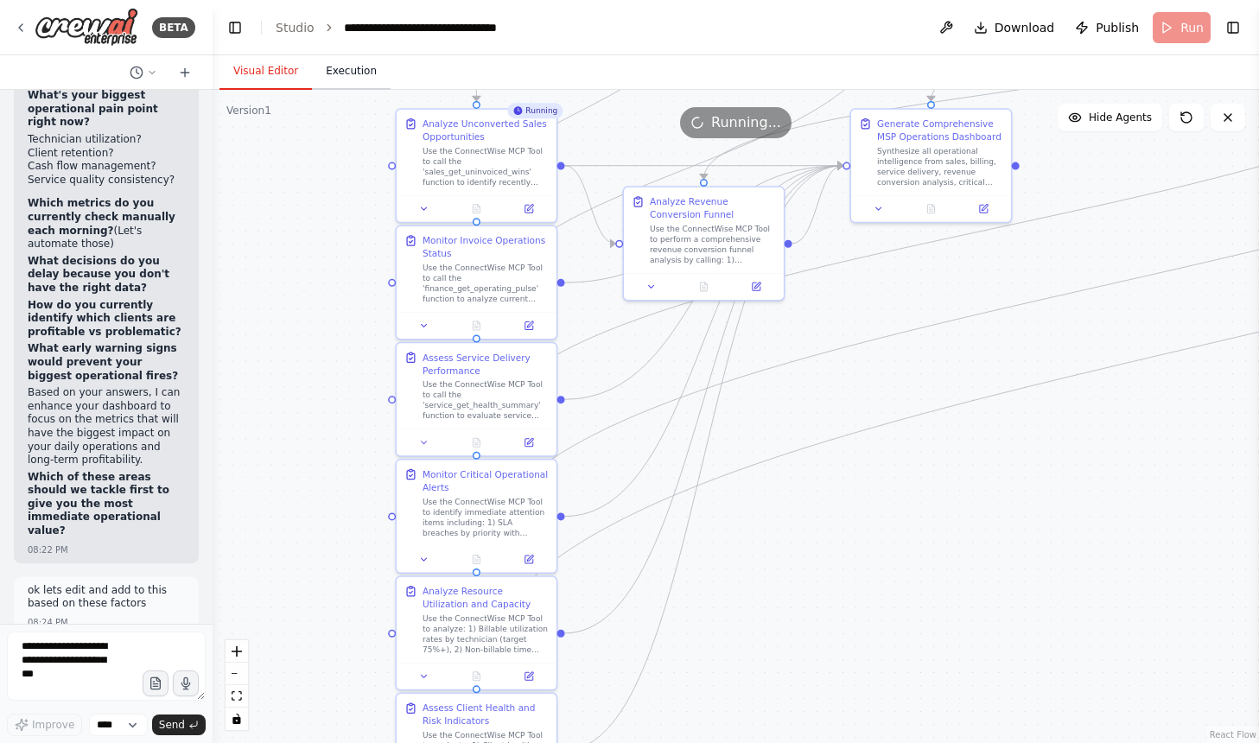
click at [345, 70] on button "Execution" at bounding box center [351, 72] width 79 height 36
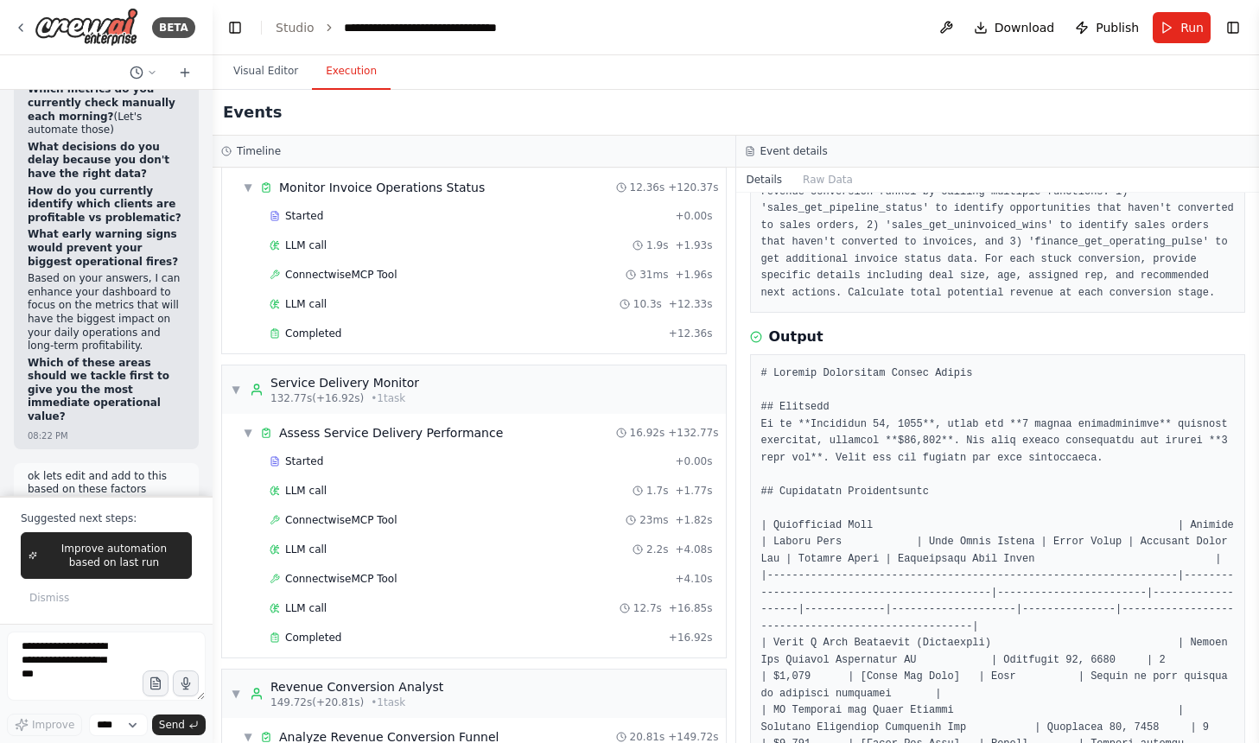
scroll to position [2316, 0]
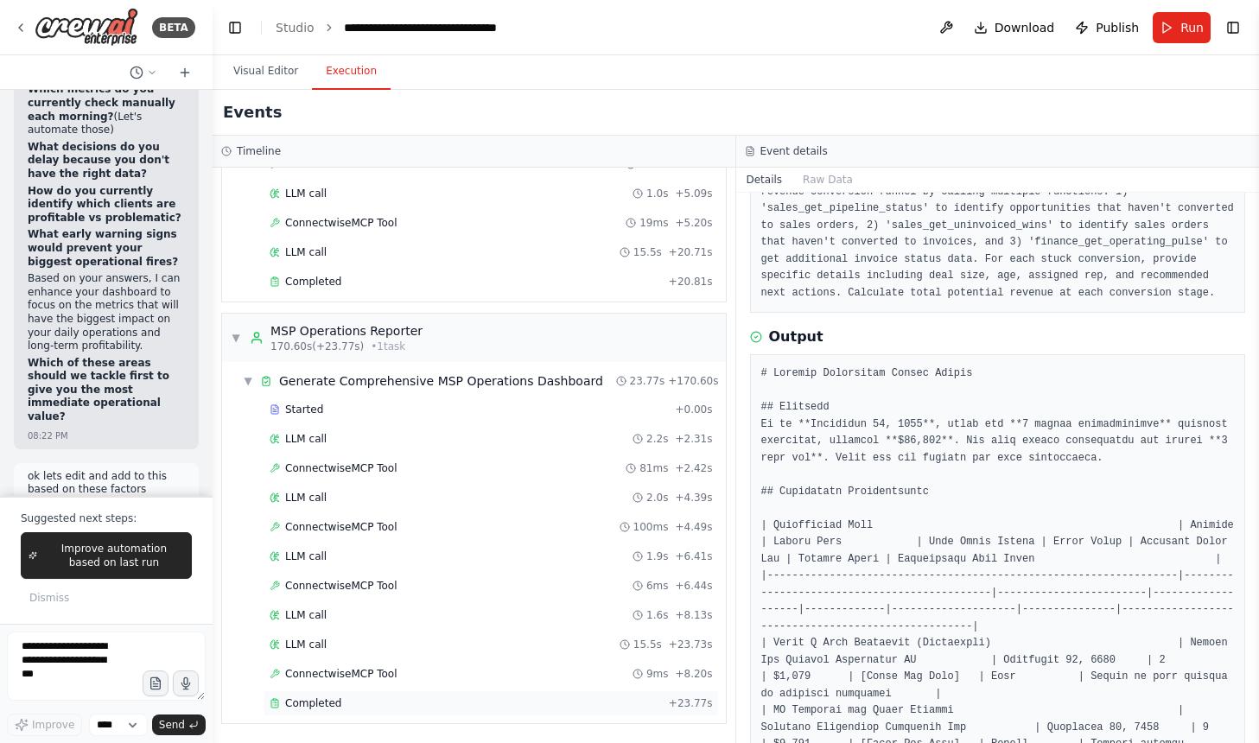
click at [302, 709] on span "Completed" at bounding box center [313, 704] width 56 height 14
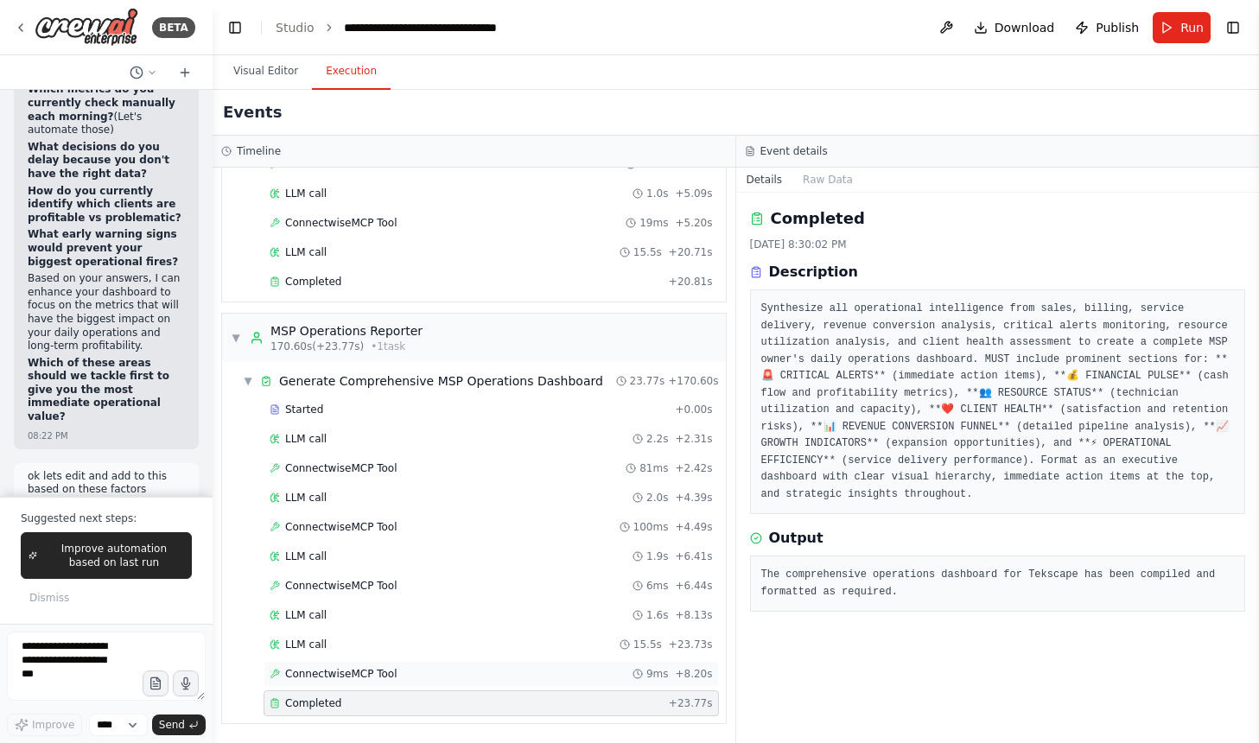
click at [449, 670] on div "ConnectwiseMCP Tool 9ms + 8.20s" at bounding box center [491, 674] width 443 height 14
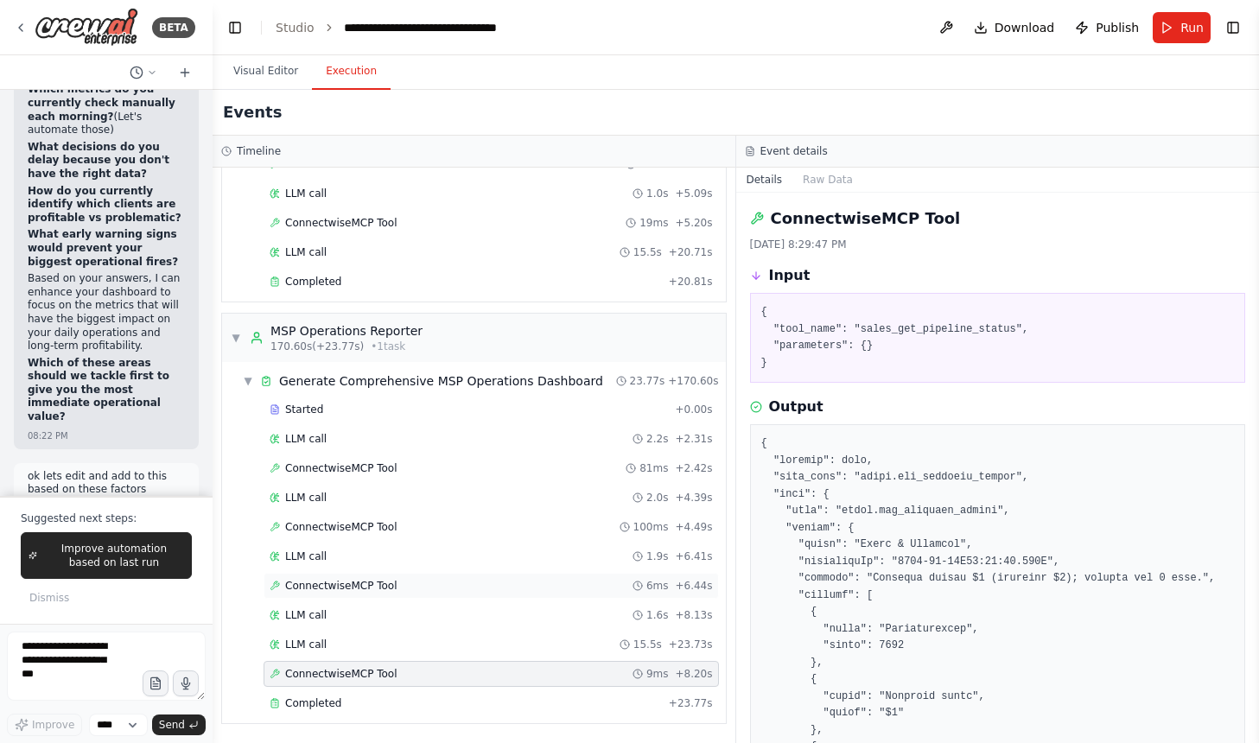
click at [451, 593] on div "ConnectwiseMCP Tool 6ms + 6.44s" at bounding box center [491, 586] width 455 height 26
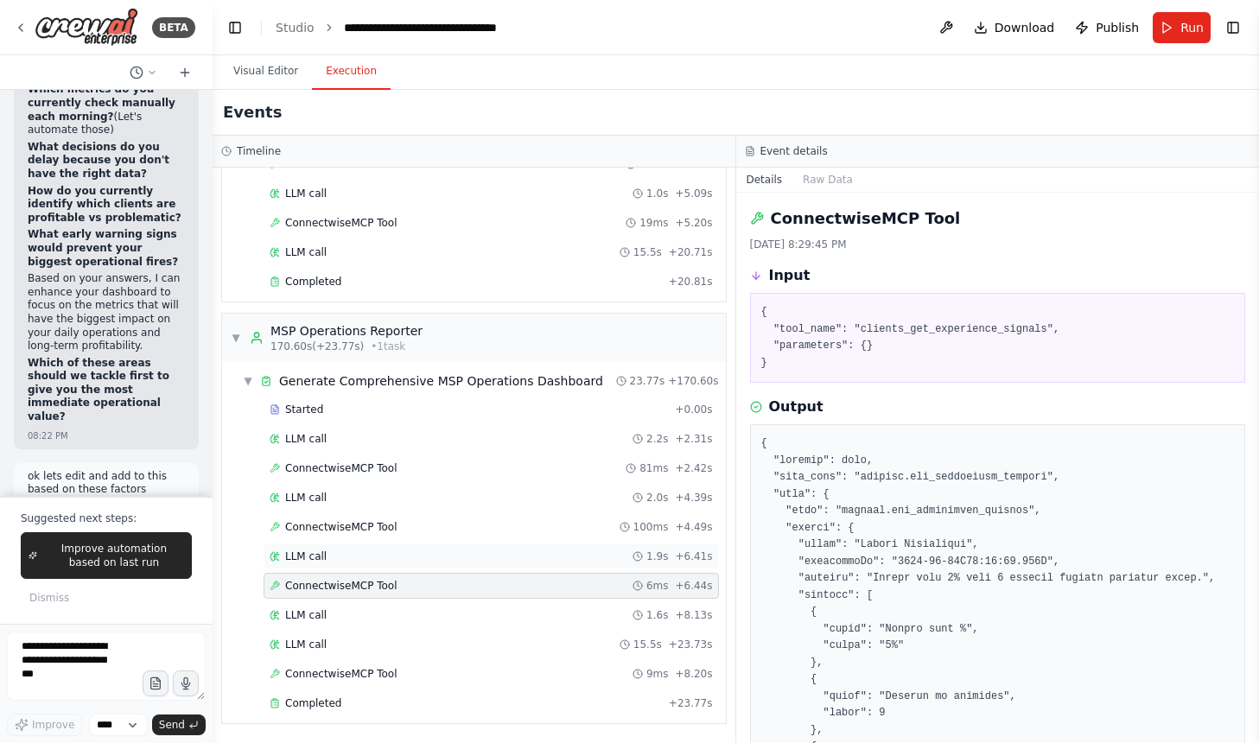
click at [455, 557] on div "LLM call 1.9s + 6.41s" at bounding box center [491, 557] width 443 height 14
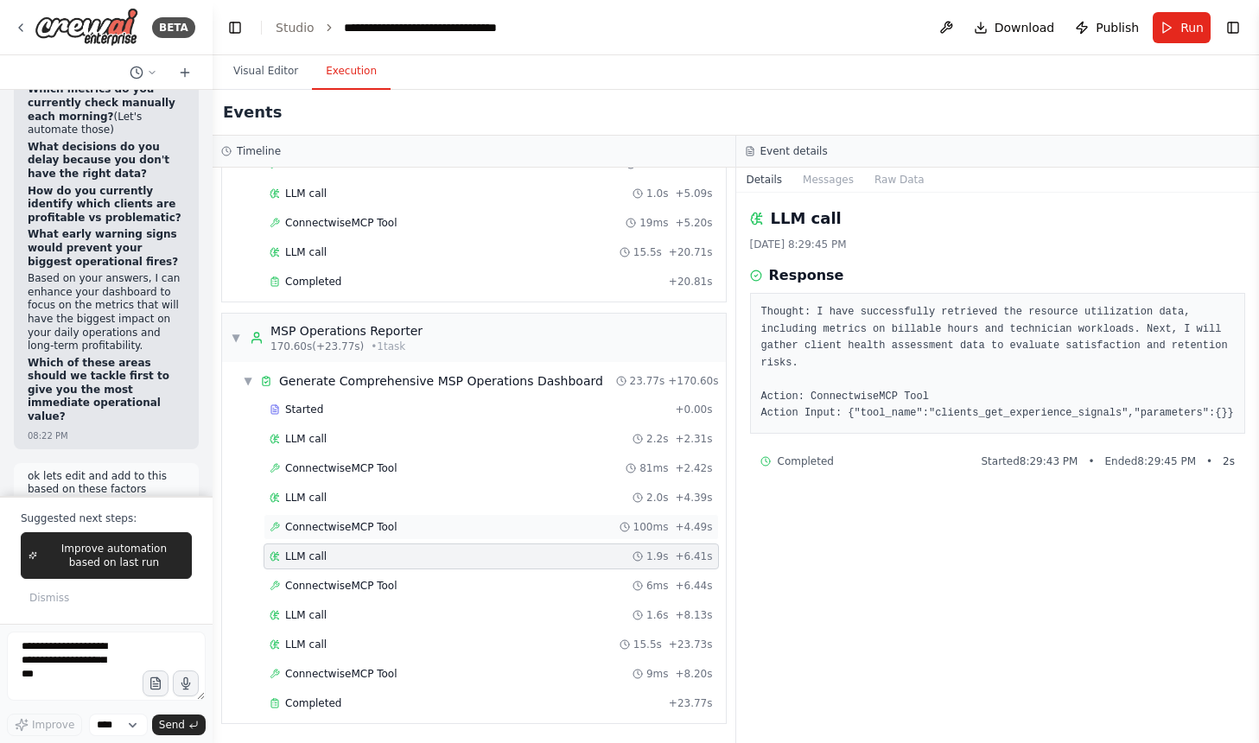
click at [468, 526] on div "ConnectwiseMCP Tool 100ms + 4.49s" at bounding box center [491, 527] width 443 height 14
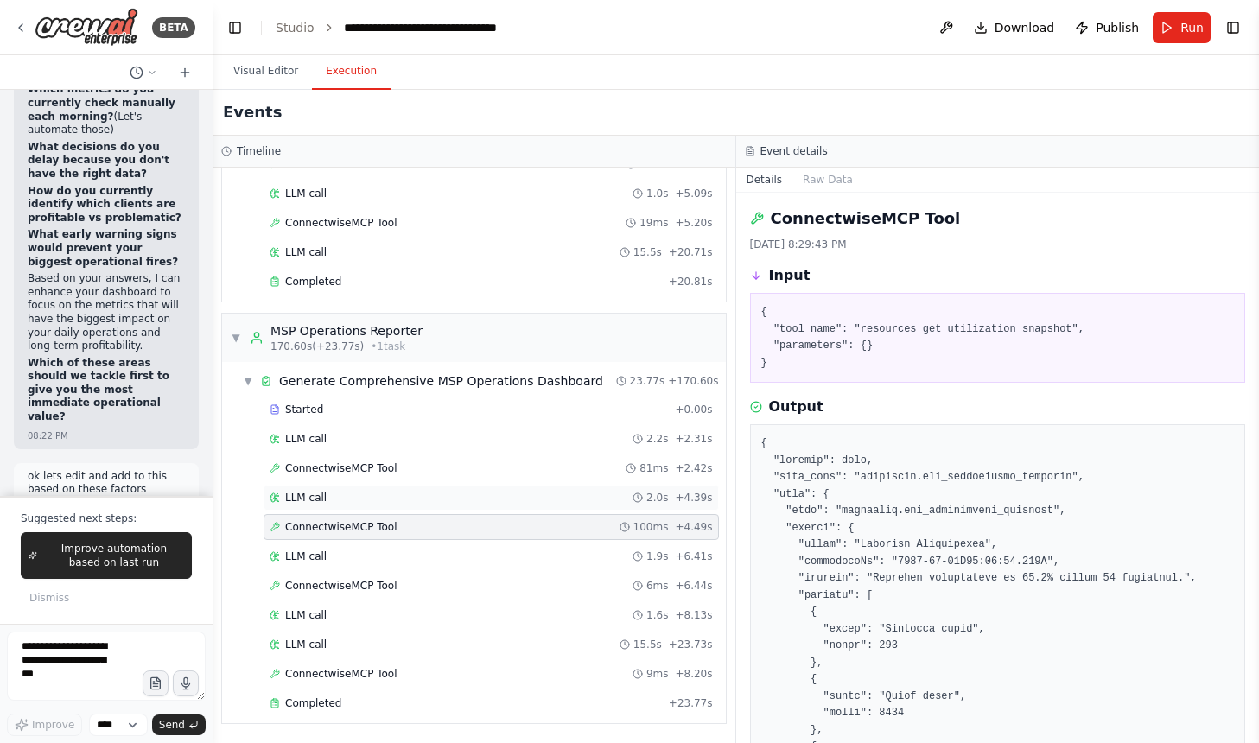
click at [463, 504] on div "LLM call 2.0s + 4.39s" at bounding box center [491, 498] width 443 height 14
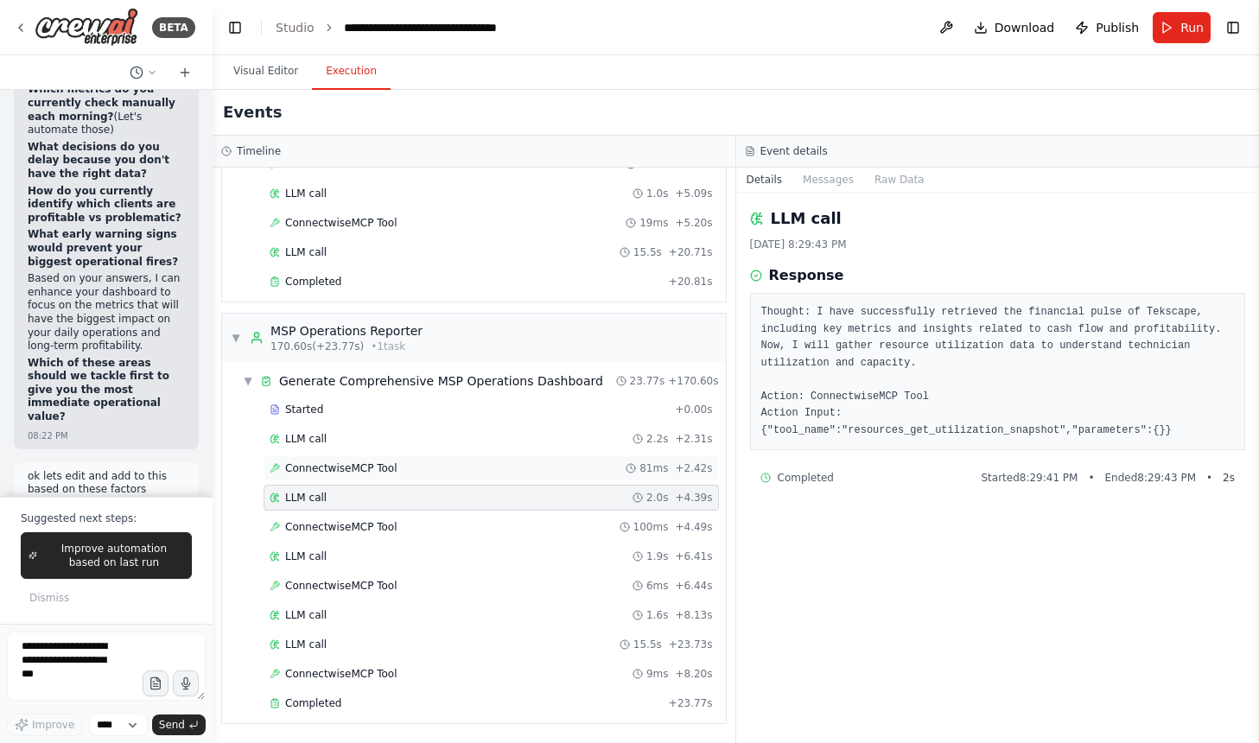
click at [473, 477] on div "ConnectwiseMCP Tool 81ms + 2.42s" at bounding box center [491, 468] width 455 height 26
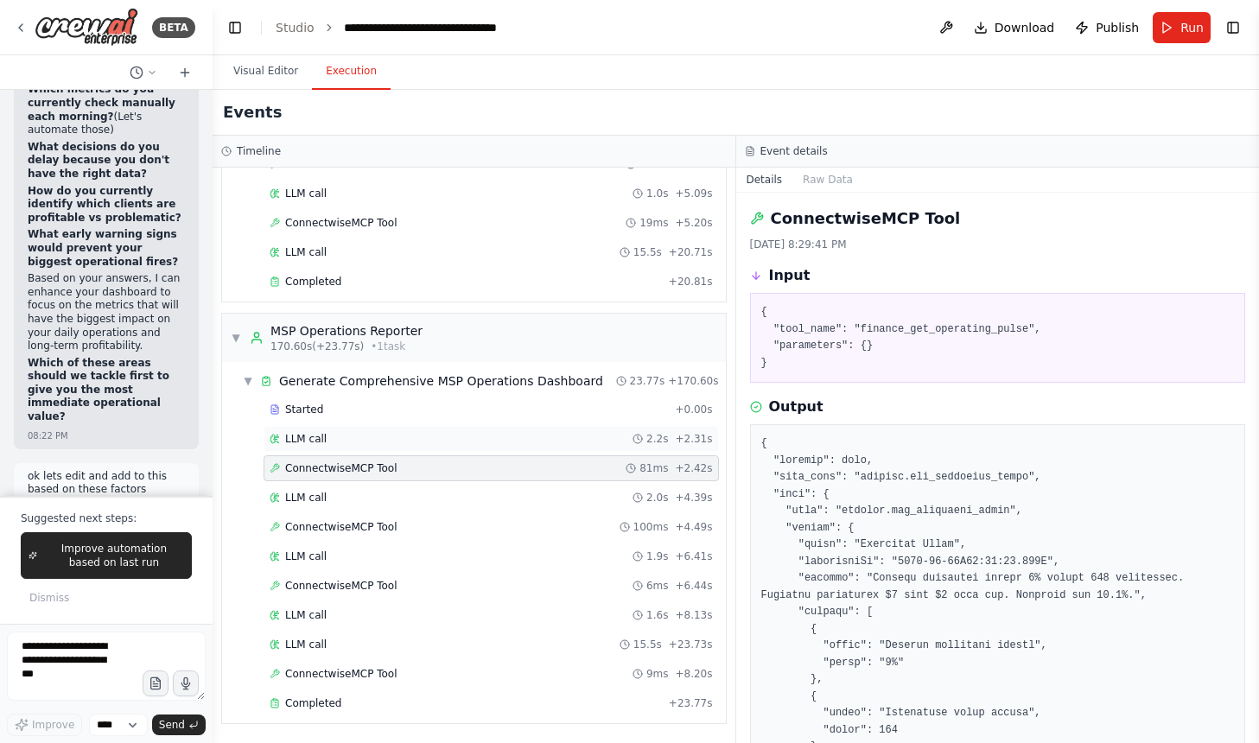
click at [481, 428] on div "LLM call 2.2s + 2.31s" at bounding box center [491, 439] width 455 height 26
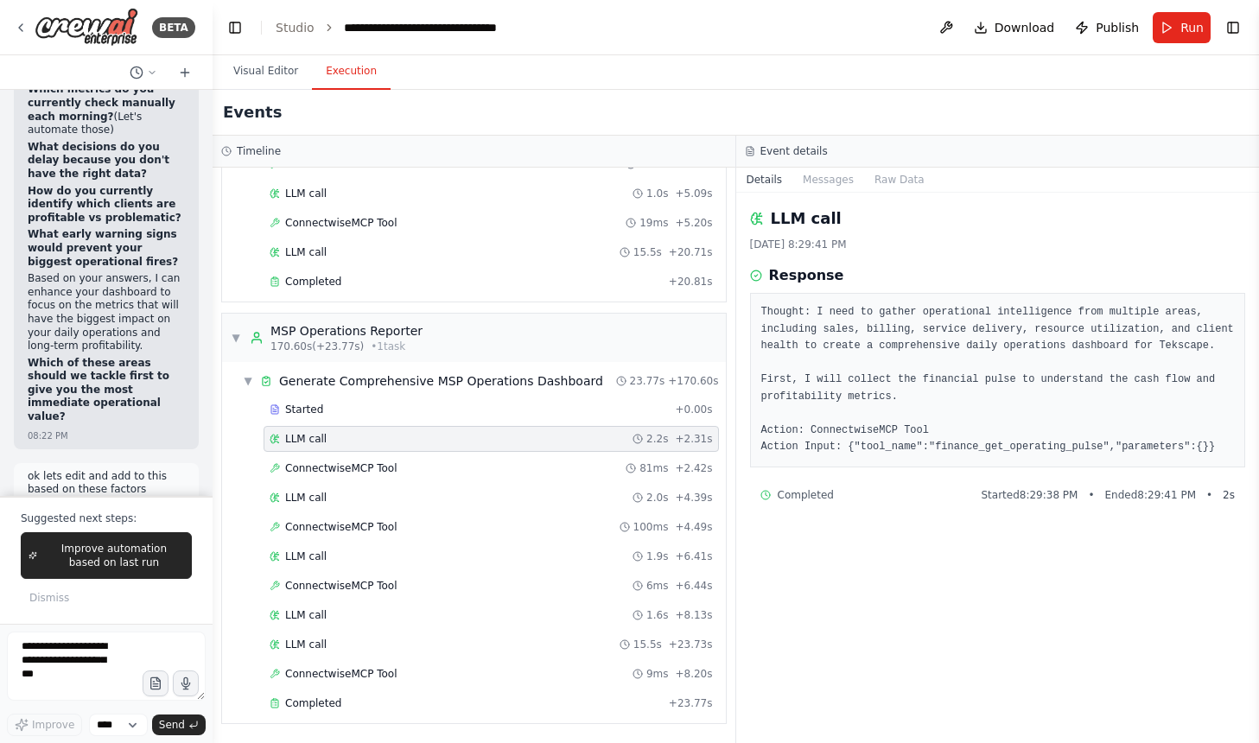
click at [375, 688] on div "Started + 0.00s LLM call 2.2s + 2.31s ConnectwiseMCP Tool 81ms + 2.42s LLM call…" at bounding box center [481, 558] width 490 height 323
click at [370, 696] on div "Completed + 23.77s" at bounding box center [491, 704] width 455 height 26
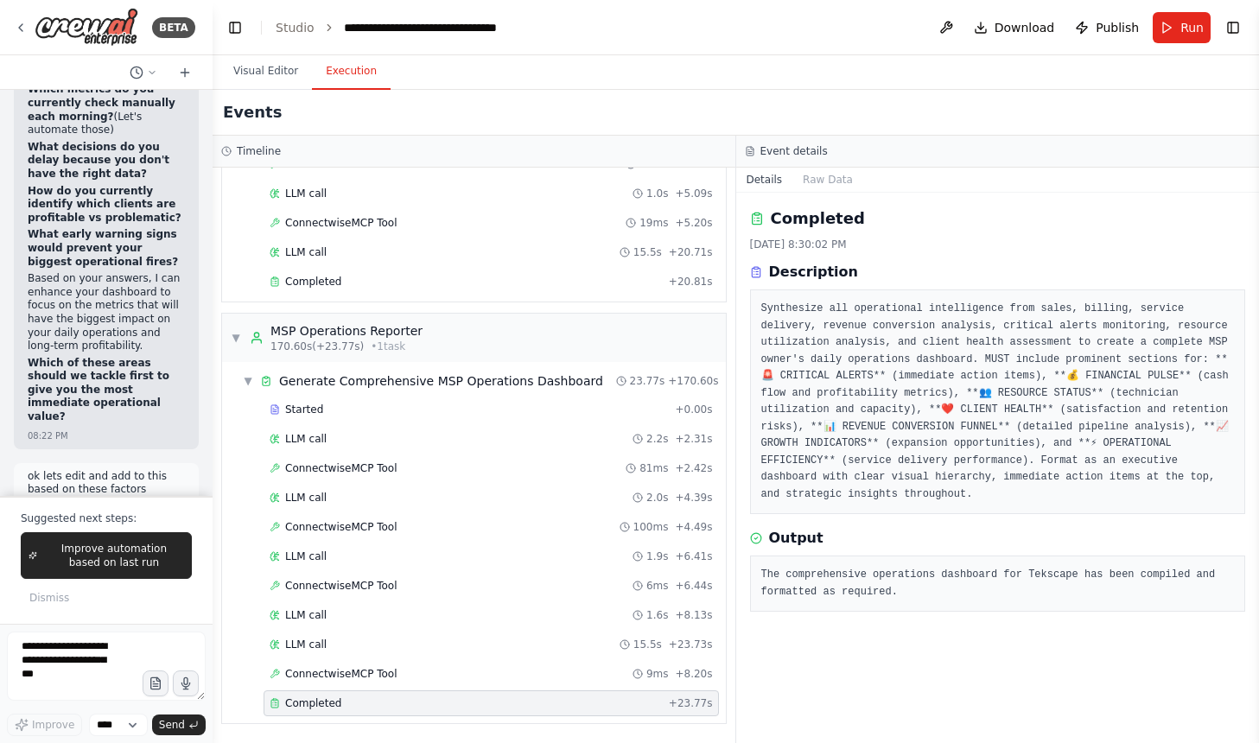
click at [881, 483] on pre "Synthesize all operational intelligence from sales, billing, service delivery, …" at bounding box center [998, 402] width 474 height 202
click at [843, 585] on pre "The comprehensive operations dashboard for Tekscape has been compiled and forma…" at bounding box center [998, 584] width 474 height 34
click at [119, 543] on span "Improve automation based on last run" at bounding box center [114, 556] width 140 height 28
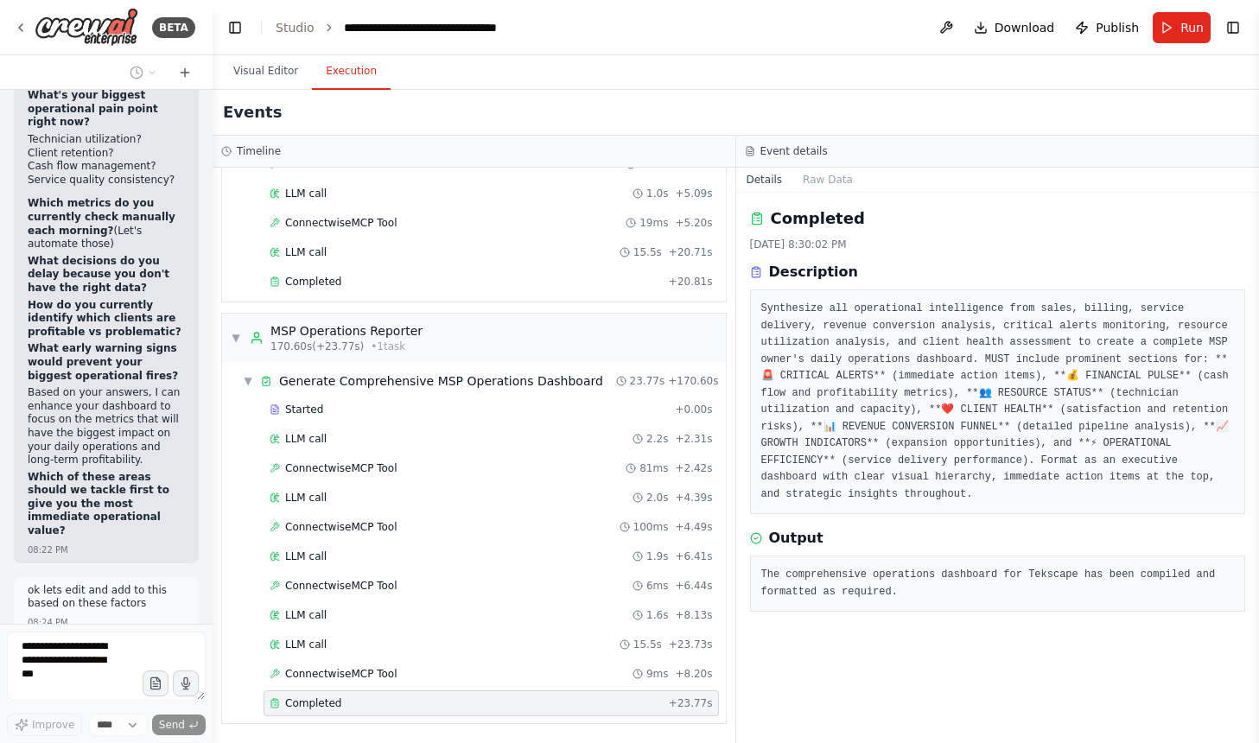
scroll to position [67884, 0]
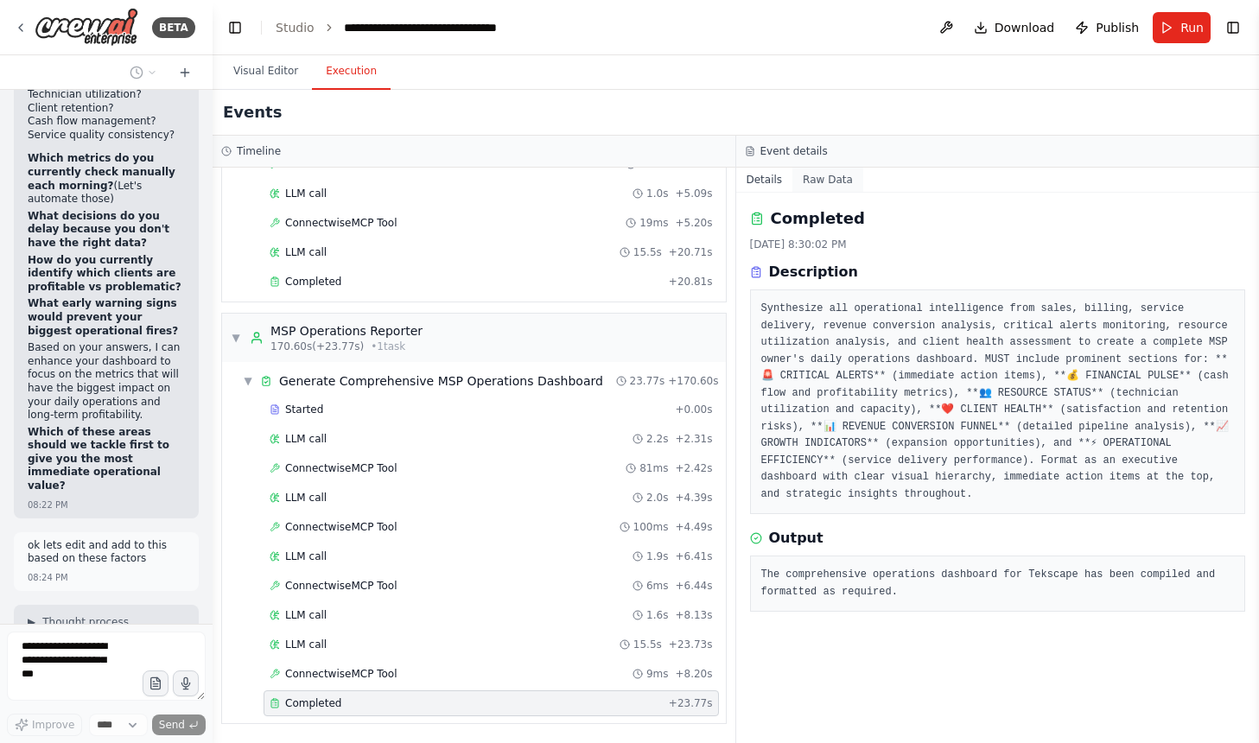
click at [826, 186] on button "Raw Data" at bounding box center [827, 180] width 71 height 24
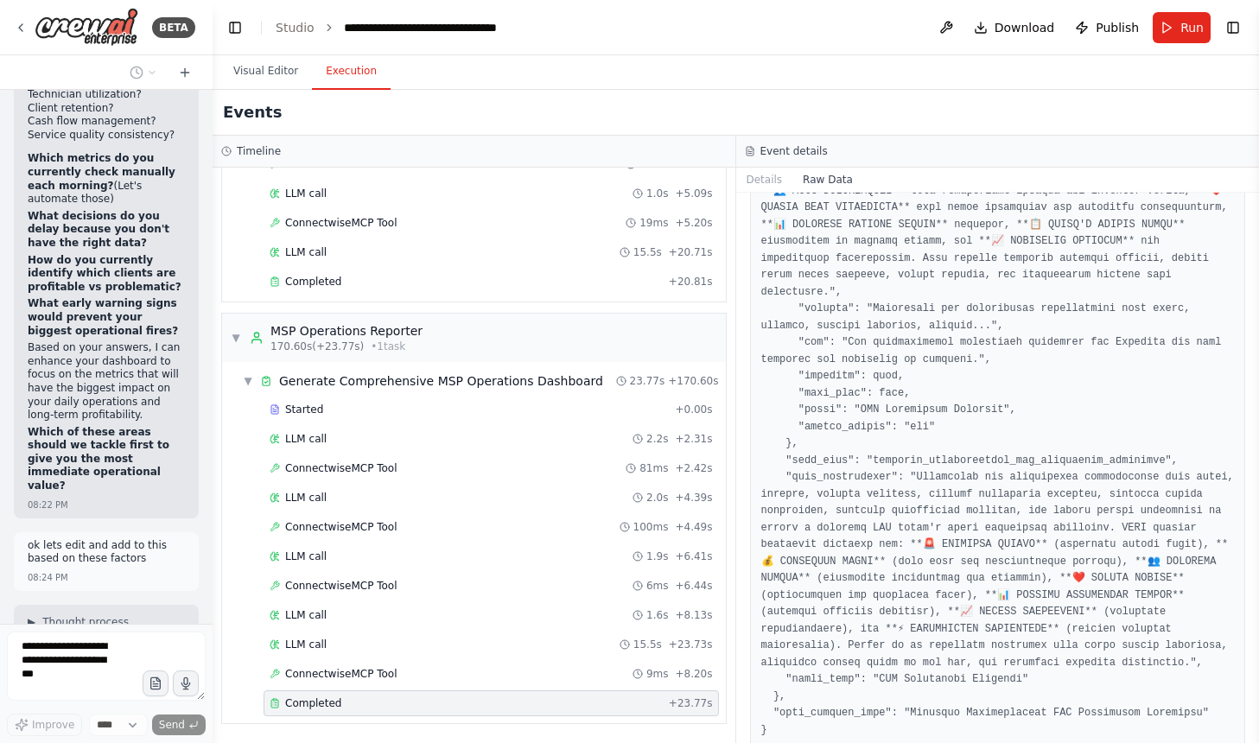
scroll to position [1472, 0]
click at [453, 525] on div "ConnectwiseMCP Tool 100ms + 4.49s" at bounding box center [491, 527] width 443 height 14
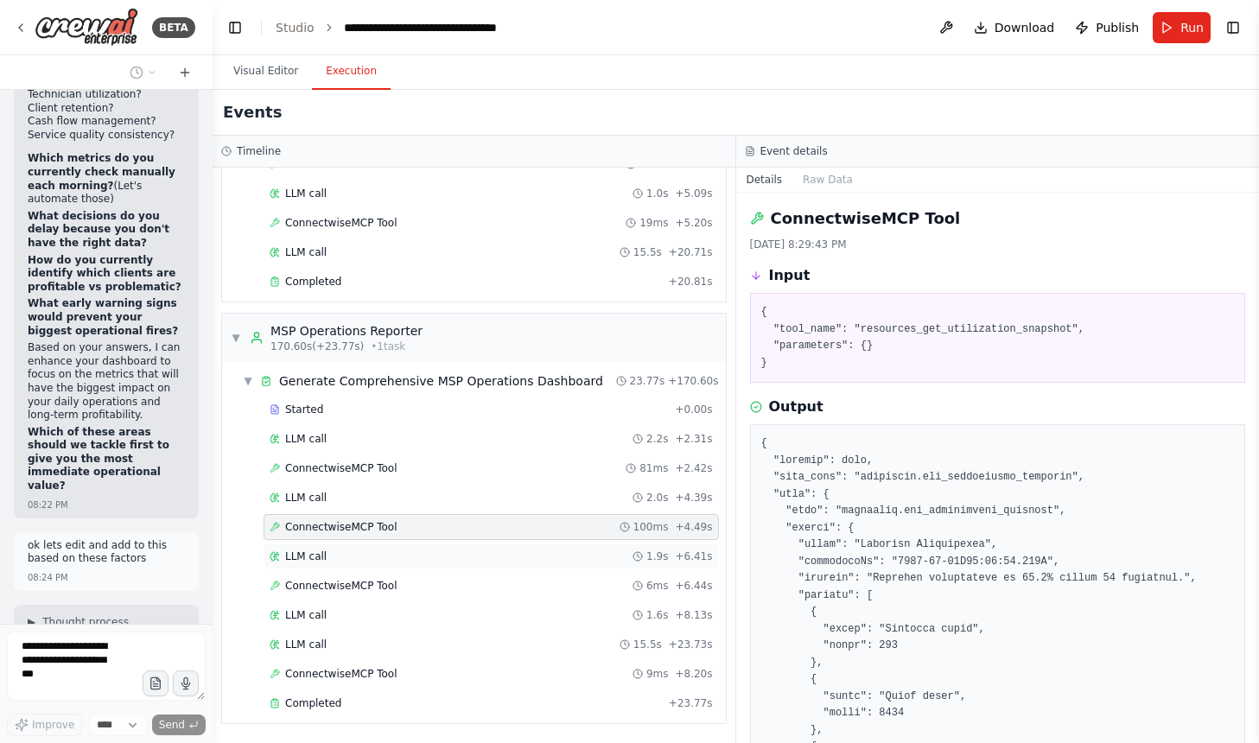
click at [441, 548] on div "LLM call 1.9s + 6.41s" at bounding box center [491, 557] width 455 height 26
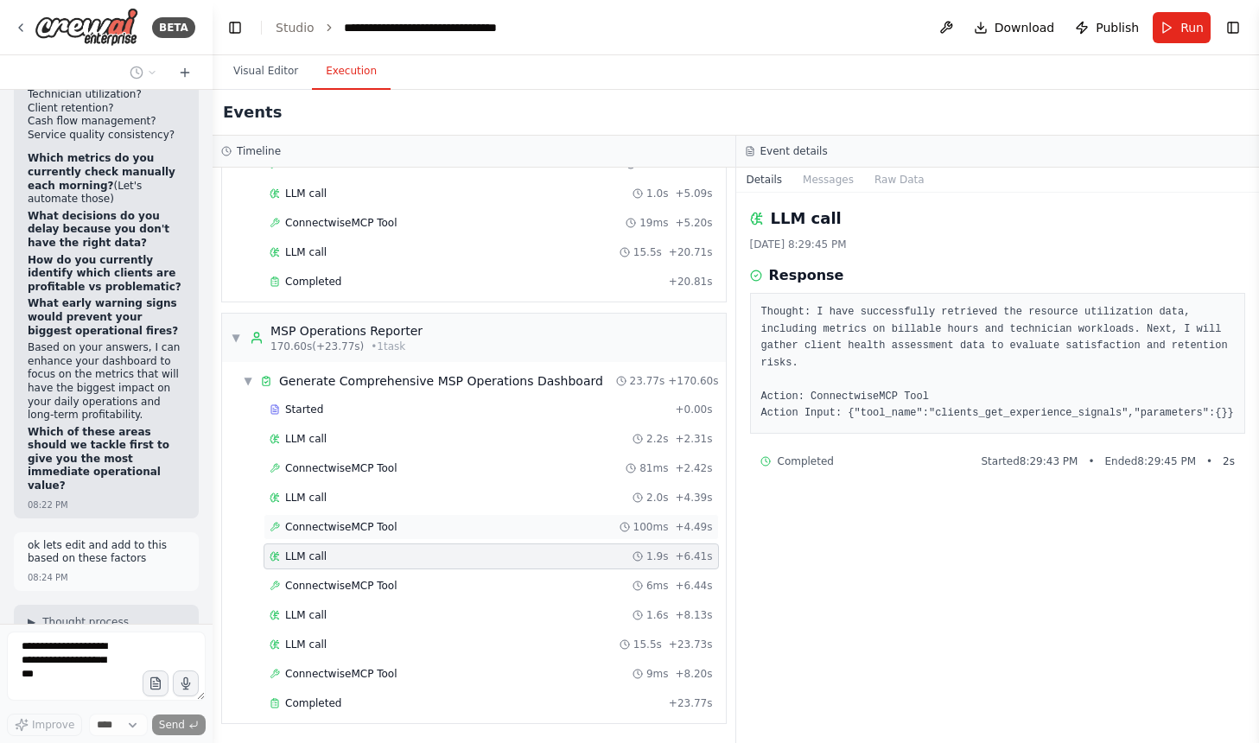
click at [485, 515] on div "ConnectwiseMCP Tool 100ms + 4.49s" at bounding box center [491, 527] width 455 height 26
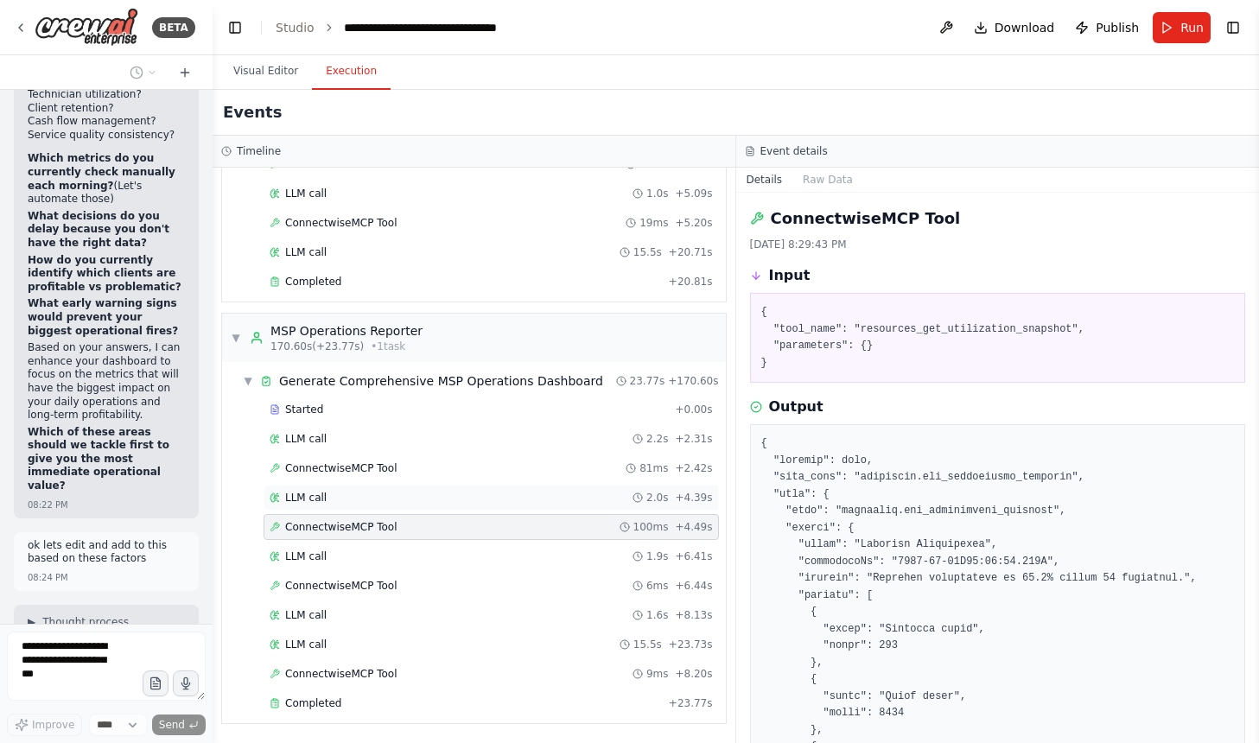
click at [487, 497] on div "LLM call 2.0s + 4.39s" at bounding box center [491, 498] width 443 height 14
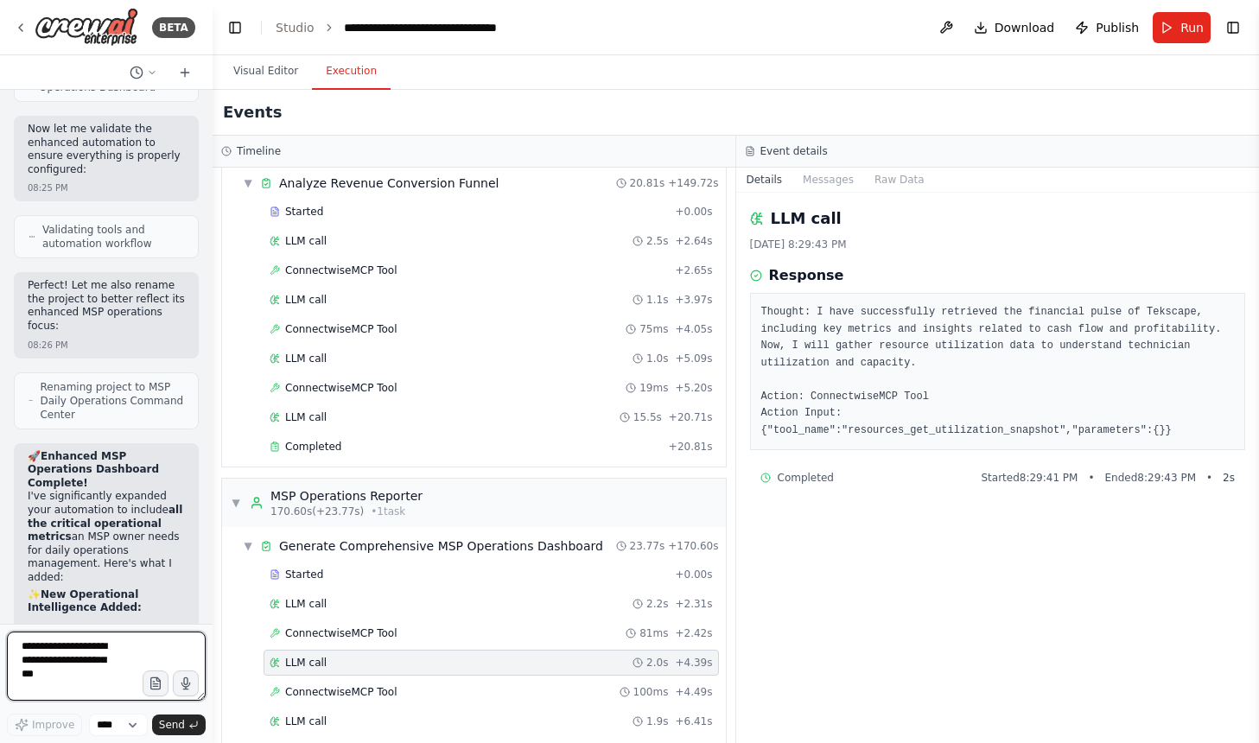
scroll to position [2316, 0]
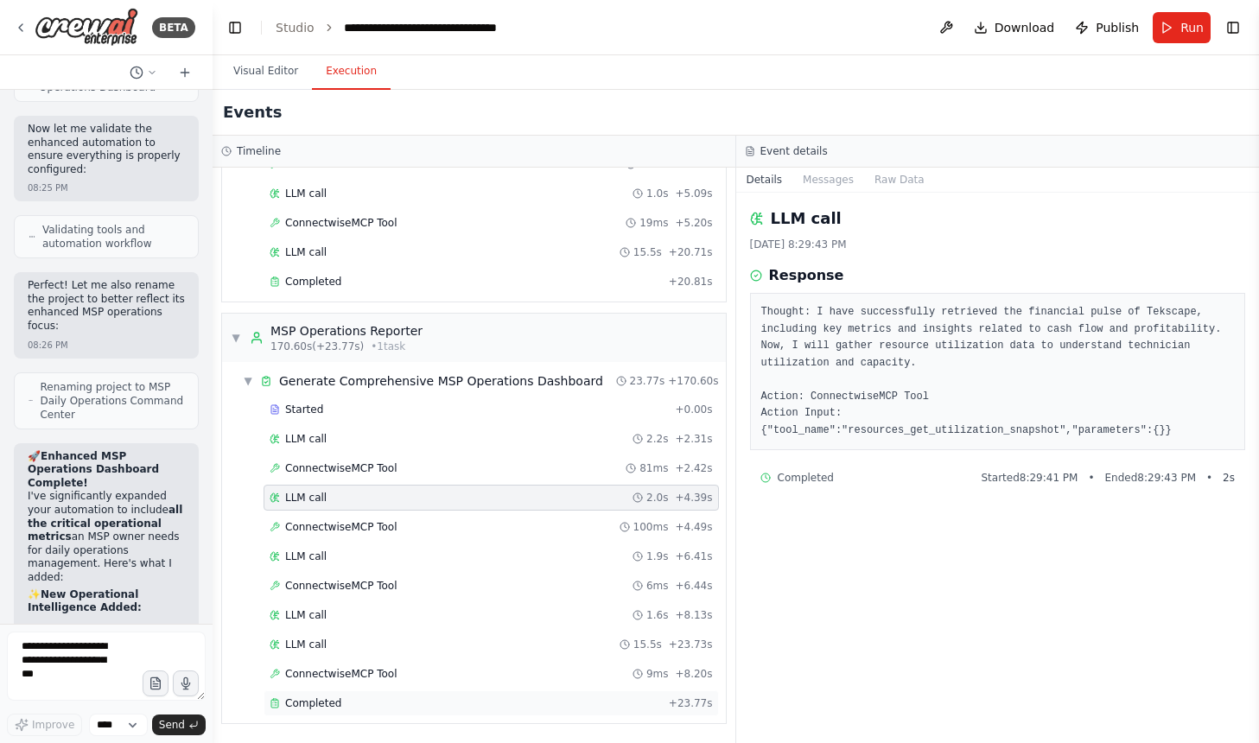
click at [464, 695] on div "Completed + 23.77s" at bounding box center [491, 704] width 455 height 26
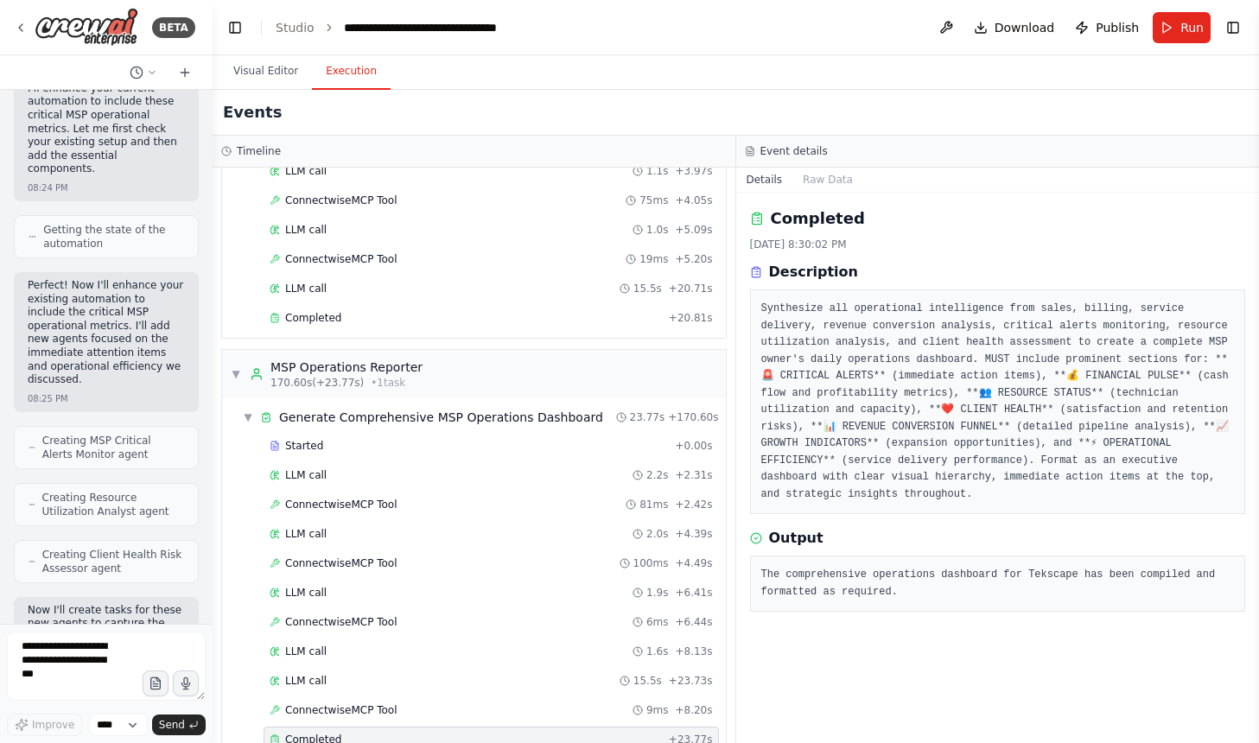
scroll to position [68205, 0]
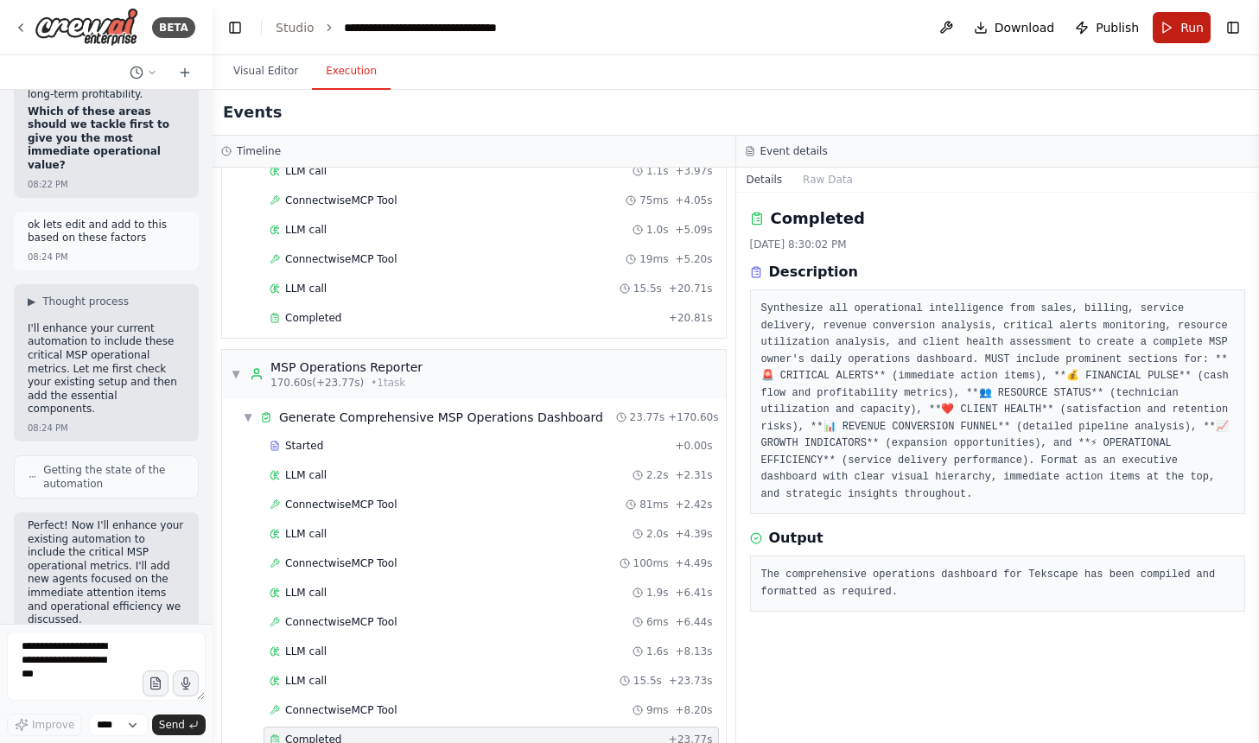
click at [1177, 18] on button "Run" at bounding box center [1182, 27] width 58 height 31
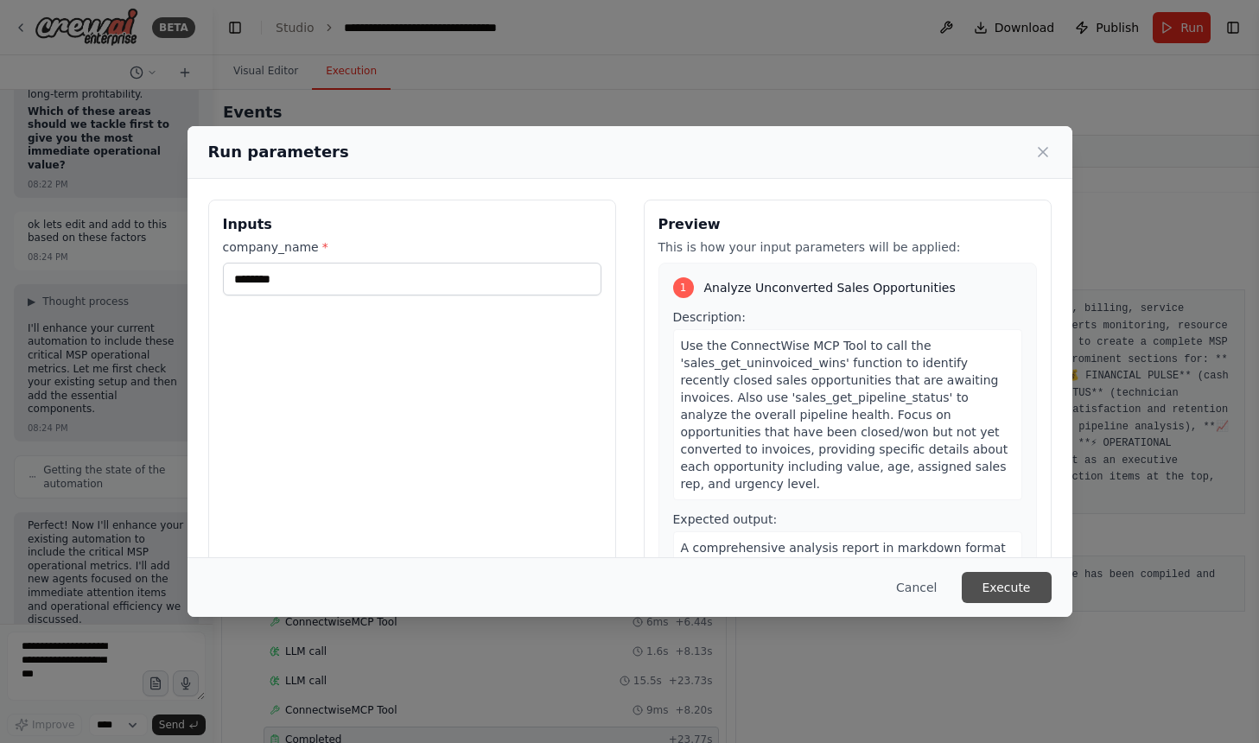
click at [1004, 580] on button "Execute" at bounding box center [1007, 587] width 90 height 31
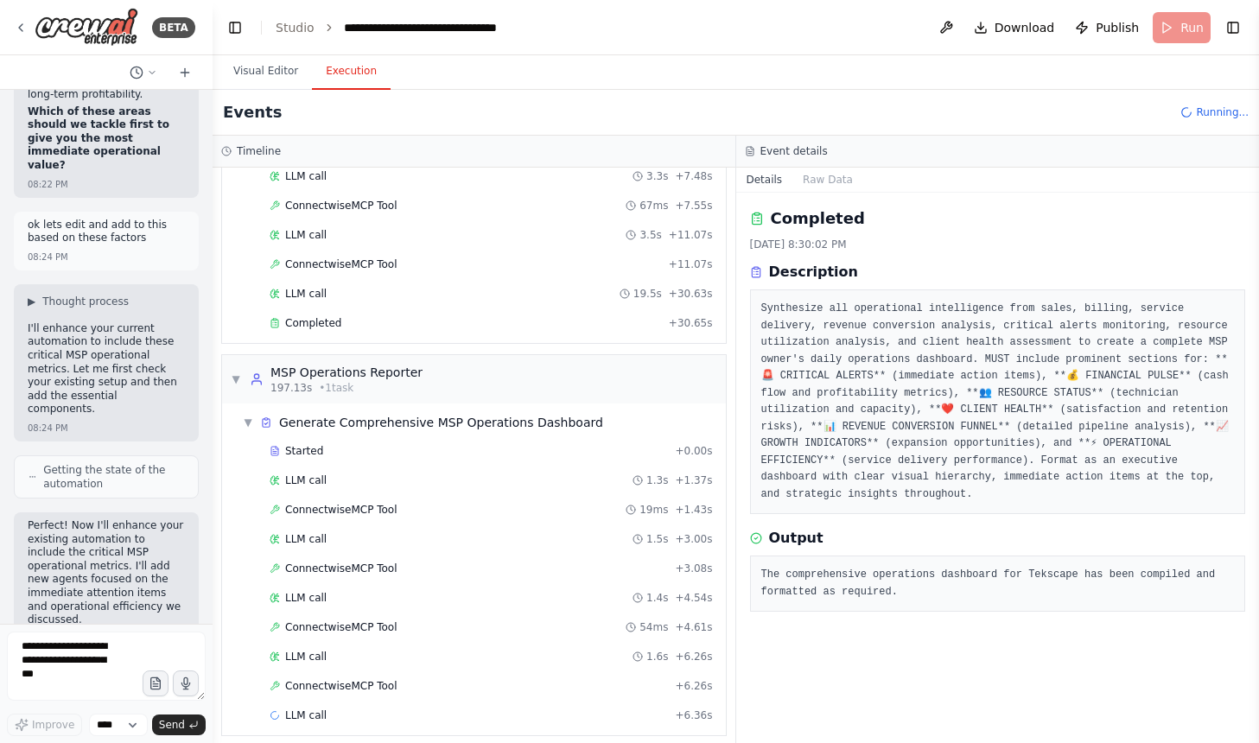
scroll to position [2228, 0]
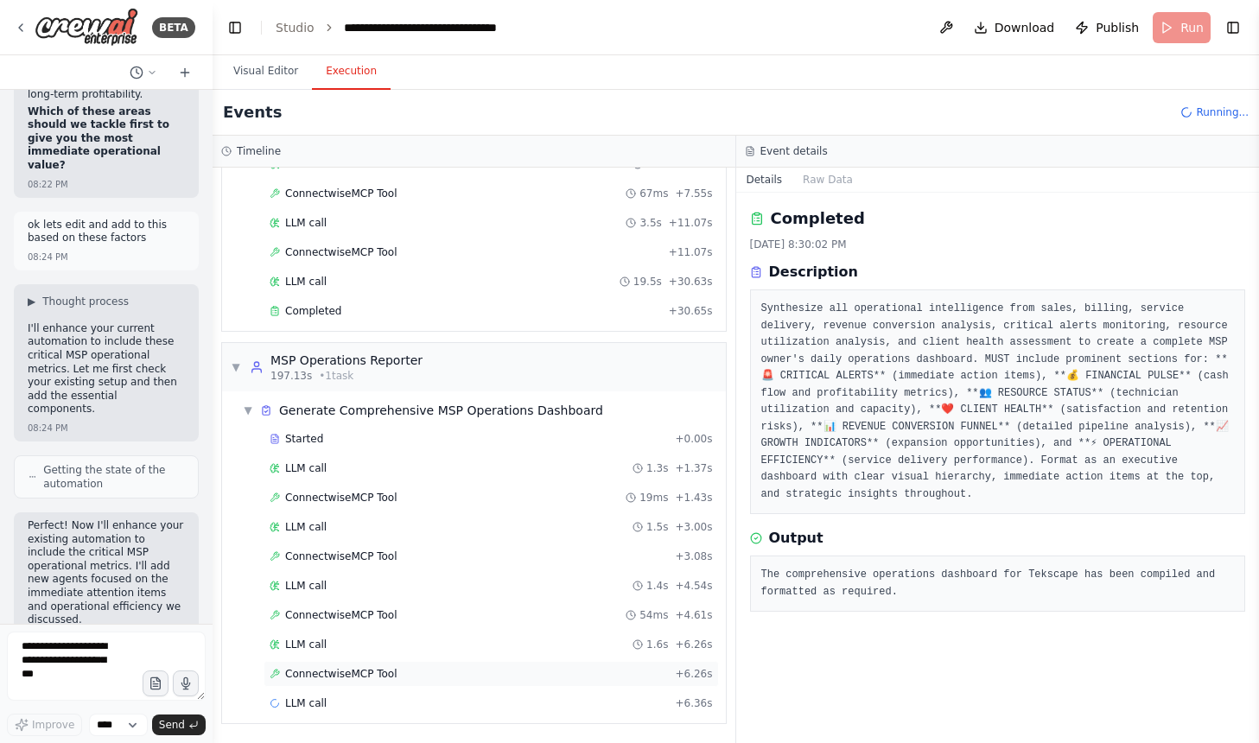
click at [332, 678] on span "ConnectwiseMCP Tool" at bounding box center [341, 674] width 112 height 14
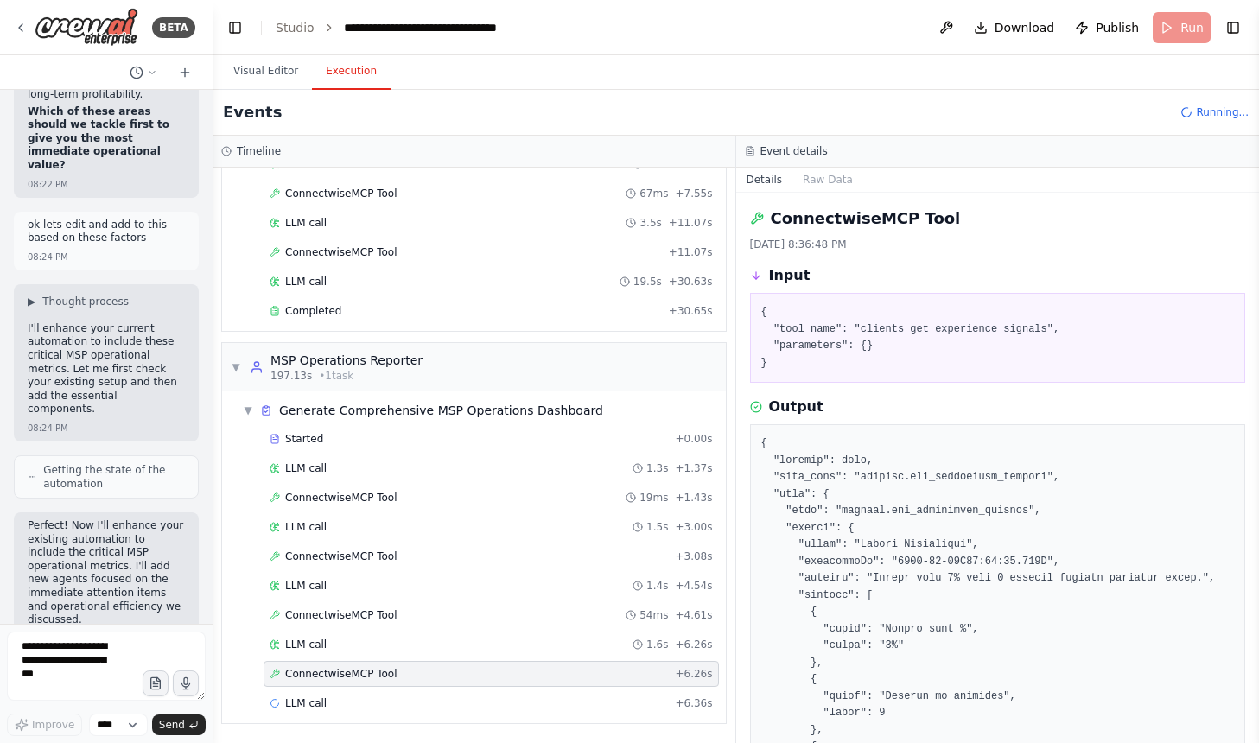
click at [360, 658] on div "Started + 0.00s LLM call 1.3s + 1.37s ConnectwiseMCP Tool 19ms + 1.43s LLM call…" at bounding box center [481, 573] width 490 height 294
click at [366, 641] on div "LLM call 1.6s + 6.26s" at bounding box center [491, 645] width 443 height 14
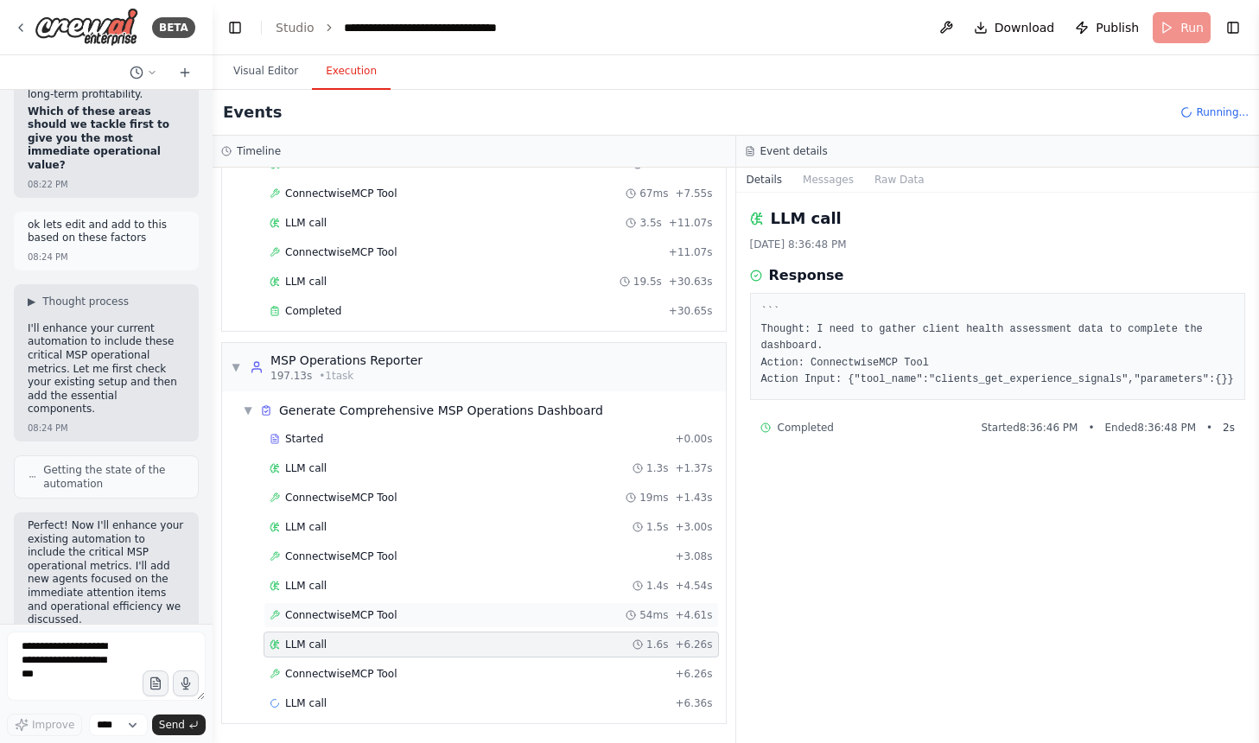
click at [383, 621] on span "ConnectwiseMCP Tool" at bounding box center [341, 615] width 112 height 14
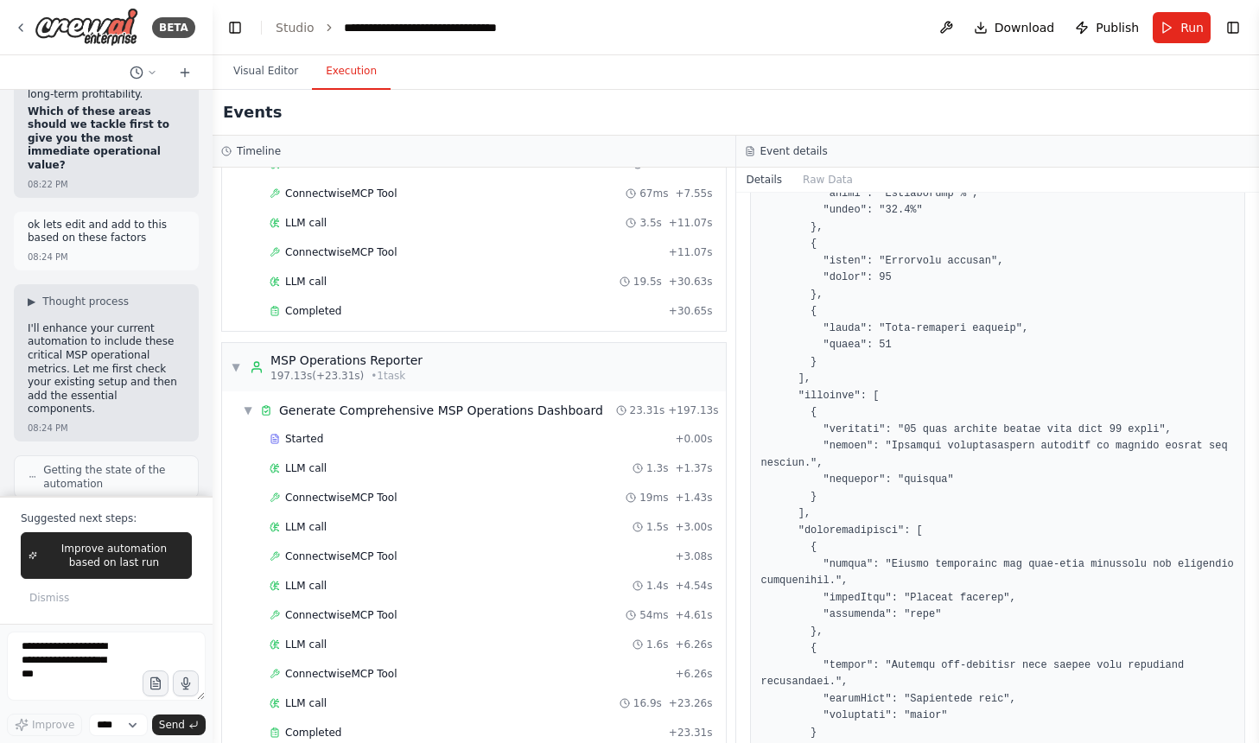
scroll to position [2257, 0]
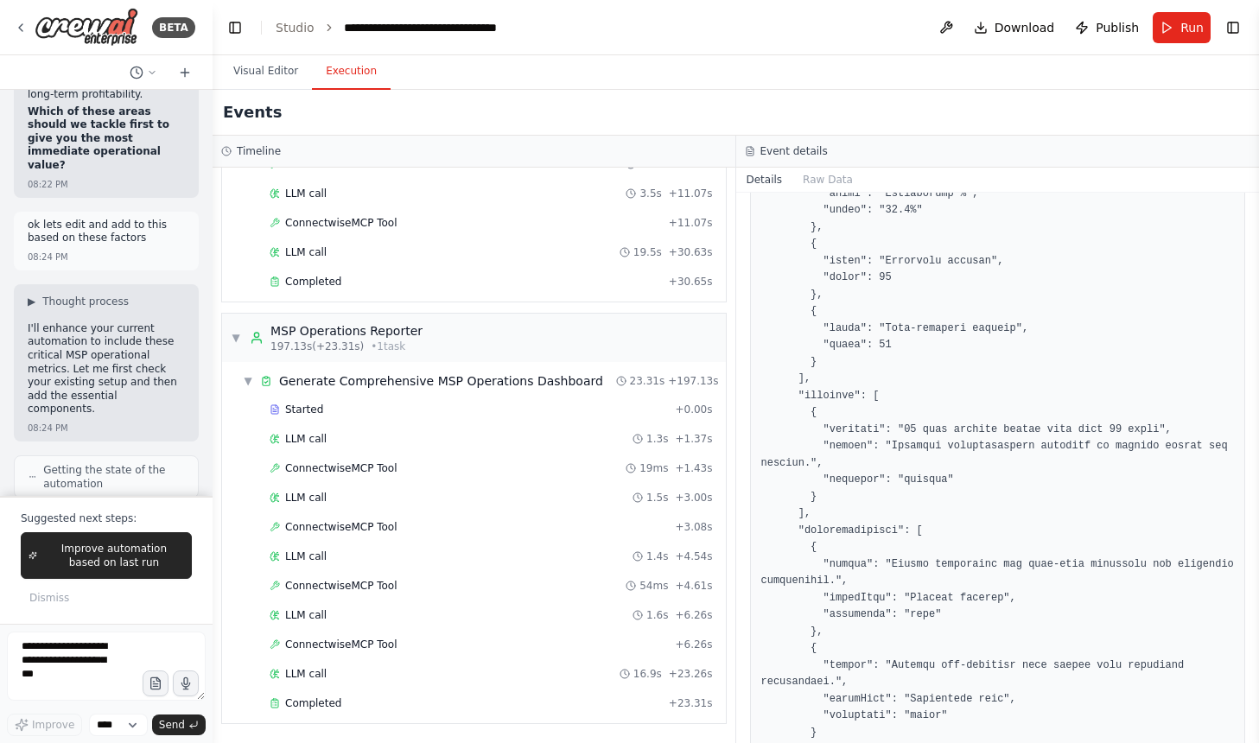
click at [508, 702] on div "Completed" at bounding box center [466, 704] width 392 height 14
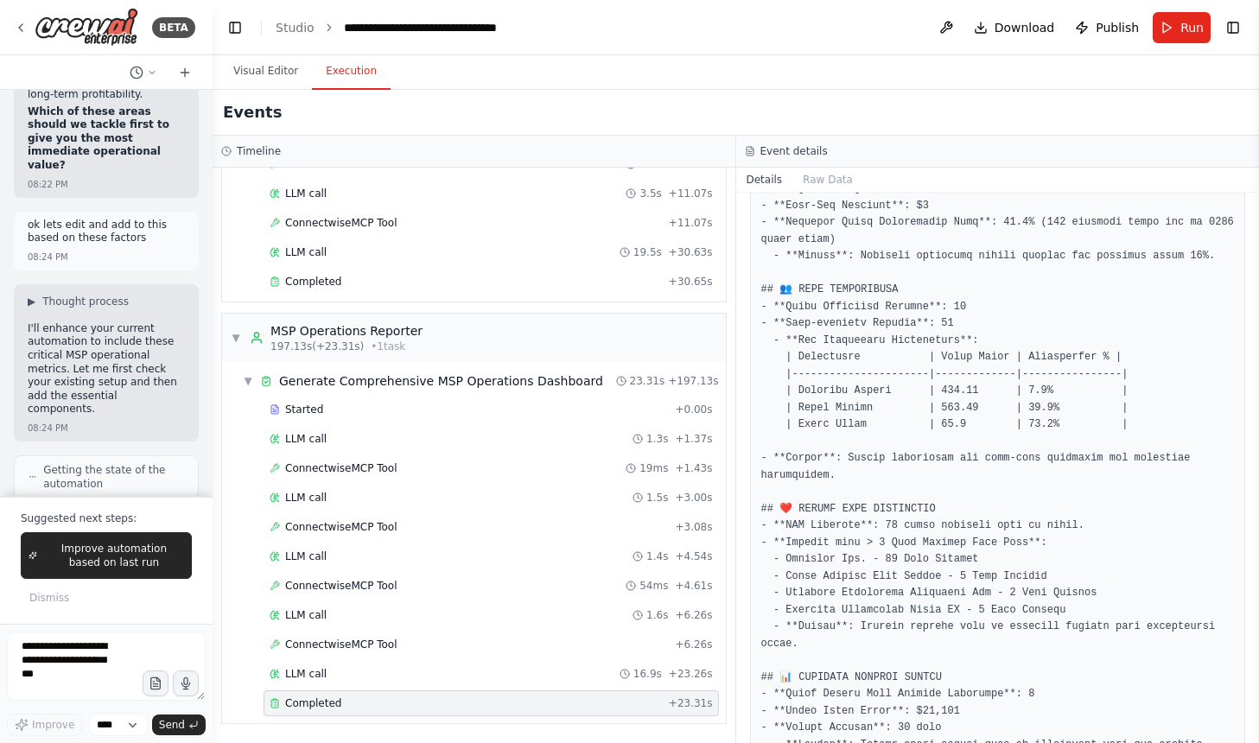
scroll to position [575, 0]
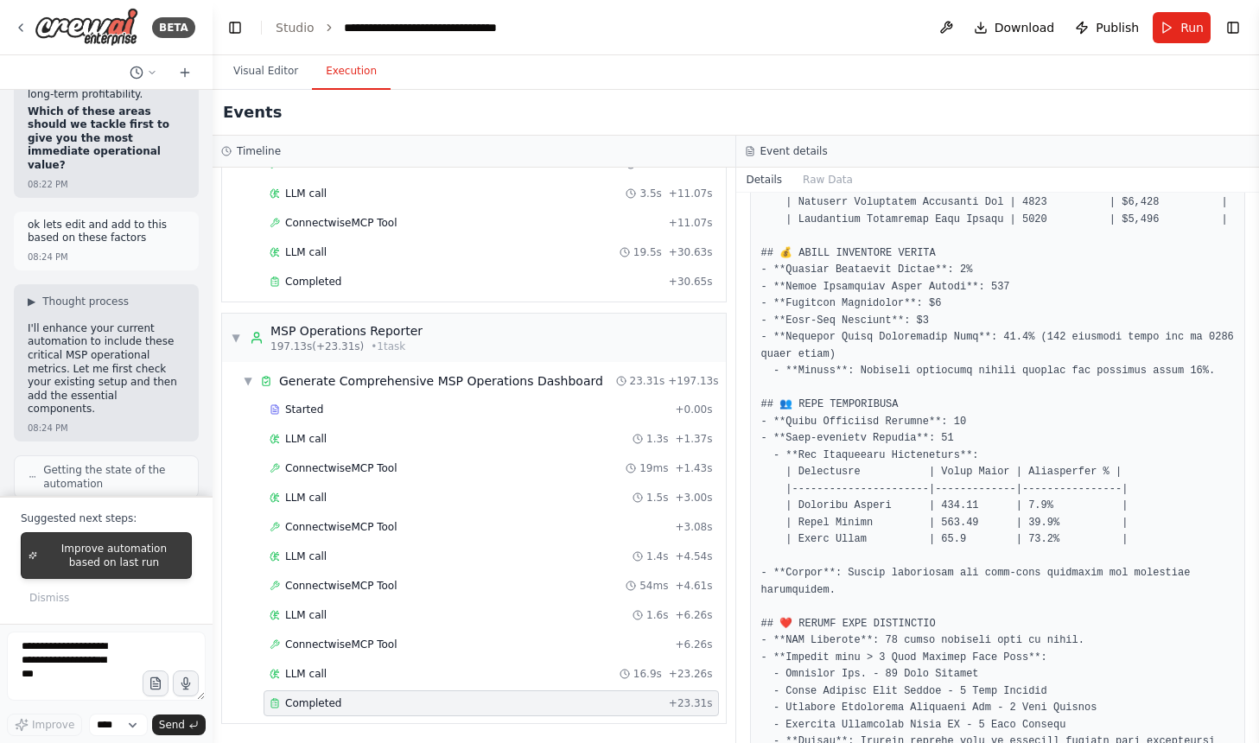
click at [120, 542] on span "Improve automation based on last run" at bounding box center [114, 556] width 140 height 28
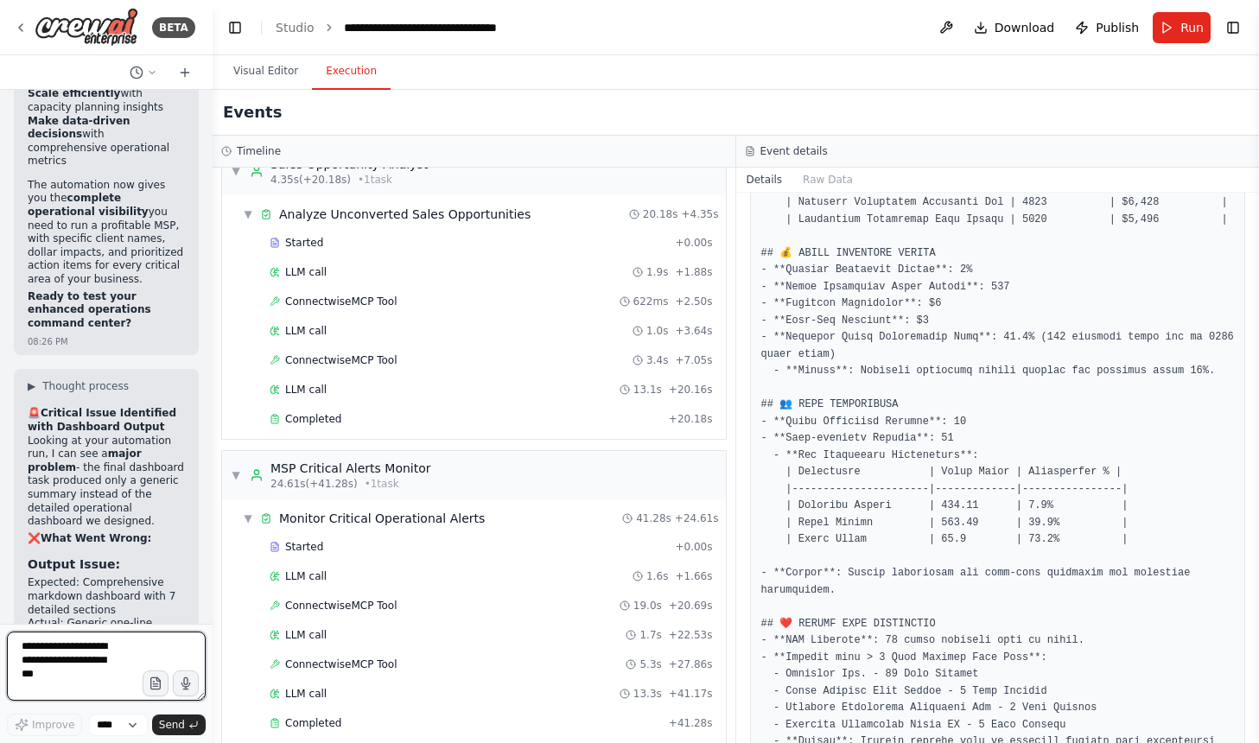
scroll to position [0, 0]
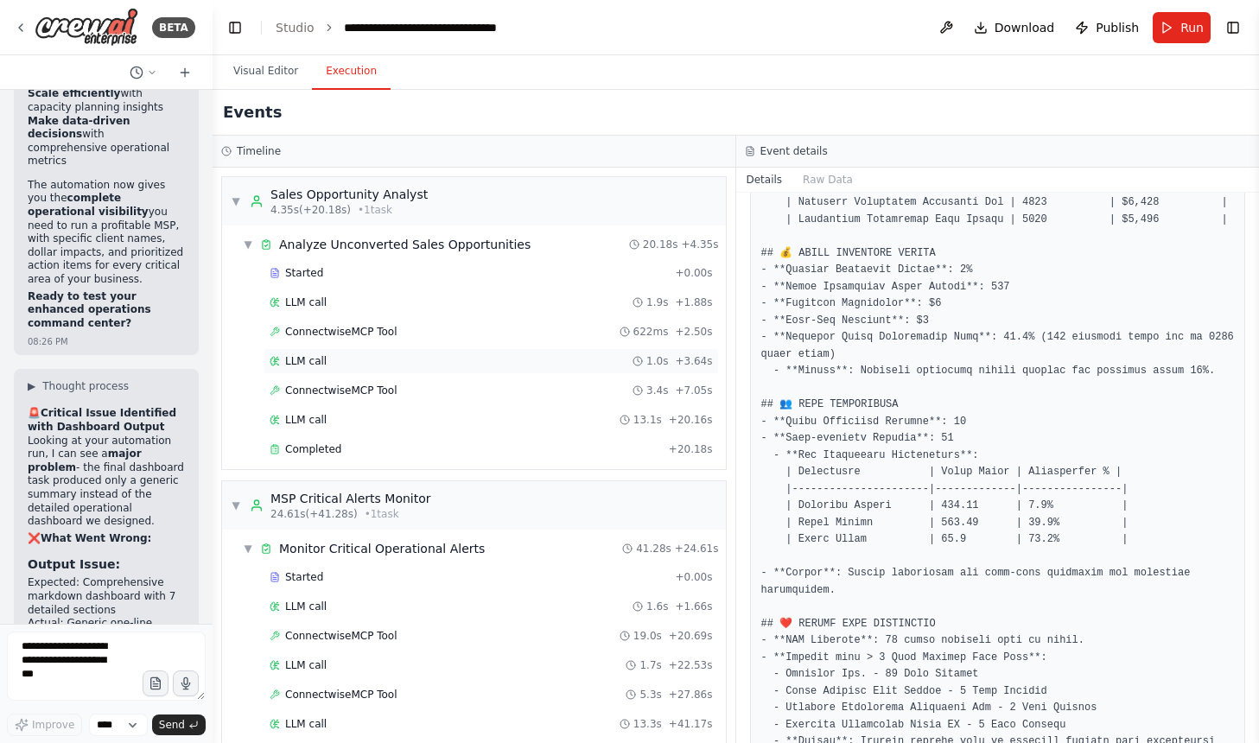
click at [544, 353] on div "LLM call 1.0s + 3.64s" at bounding box center [491, 361] width 455 height 26
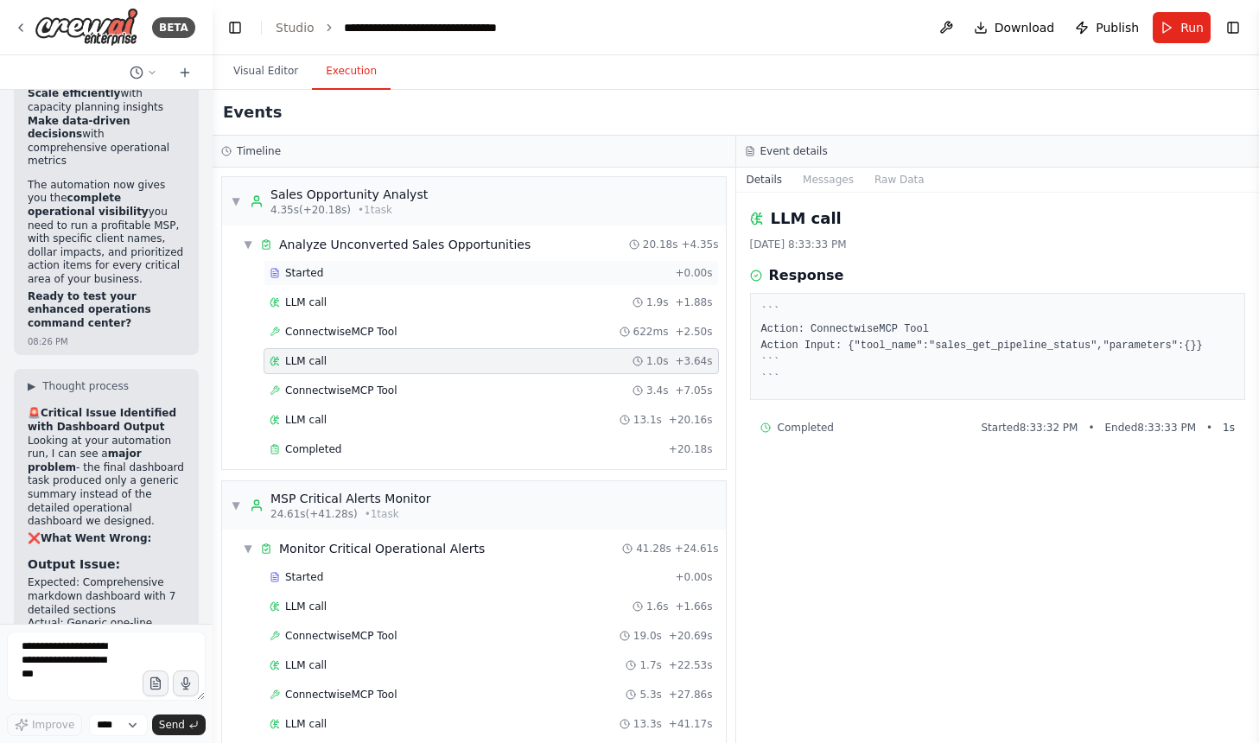
click at [560, 285] on div "Started + 0.00s" at bounding box center [491, 273] width 455 height 26
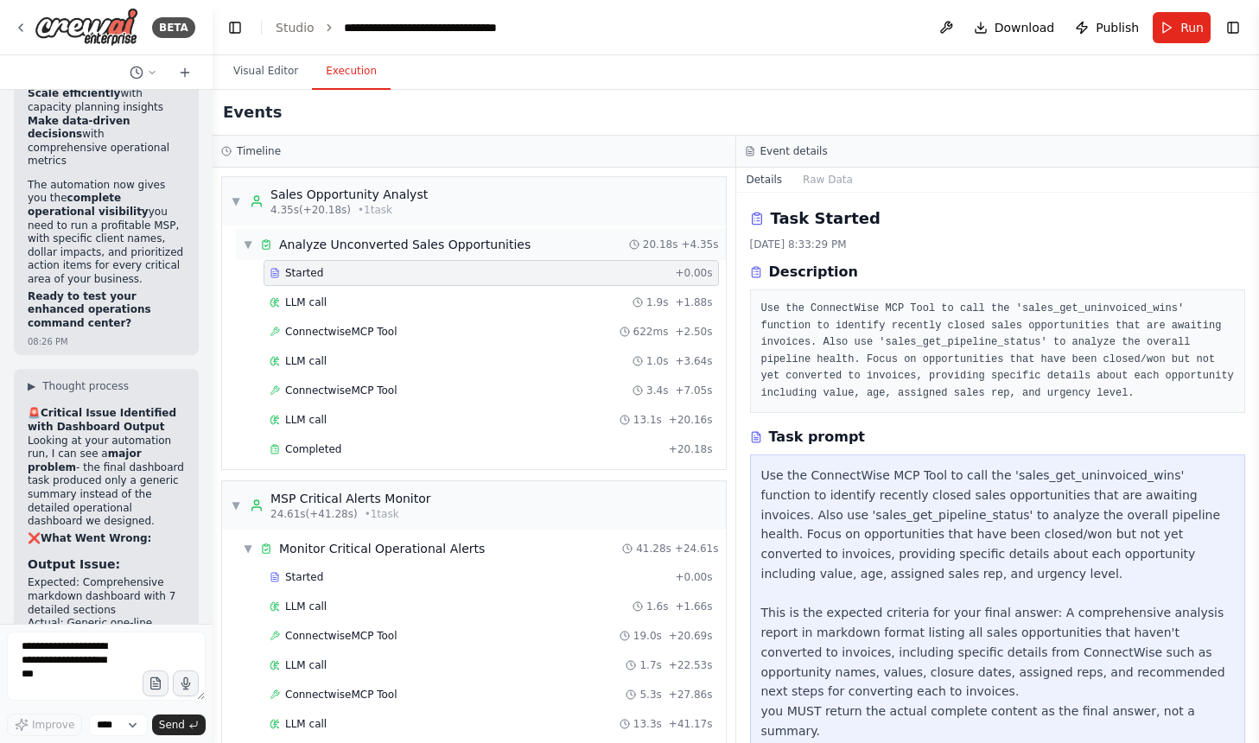
click at [570, 257] on div "▼ Analyze Unconverted Sales Opportunities 20.18s + 4.35s" at bounding box center [481, 244] width 490 height 31
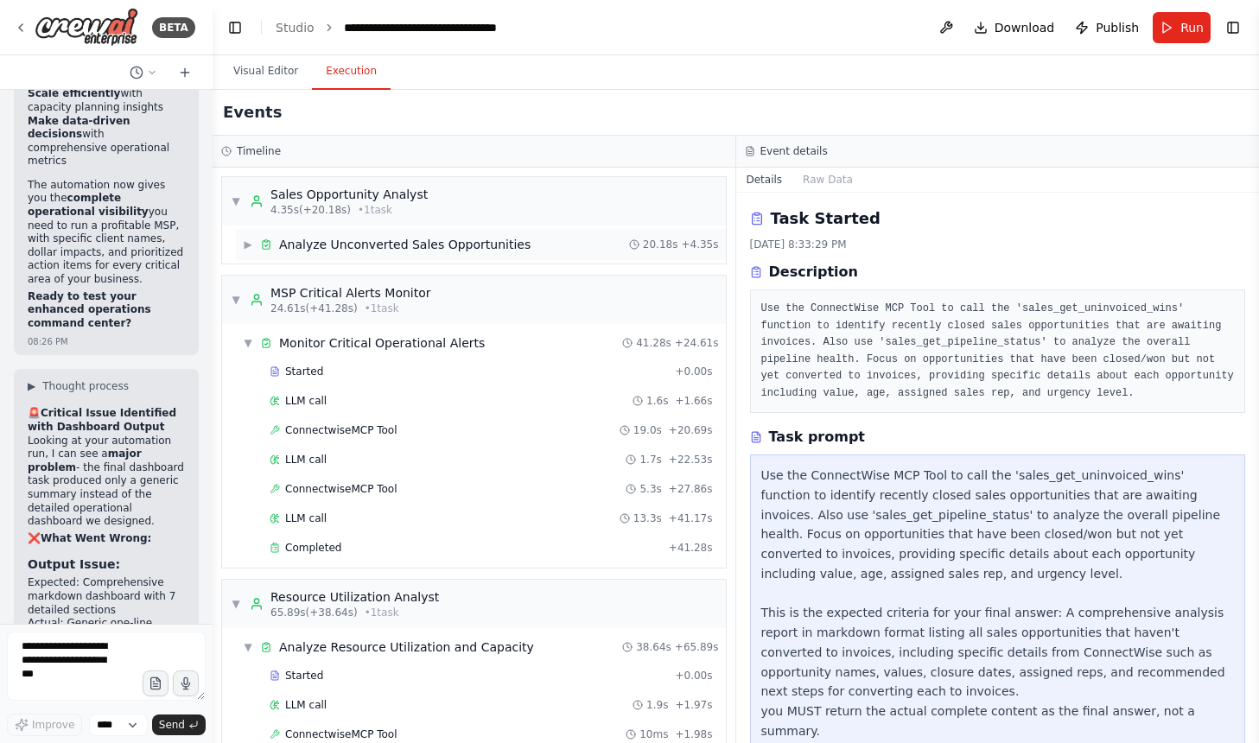
click at [559, 240] on div "▶ Analyze Unconverted Sales Opportunities 20.18s + 4.35s" at bounding box center [481, 244] width 490 height 31
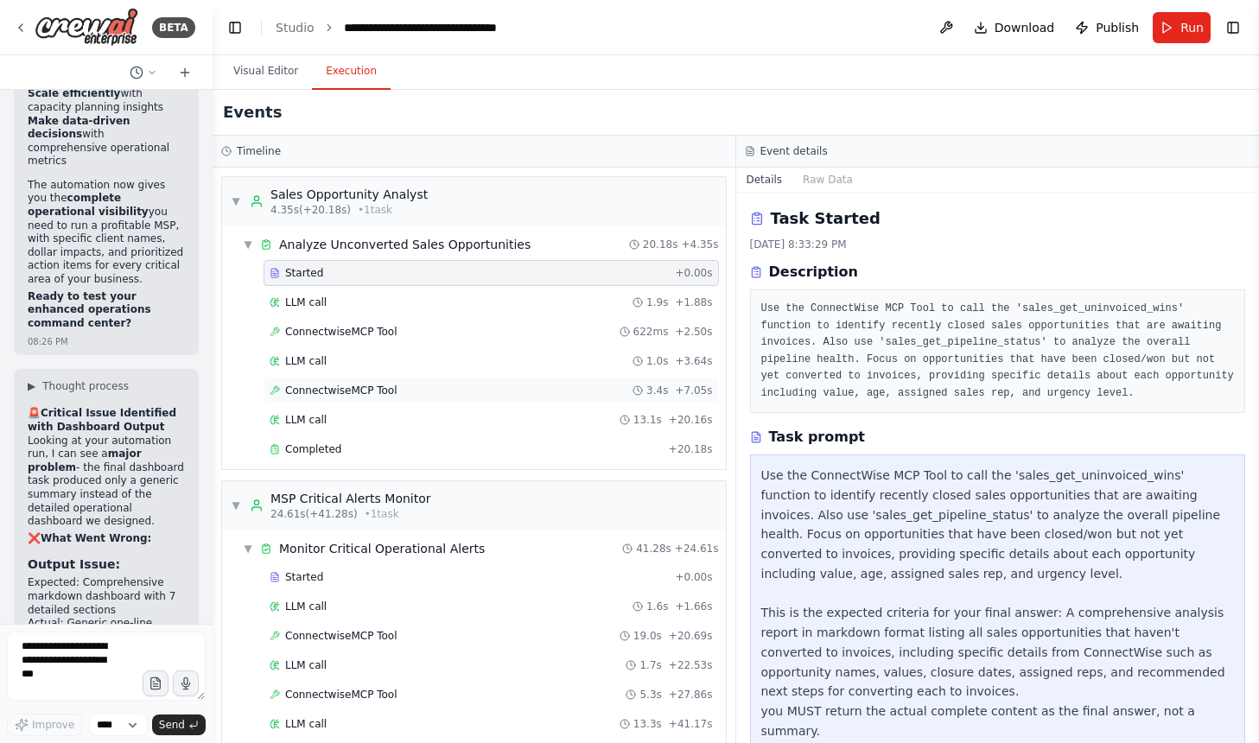
click at [479, 388] on div "ConnectwiseMCP Tool 3.4s + 7.05s" at bounding box center [491, 391] width 443 height 14
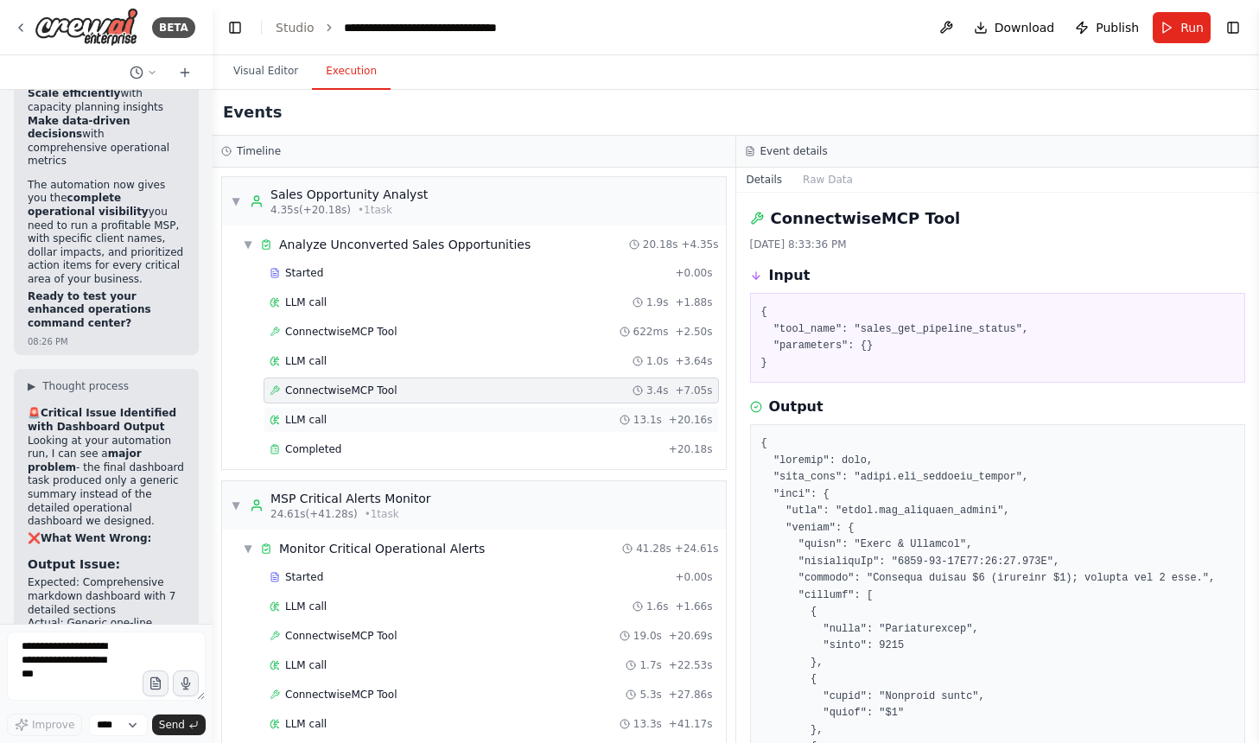
click at [462, 419] on div "LLM call 13.1s + 20.16s" at bounding box center [491, 420] width 443 height 14
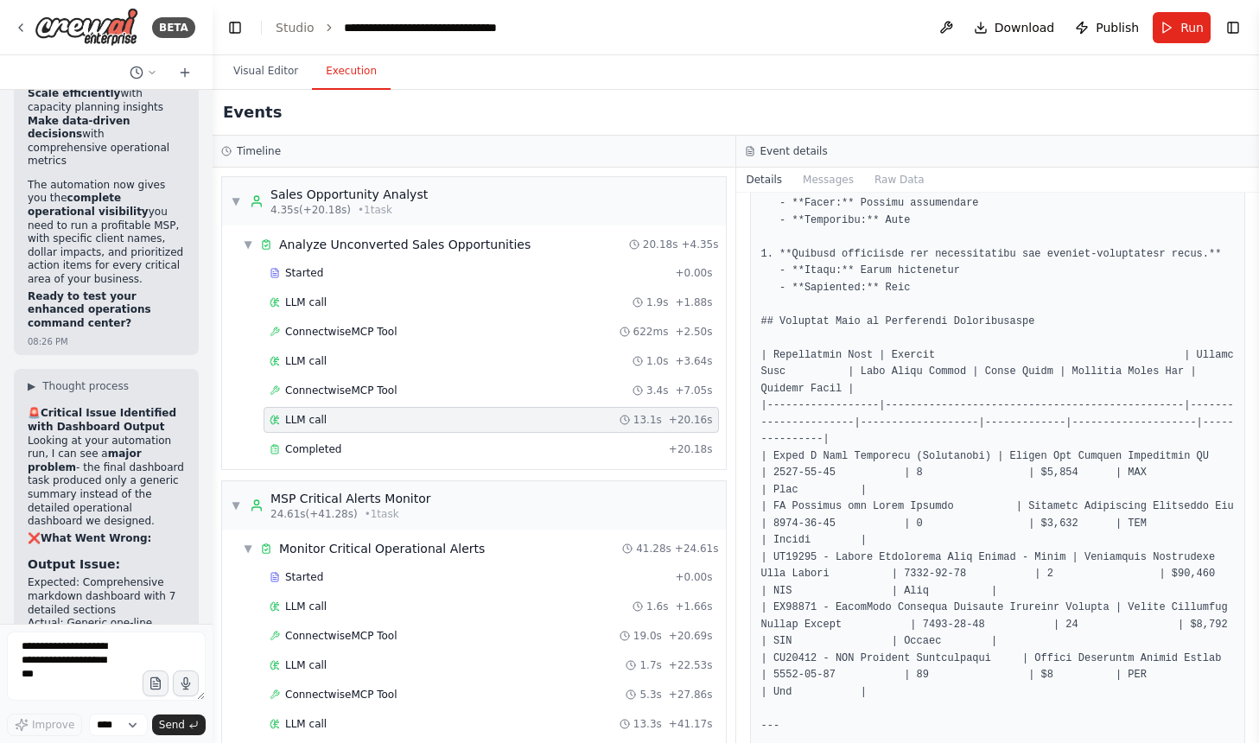
scroll to position [516, 0]
